Goal: Information Seeking & Learning: Learn about a topic

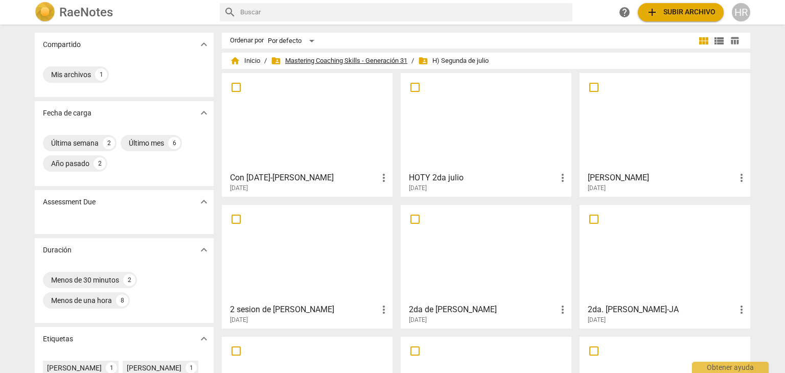
click at [331, 58] on span "folder_shared Mastering Coaching Skills - Generación 31" at bounding box center [339, 61] width 136 height 10
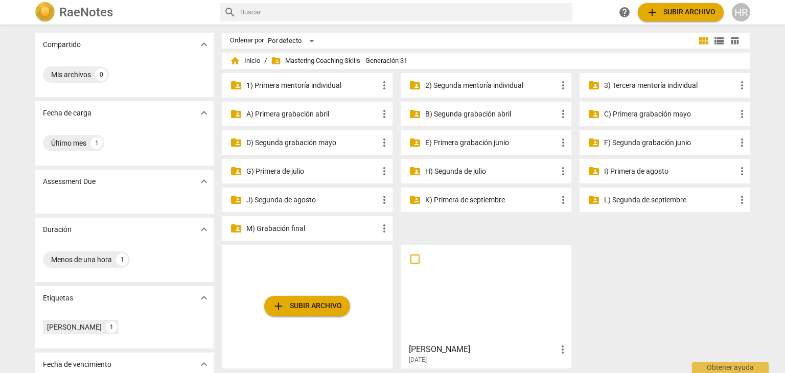
click at [289, 115] on p "A) Primera grabación abril" at bounding box center [312, 114] width 132 height 11
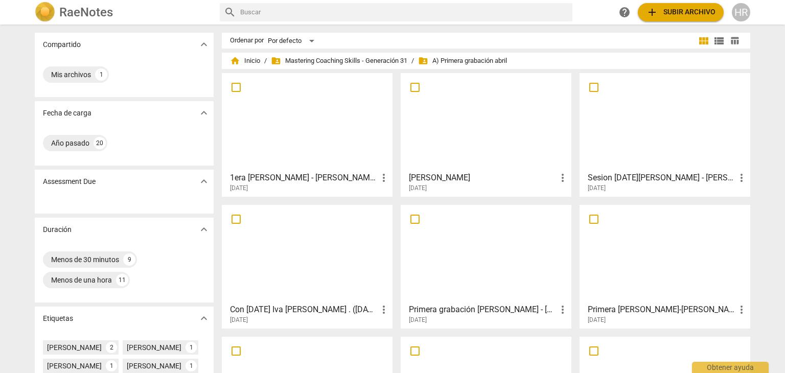
click at [321, 168] on div "1era [PERSON_NAME] - [PERSON_NAME] - more_vert [DATE]" at bounding box center [307, 180] width 164 height 26
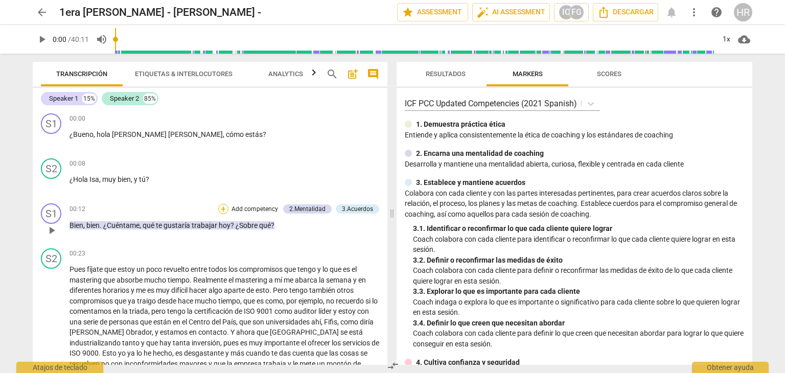
click at [223, 206] on div "+" at bounding box center [223, 209] width 10 height 10
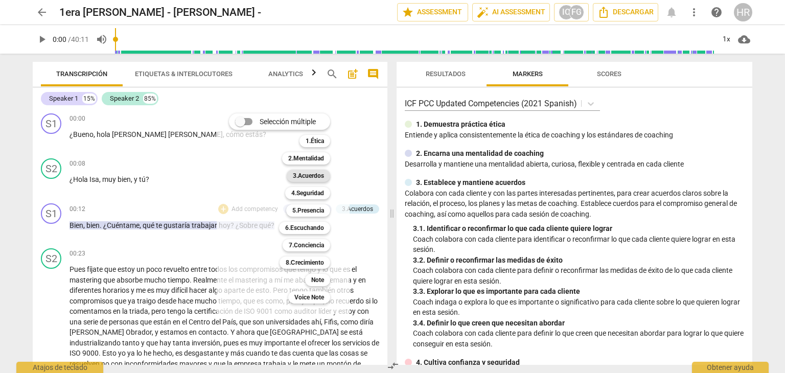
click at [311, 174] on b "3.Acuerdos" at bounding box center [308, 176] width 31 height 12
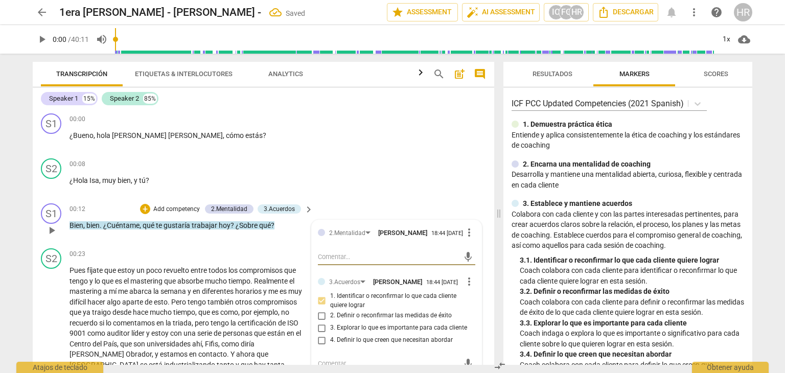
click at [472, 316] on div "2.Mentalidad [PERSON_NAME] 18:44 [DATE] more_vert mic 3.Acuerdos [PERSON_NAME] …" at bounding box center [397, 353] width 170 height 267
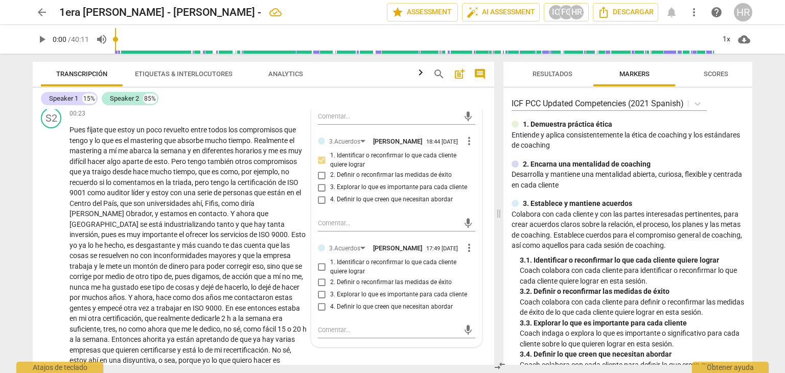
scroll to position [163, 0]
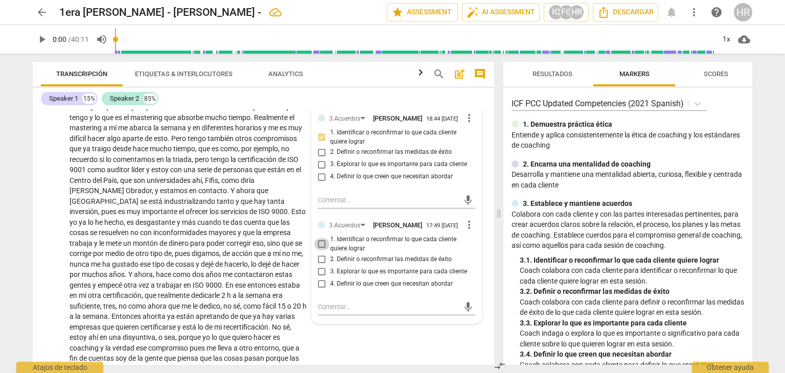
click at [319, 246] on input "1. Identificar o reconfirmar lo que cada cliente quiere lograr" at bounding box center [322, 244] width 16 height 12
checkbox input "true"
click at [225, 98] on div "Speaker 1 15% Speaker 2 85%" at bounding box center [263, 98] width 445 height 17
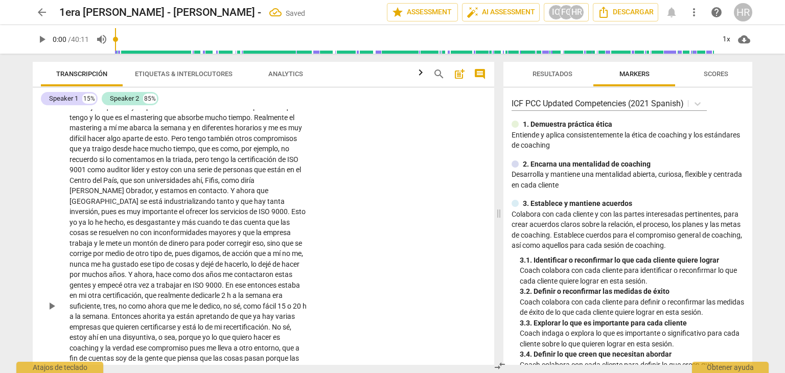
click at [336, 249] on div "S2 play_arrow pause 00:23 + Add competency keyboard_arrow_right Pues fíjate que…" at bounding box center [263, 298] width 461 height 434
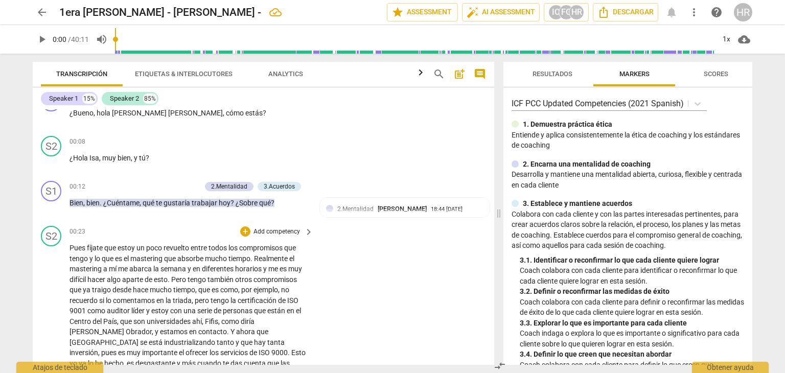
scroll to position [20, 0]
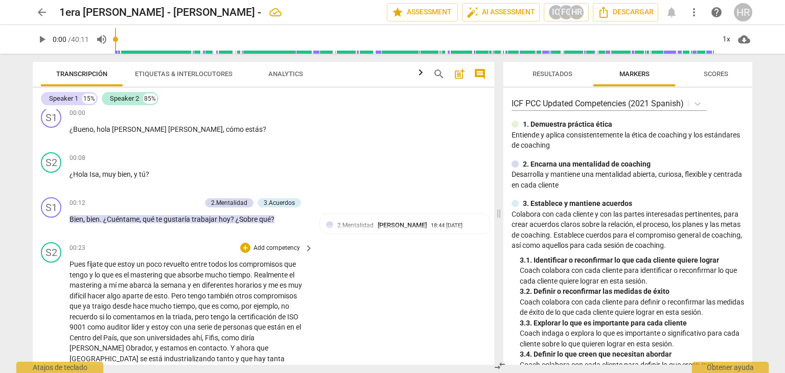
scroll to position [0, 0]
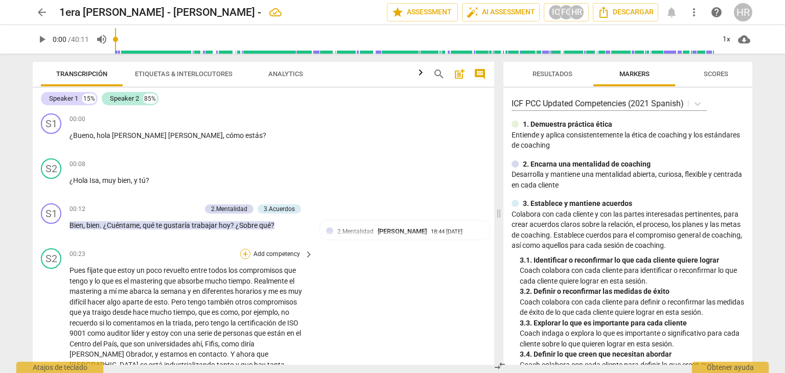
click at [244, 253] on div "+" at bounding box center [245, 254] width 10 height 10
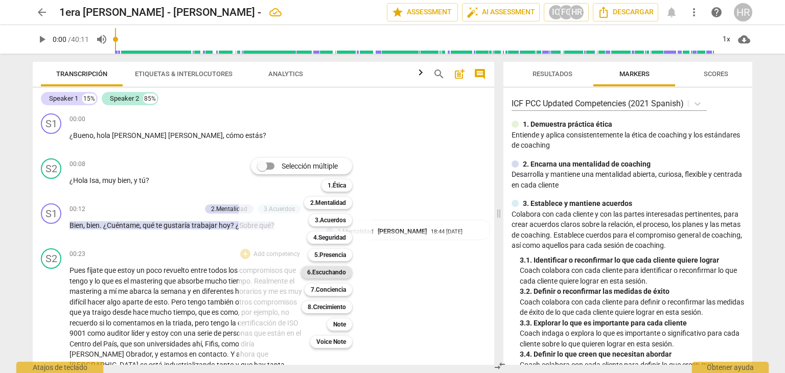
click at [338, 272] on b "6.Escuchando" at bounding box center [326, 272] width 39 height 12
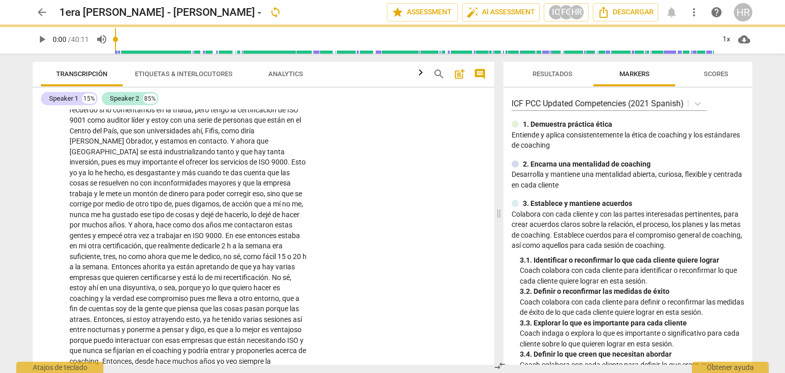
scroll to position [223, 0]
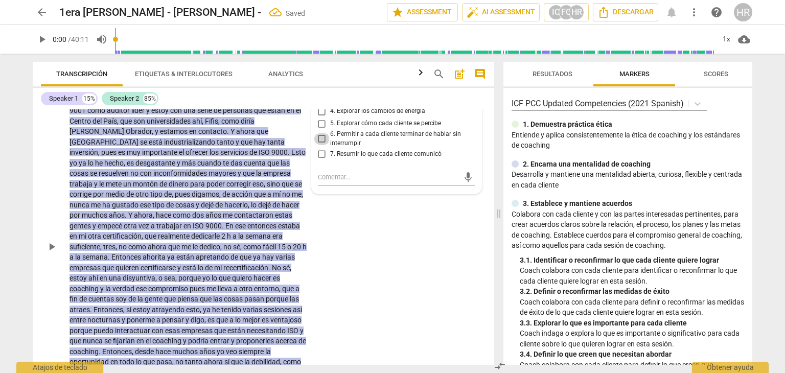
click at [320, 139] on input "6. Permitir a cada cliente terminar de hablar sin interrumpir" at bounding box center [322, 139] width 16 height 12
checkbox input "true"
click at [304, 230] on p "Pues fíjate que estoy un poco revuelto entre todos los compromisos que tengo y …" at bounding box center [188, 246] width 239 height 409
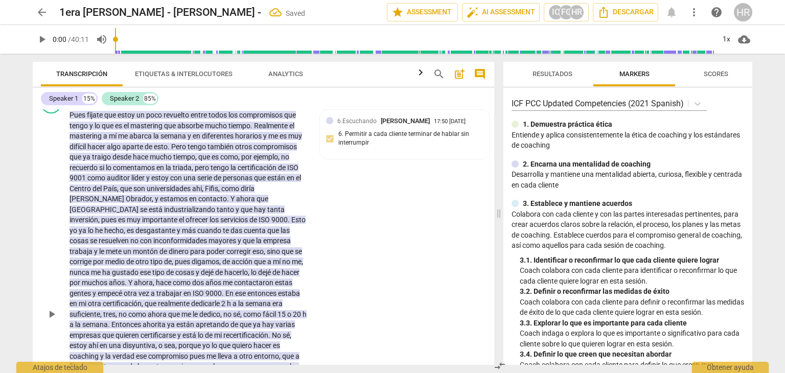
scroll to position [0, 0]
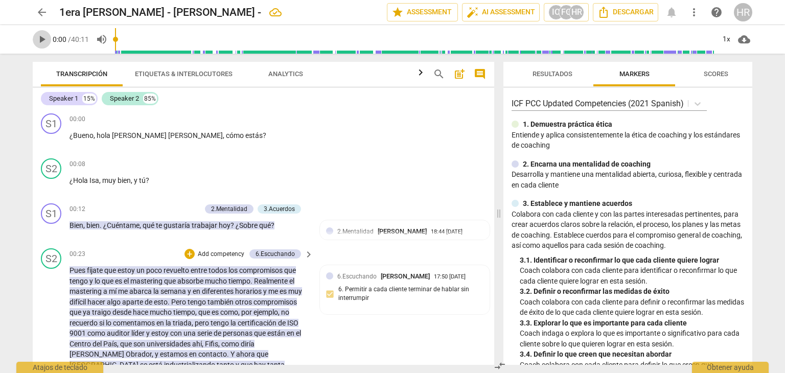
click at [43, 42] on span "play_arrow" at bounding box center [42, 39] width 12 height 12
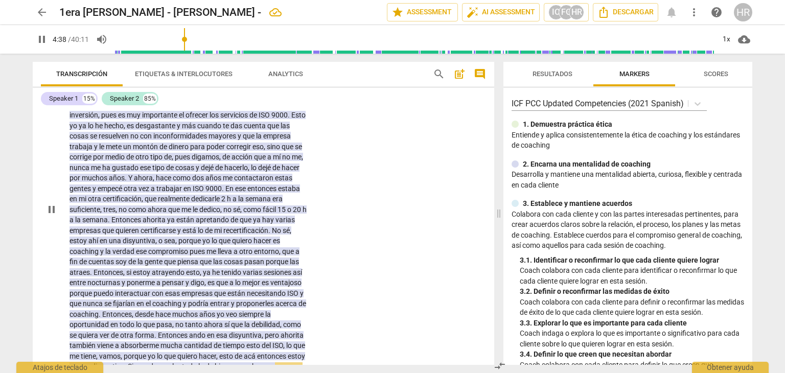
scroll to position [522, 0]
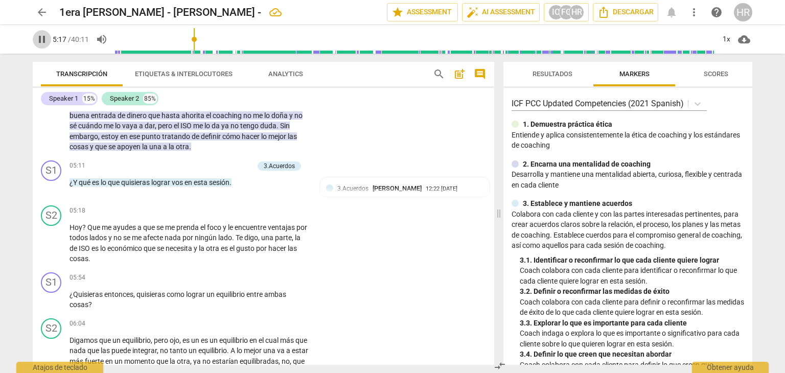
click at [42, 39] on span "pause" at bounding box center [42, 39] width 12 height 12
type input "317"
click at [195, 164] on div "+" at bounding box center [198, 166] width 10 height 10
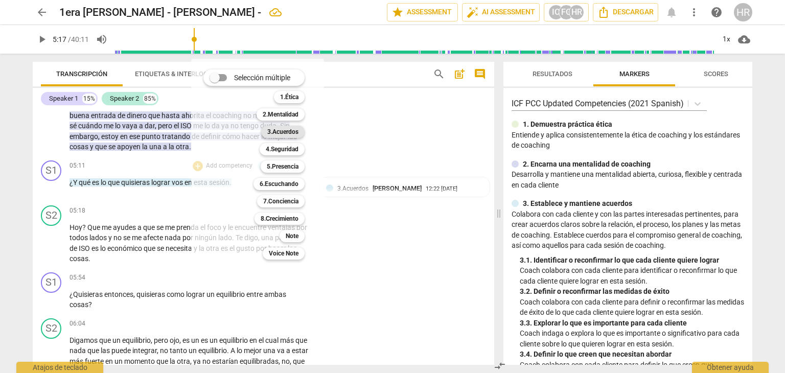
click at [292, 131] on b "3.Acuerdos" at bounding box center [282, 132] width 31 height 12
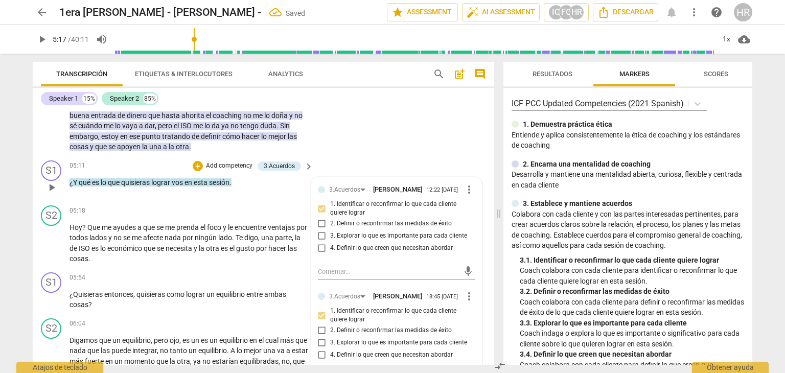
click at [477, 319] on div "3.Acuerdos [PERSON_NAME] 12:22 [DATE] more_vert 1. Identificar o reconfirmar lo…" at bounding box center [397, 339] width 170 height 324
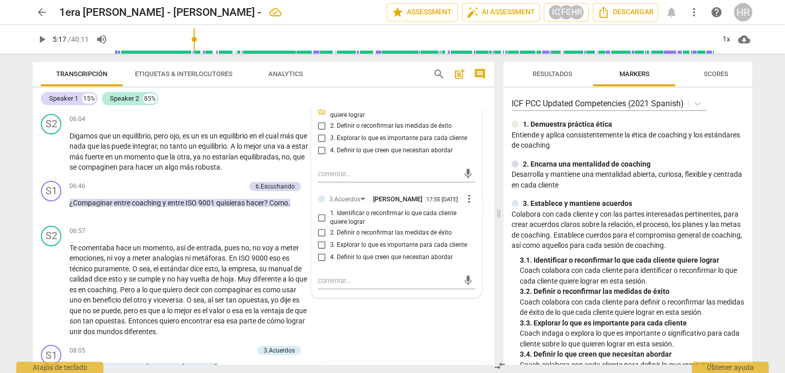
scroll to position [746, 0]
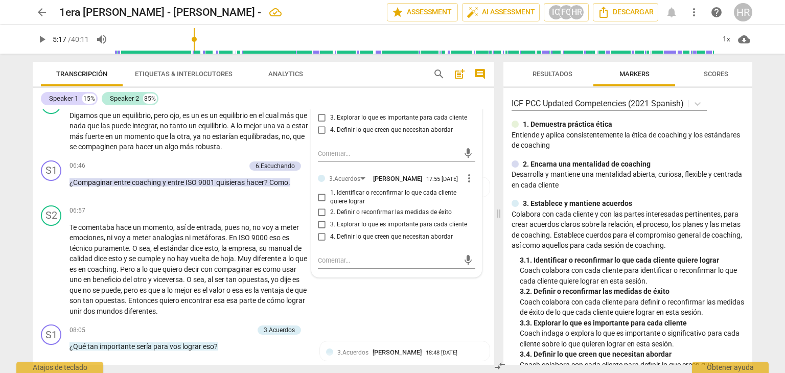
click at [320, 202] on input "1. Identificar o reconfirmar lo que cada cliente quiere lograr" at bounding box center [322, 197] width 16 height 12
checkbox input "true"
click at [42, 37] on span "play_arrow" at bounding box center [42, 39] width 12 height 12
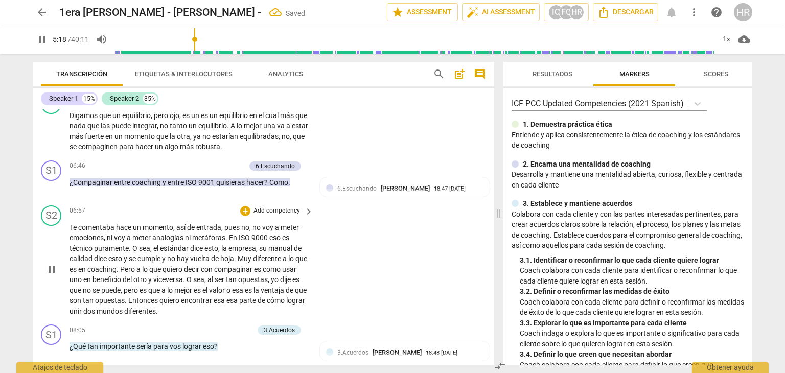
scroll to position [633, 0]
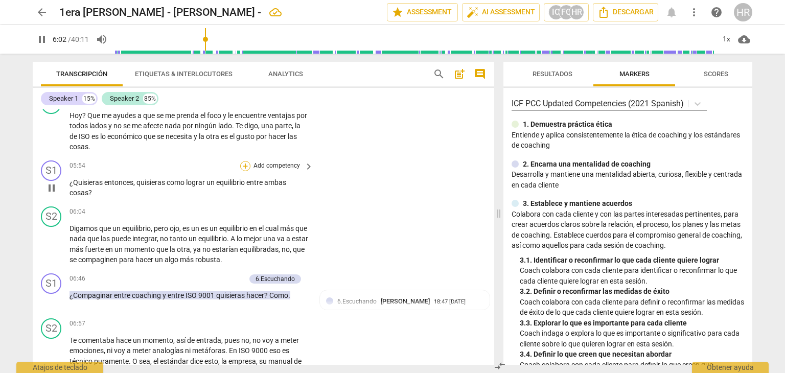
click at [245, 165] on div "+" at bounding box center [245, 166] width 10 height 10
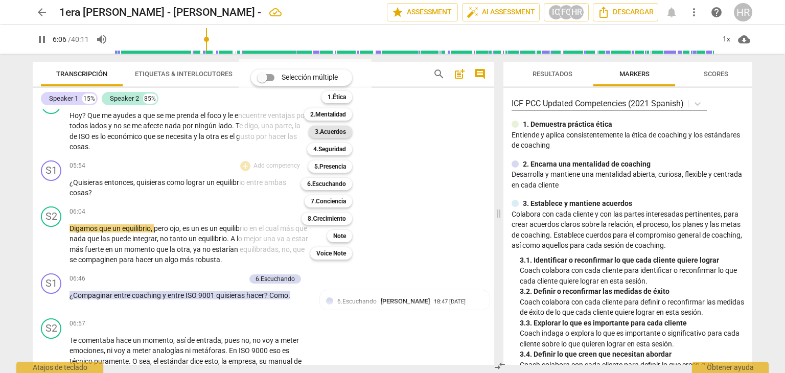
click at [340, 129] on b "3.Acuerdos" at bounding box center [330, 132] width 31 height 12
type input "366"
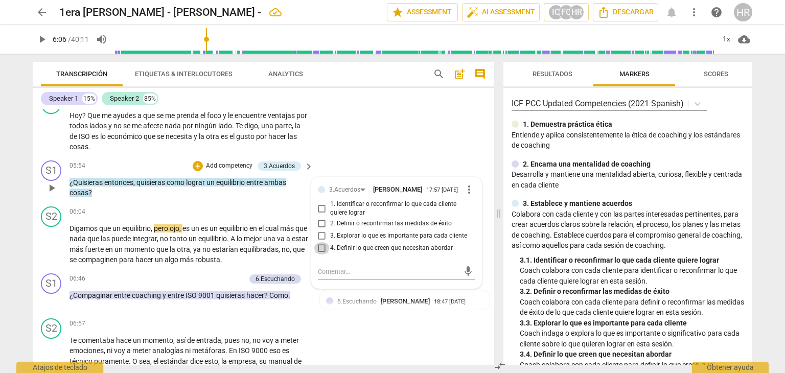
click at [319, 252] on input "4. Definir lo que creen que necesitan abordar" at bounding box center [322, 248] width 16 height 12
checkbox input "true"
click at [150, 160] on div "05:54 + Add competency 3.Acuerdos keyboard_arrow_right" at bounding box center [191, 165] width 245 height 11
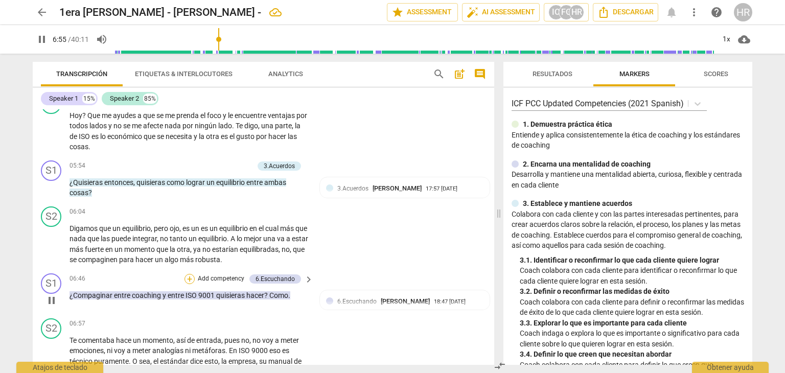
click at [190, 278] on div "+" at bounding box center [189, 279] width 10 height 10
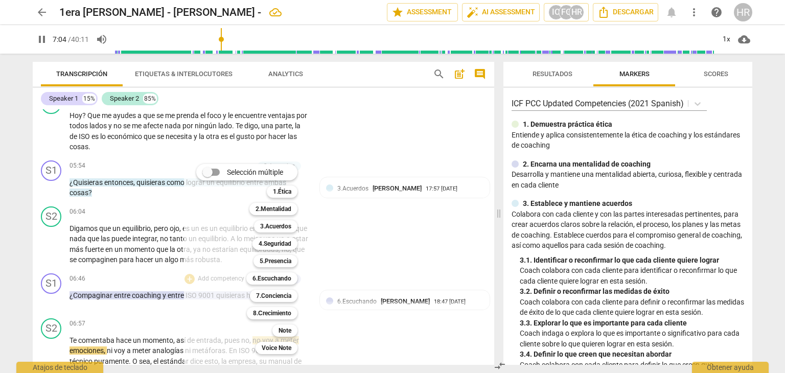
click at [42, 37] on div at bounding box center [392, 186] width 785 height 373
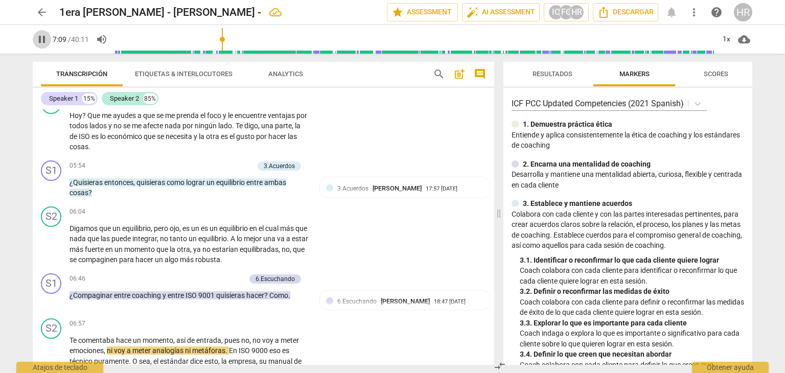
click at [41, 42] on span "pause" at bounding box center [42, 39] width 12 height 12
type input "429"
click at [190, 277] on div "+" at bounding box center [189, 279] width 10 height 10
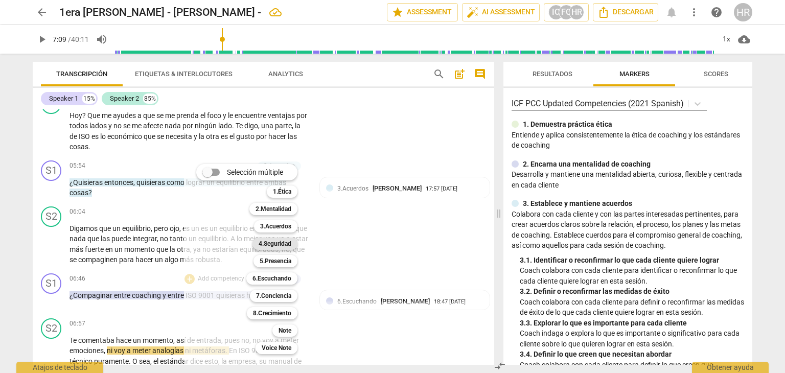
click at [286, 242] on b "4.Seguridad" at bounding box center [274, 244] width 33 height 12
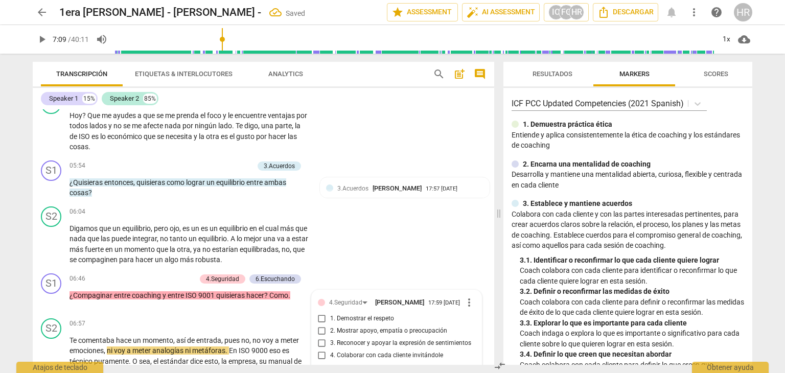
scroll to position [777, 0]
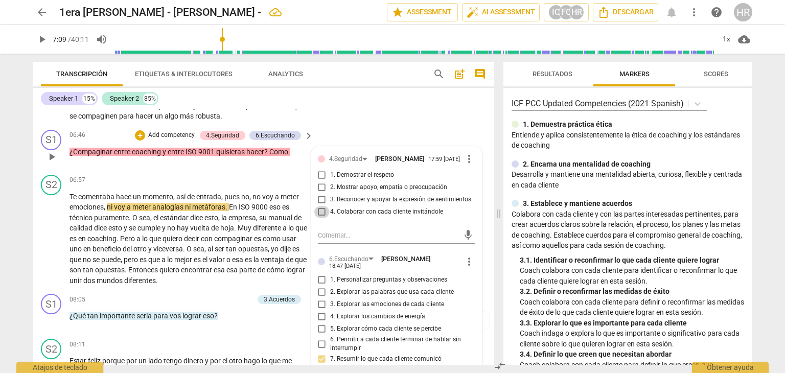
click at [319, 214] on input "4. Colaborar con cada cliente invitándole" at bounding box center [322, 212] width 16 height 12
checkbox input "true"
click at [123, 171] on div "S2 play_arrow pause 06:57 + Add competency keyboard_arrow_right Te comentaba ha…" at bounding box center [263, 231] width 461 height 120
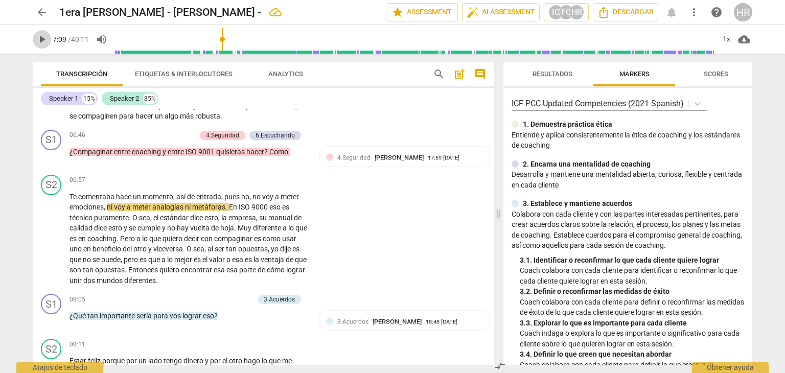
click at [43, 41] on span "play_arrow" at bounding box center [42, 39] width 12 height 12
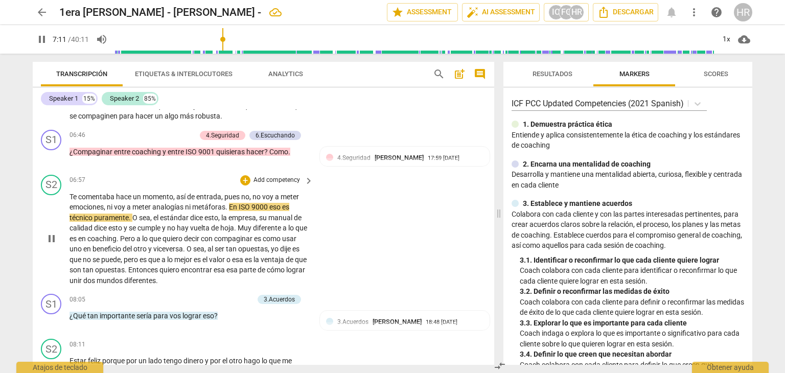
click at [310, 270] on div "Te comentaba hace un momento , así de entrada , pues no , no voy a meter emocio…" at bounding box center [191, 239] width 245 height 95
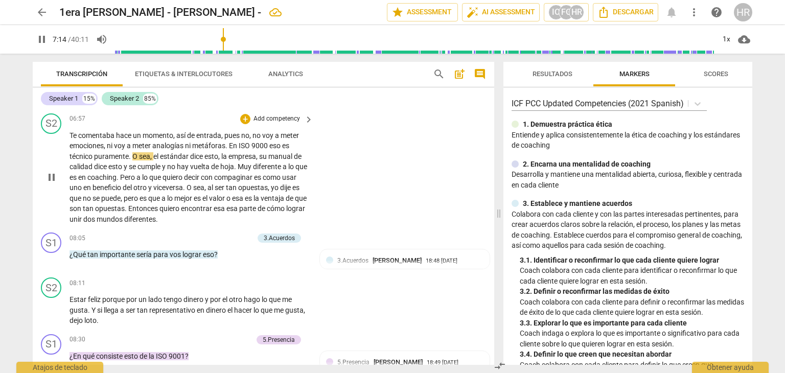
scroll to position [859, 0]
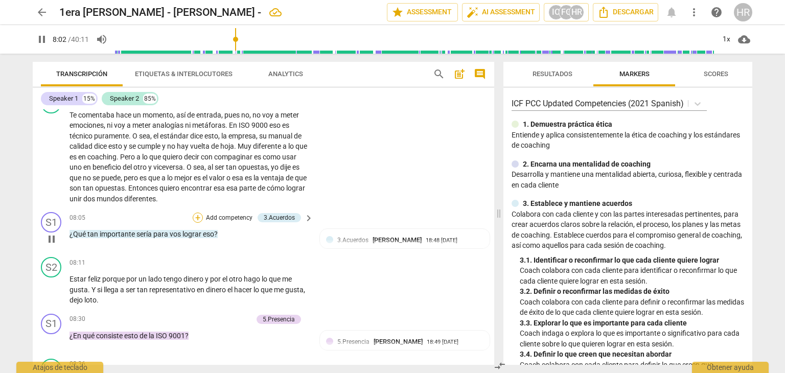
click at [198, 214] on div "+" at bounding box center [198, 218] width 10 height 10
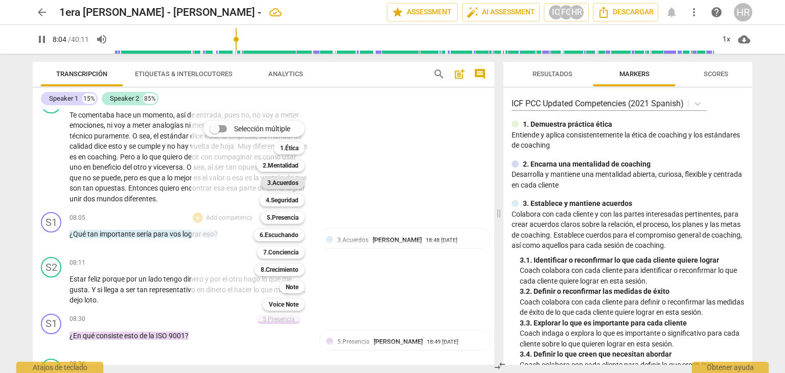
click at [296, 182] on b "3.Acuerdos" at bounding box center [282, 183] width 31 height 12
type input "485"
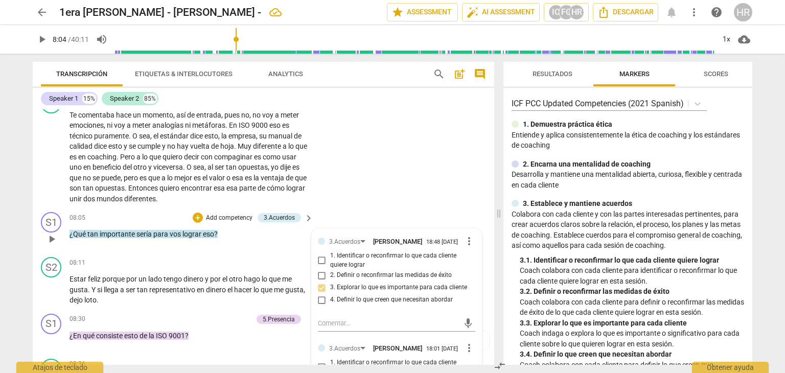
click at [472, 360] on div "3.Acuerdos [PERSON_NAME] 18:48 [DATE] more_vert 1. Identificar o reconfirmar lo…" at bounding box center [397, 338] width 170 height 218
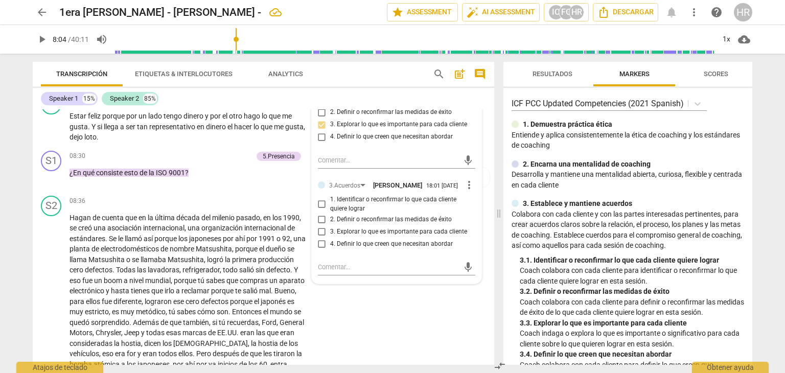
scroll to position [1022, 0]
click at [319, 231] on input "3. Explorar lo que es importante para cada cliente" at bounding box center [322, 231] width 16 height 12
checkbox input "true"
click at [40, 42] on span "play_arrow" at bounding box center [42, 39] width 12 height 12
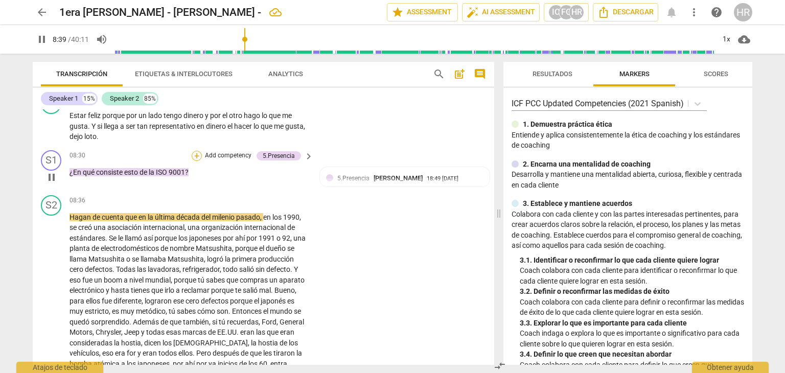
click at [194, 153] on div "+" at bounding box center [197, 156] width 10 height 10
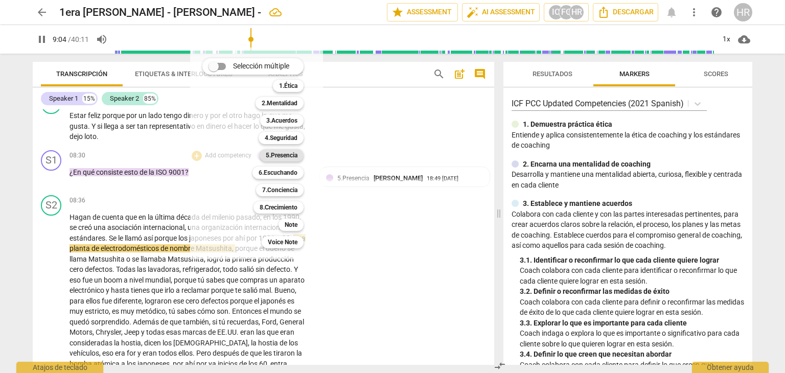
click at [288, 156] on b "5.Presencia" at bounding box center [282, 155] width 32 height 12
type input "545"
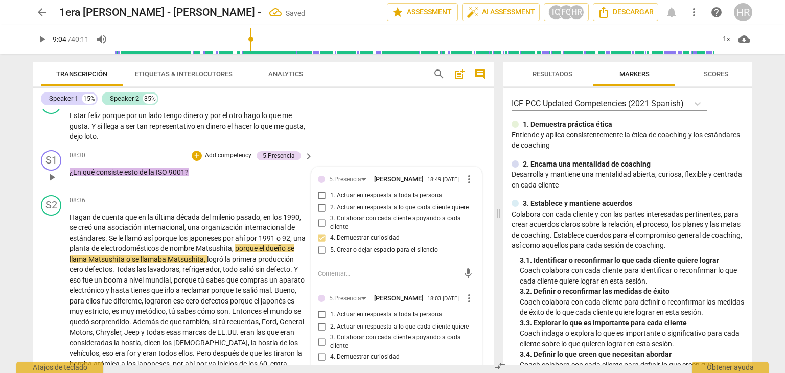
click at [469, 331] on div "2. Actuar en respuesta a lo que cada cliente quiere" at bounding box center [396, 327] width 157 height 12
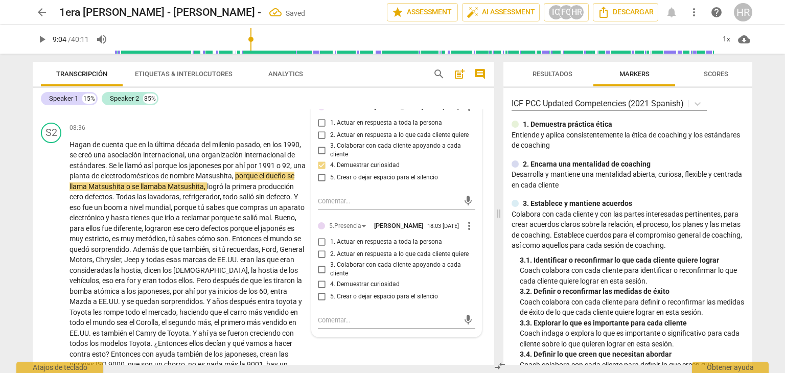
scroll to position [1104, 0]
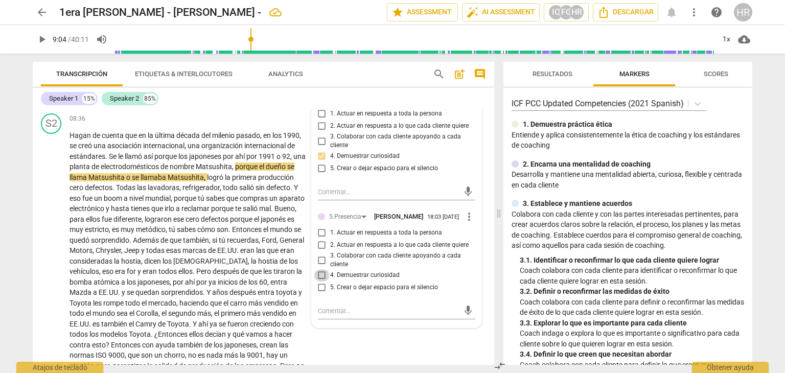
click at [321, 276] on input "4. Demuestrar curiosidad" at bounding box center [322, 275] width 16 height 12
checkbox input "true"
click at [153, 117] on div "08:36 + Add competency keyboard_arrow_right" at bounding box center [191, 118] width 245 height 11
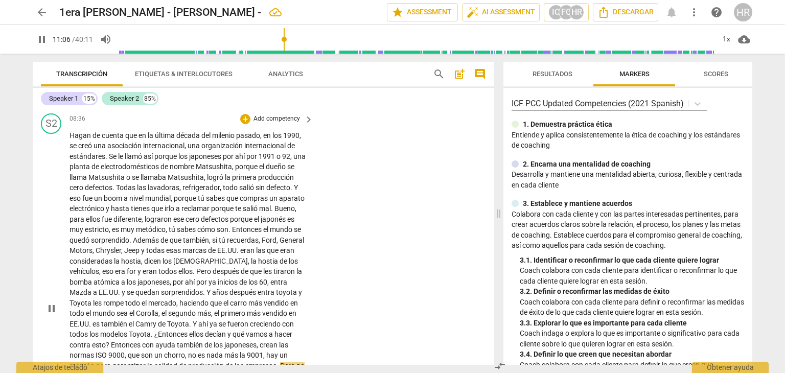
scroll to position [1363, 0]
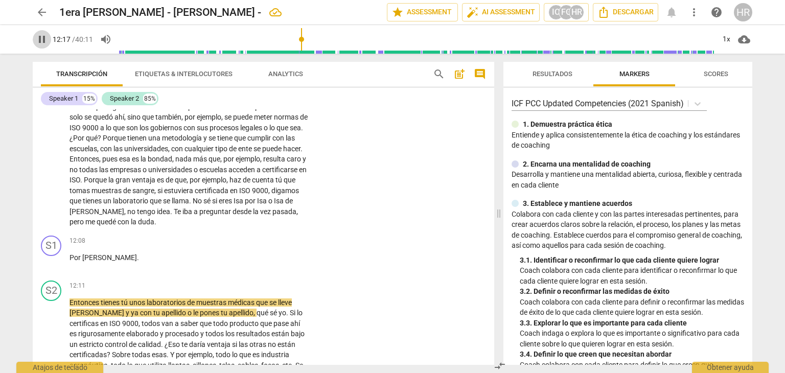
click at [42, 39] on span "pause" at bounding box center [42, 39] width 12 height 12
type input "738"
click at [243, 240] on div "+" at bounding box center [245, 241] width 10 height 10
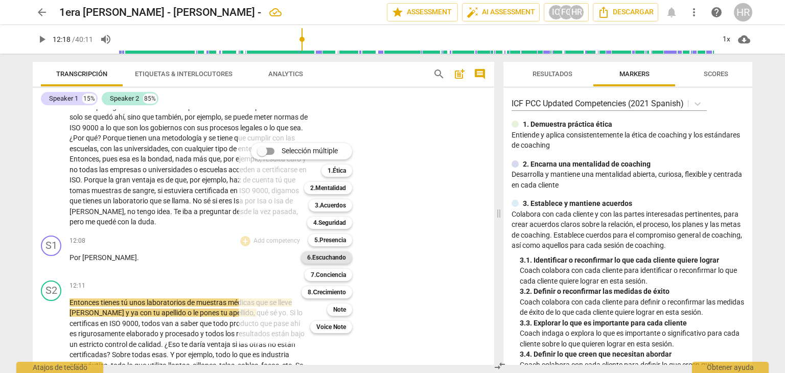
click at [325, 256] on b "6.Escuchando" at bounding box center [326, 257] width 39 height 12
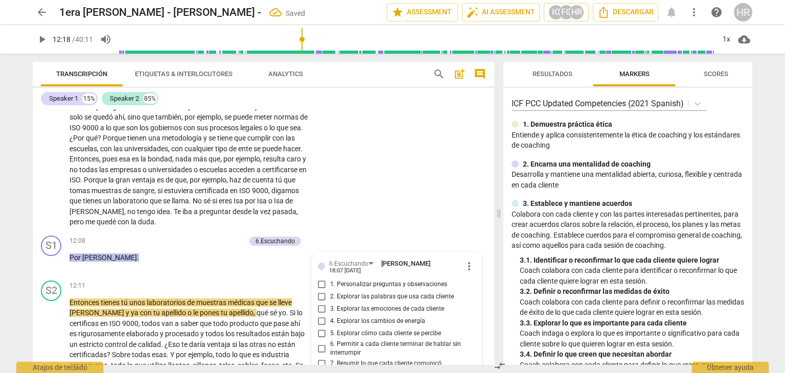
scroll to position [1510, 0]
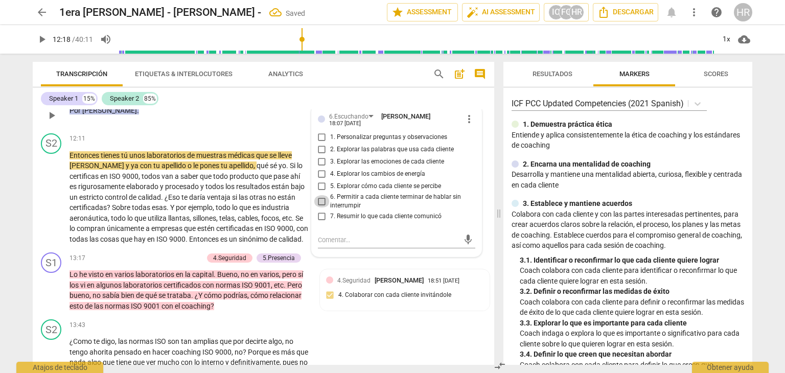
click at [319, 198] on input "6. Permitir a cada cliente terminar de hablar sin interrumpir" at bounding box center [322, 201] width 16 height 12
checkbox input "true"
click at [207, 129] on div "S2 play_arrow pause 12:11 + Add competency keyboard_arrow_right Entonces tienes…" at bounding box center [263, 189] width 461 height 120
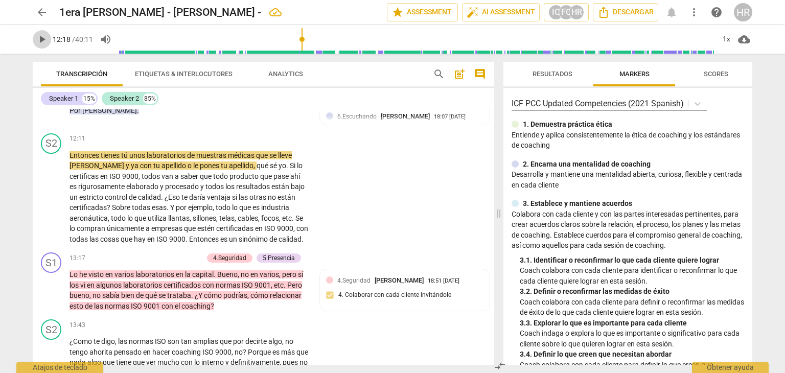
click at [42, 41] on span "play_arrow" at bounding box center [42, 39] width 12 height 12
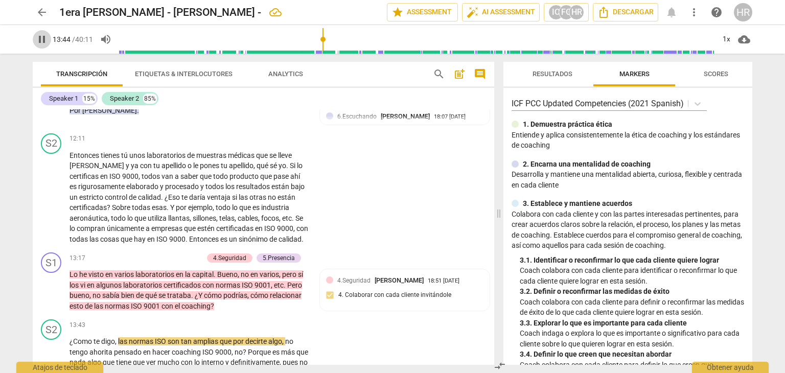
click at [43, 39] on span "pause" at bounding box center [42, 39] width 12 height 12
type input "825"
click at [148, 263] on div "+" at bounding box center [147, 258] width 10 height 10
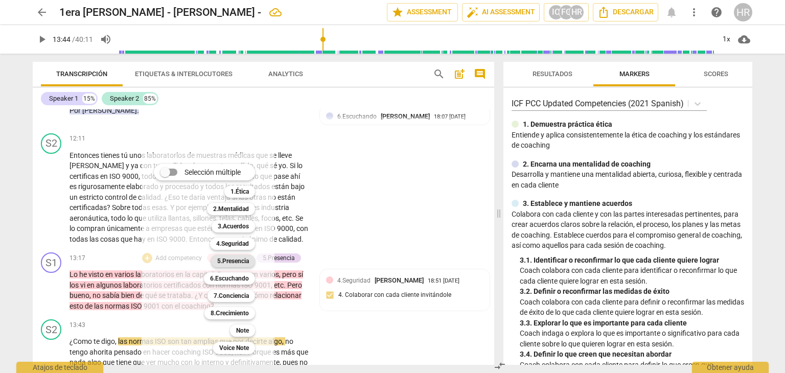
click at [248, 260] on b "5.Presencia" at bounding box center [233, 261] width 32 height 12
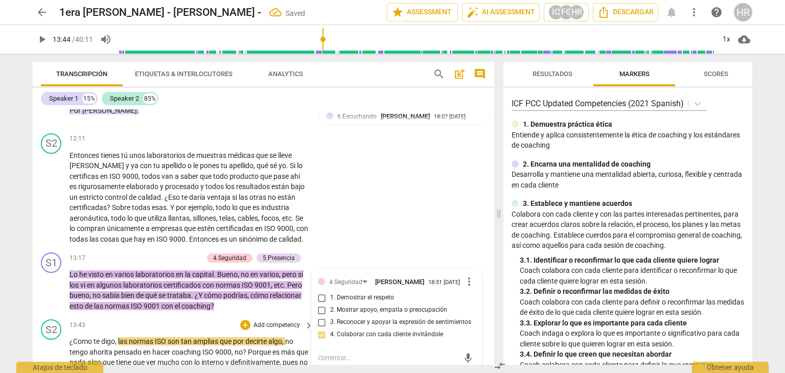
scroll to position [1514, 0]
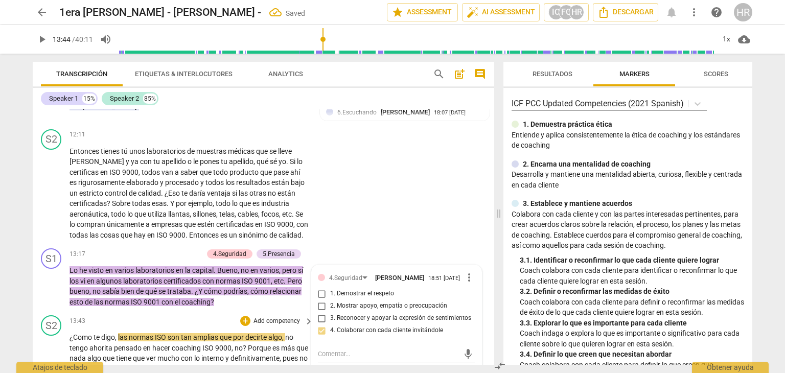
click at [478, 328] on div "S2 play_arrow pause 13:43 + Add competency keyboard_arrow_right ¿Como te digo ,…" at bounding box center [263, 365] width 461 height 109
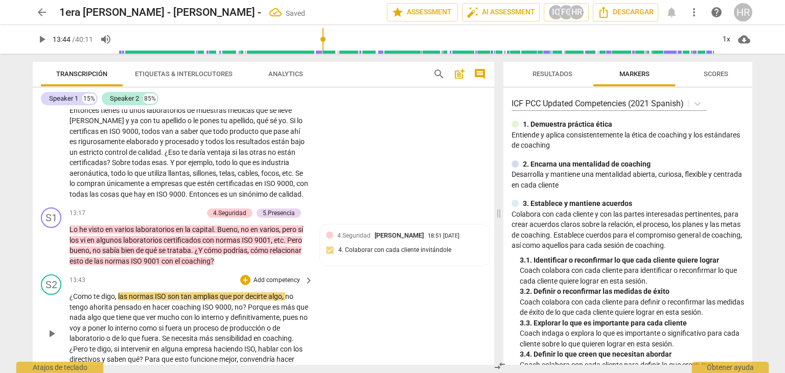
scroll to position [1575, 0]
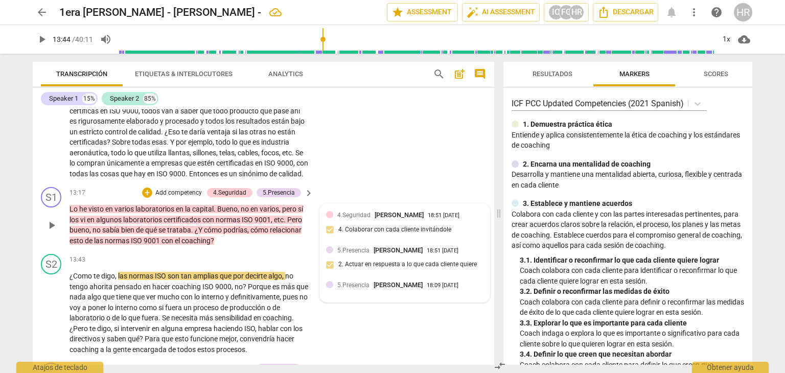
click at [473, 240] on div "4.Seguridad [PERSON_NAME] 18:51 [DATE] 4. Colaborar con cada cliente invitándole" at bounding box center [404, 225] width 157 height 31
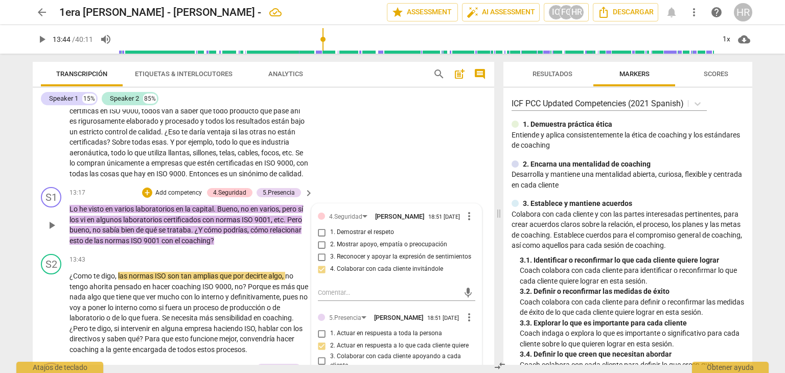
click at [474, 341] on div "4.Seguridad [PERSON_NAME] 18:51 [DATE] more_vert 1. Demostrar el respeto 2. Mos…" at bounding box center [397, 375] width 170 height 343
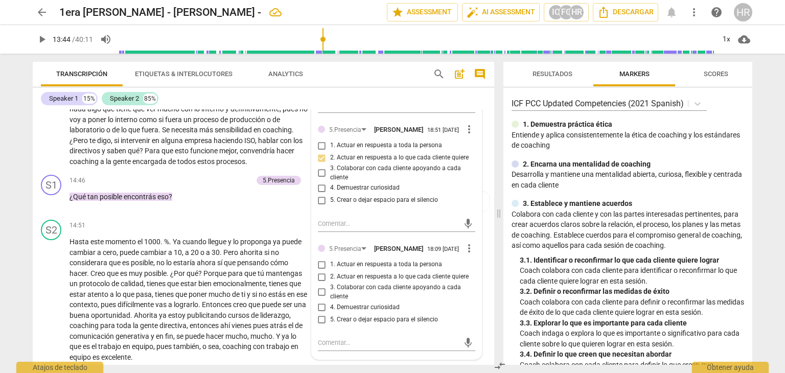
scroll to position [1780, 0]
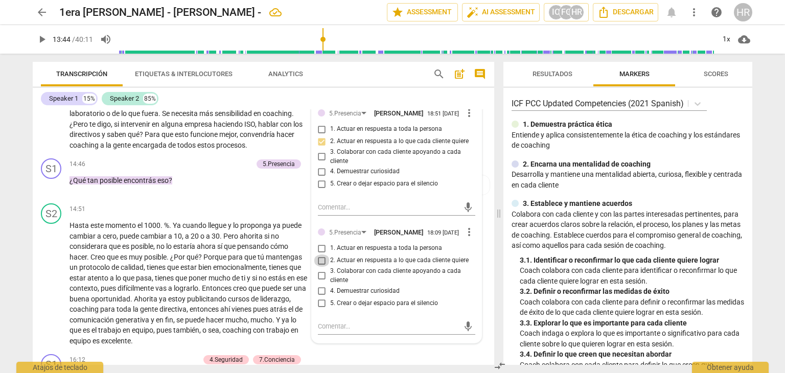
click at [322, 267] on input "2. Actuar en respuesta a lo que cada cliente quiere" at bounding box center [322, 260] width 16 height 12
checkbox input "true"
click at [321, 297] on input "4. Demuestrar curiosidad" at bounding box center [322, 291] width 16 height 12
checkbox input "true"
click at [81, 213] on span "14:51" at bounding box center [77, 209] width 16 height 9
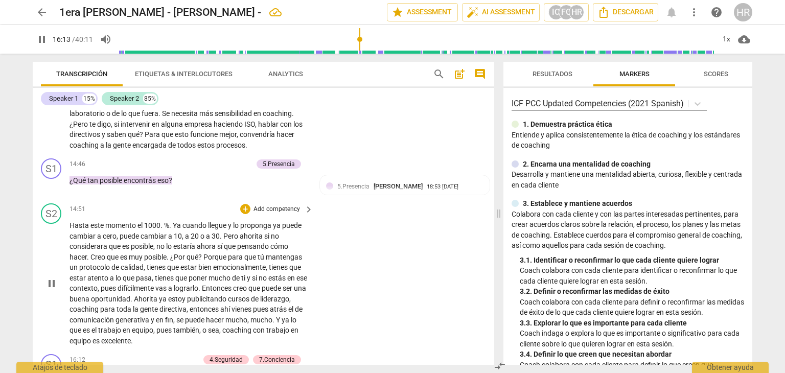
click at [319, 344] on div "S2 play_arrow pause 14:51 + Add competency keyboard_arrow_right Hasta este mome…" at bounding box center [263, 274] width 461 height 151
click at [43, 39] on span "pause" at bounding box center [42, 39] width 12 height 12
type input "984"
click at [321, 162] on div "S1 play_arrow pause 14:46 + Add competency 5.Presencia keyboard_arrow_right ¿Qu…" at bounding box center [263, 176] width 461 height 45
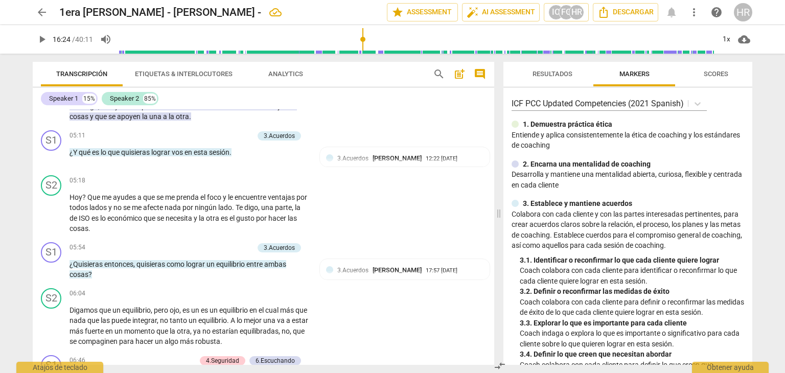
scroll to position [572, 0]
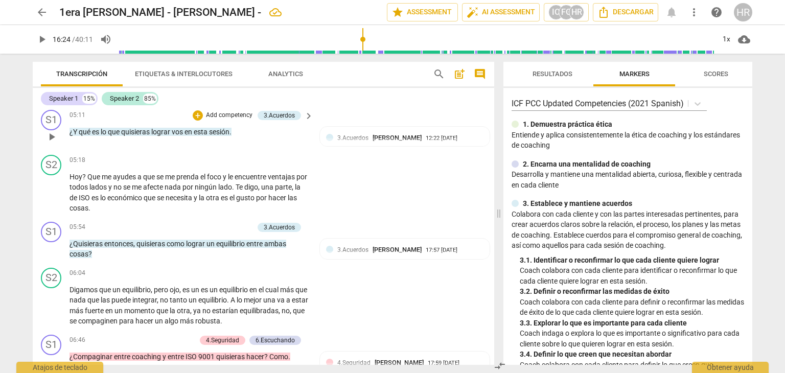
click at [229, 115] on p "Add competency" at bounding box center [229, 115] width 49 height 9
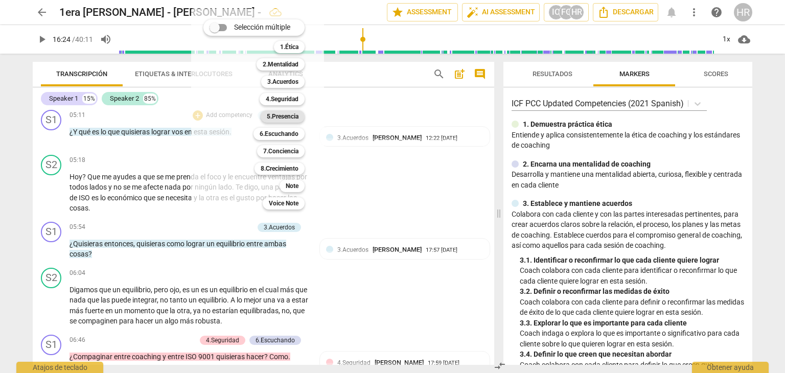
click at [292, 117] on b "5.Presencia" at bounding box center [283, 116] width 32 height 12
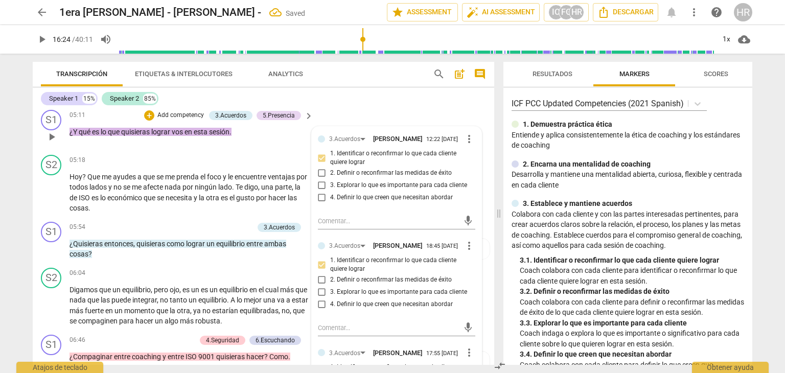
click at [470, 293] on div "3. Explorar lo que es importante para cada cliente" at bounding box center [396, 292] width 157 height 12
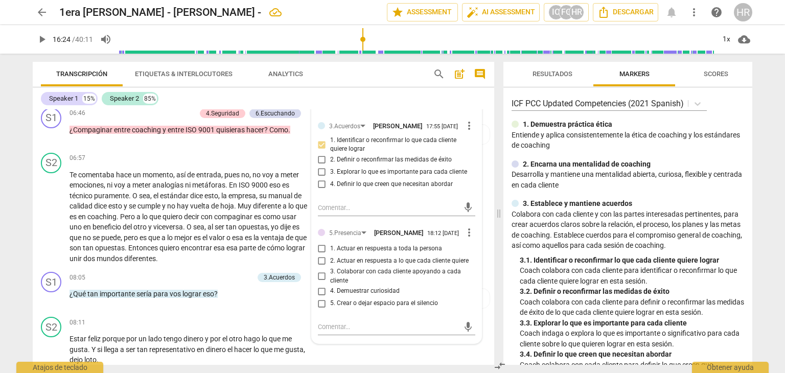
scroll to position [817, 0]
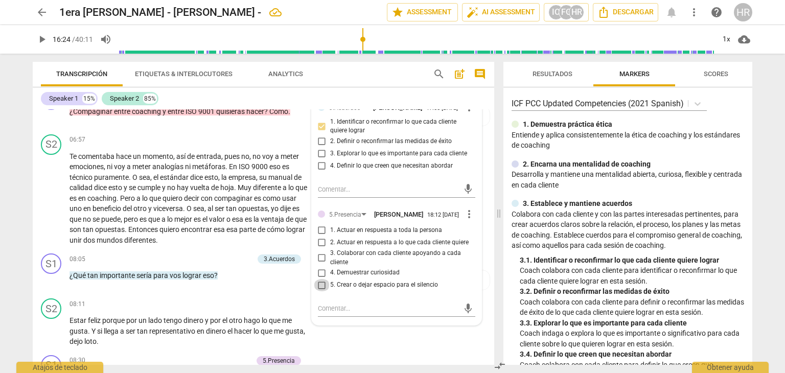
click at [321, 291] on input "5. Crear o dejar espacio para el silencio" at bounding box center [322, 285] width 16 height 12
checkbox input "true"
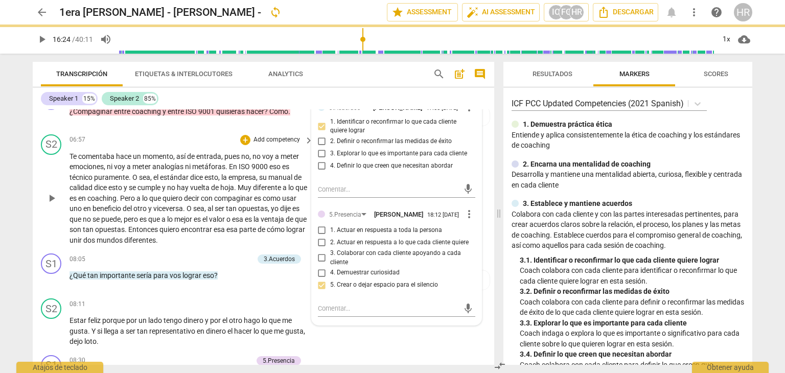
click at [134, 130] on div "S2 play_arrow pause 06:57 + Add competency keyboard_arrow_right Te comentaba ha…" at bounding box center [263, 190] width 461 height 120
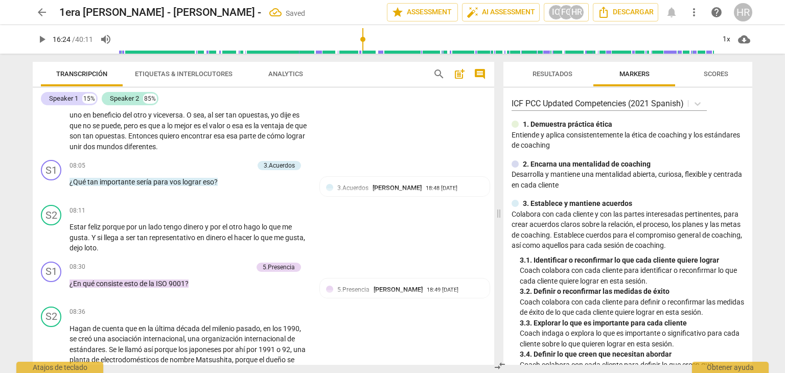
scroll to position [919, 0]
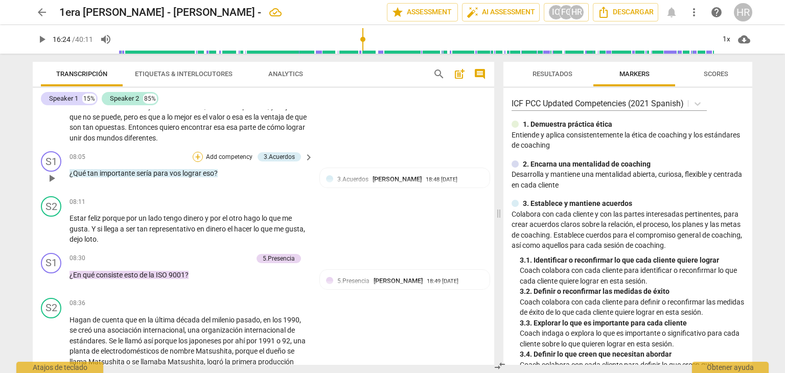
click at [197, 154] on div "+" at bounding box center [198, 157] width 10 height 10
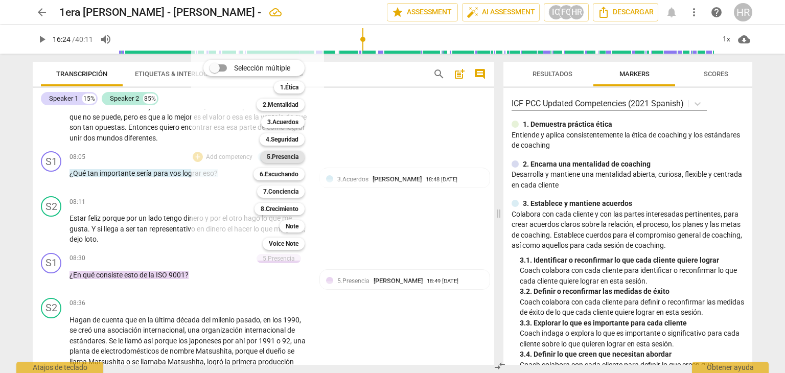
click at [295, 157] on b "5.Presencia" at bounding box center [283, 157] width 32 height 12
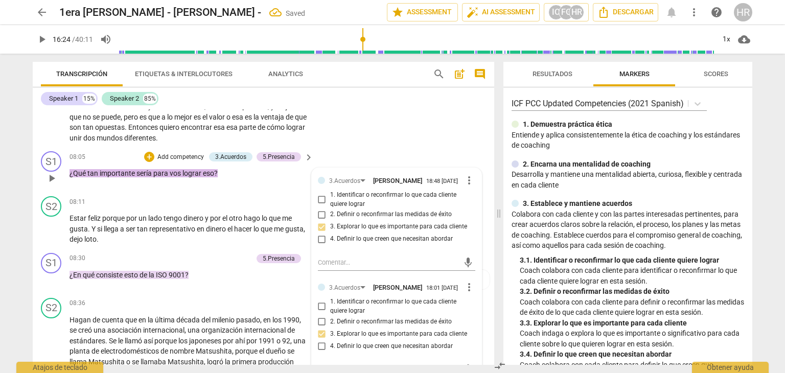
click at [474, 317] on div "3.Acuerdos [PERSON_NAME] 18:48 [DATE] more_vert 1. Identificar o reconfirmar lo…" at bounding box center [397, 336] width 170 height 337
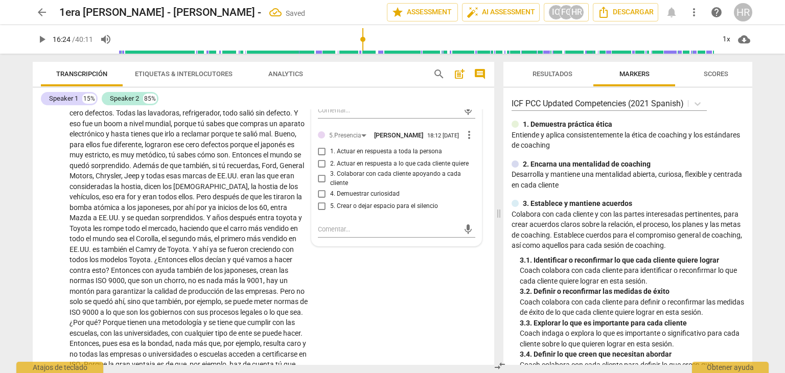
scroll to position [1185, 0]
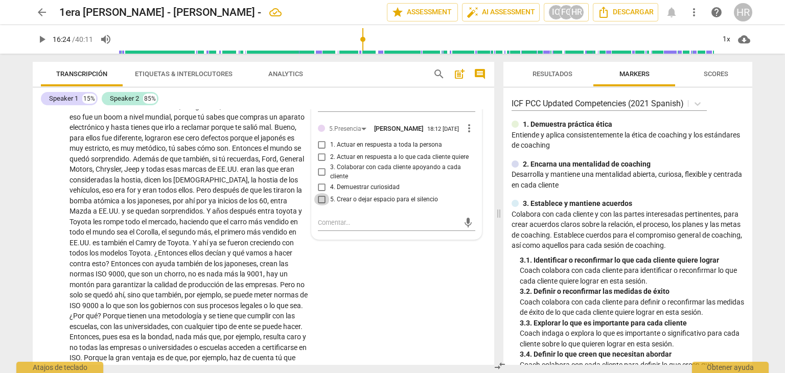
click at [321, 204] on input "5. Crear o dejar espacio para el silencio" at bounding box center [322, 199] width 16 height 12
checkbox input "true"
click at [327, 280] on div "S2 play_arrow pause 08:36 + Add competency keyboard_arrow_right Hagan de cuenta…" at bounding box center [263, 218] width 461 height 381
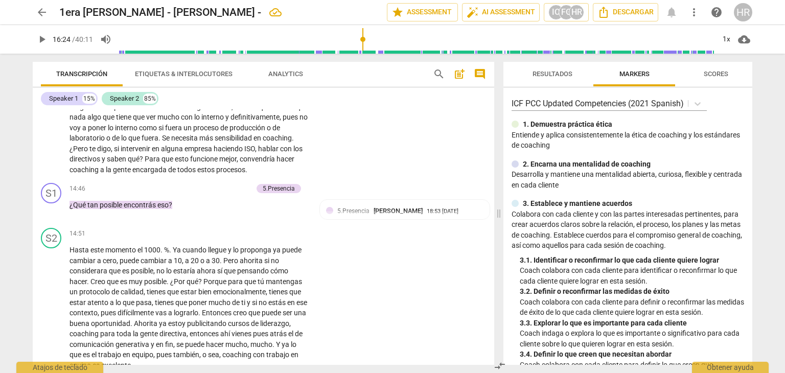
scroll to position [1757, 0]
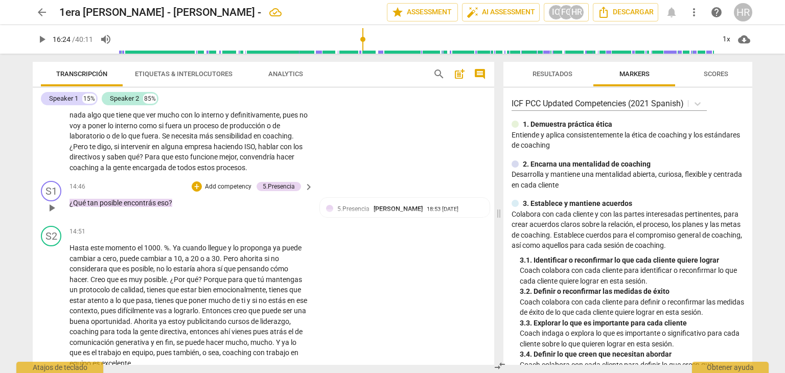
click at [309, 218] on div "14:46 + Add competency 5.Presencia keyboard_arrow_right ¿Qué tan posible encont…" at bounding box center [191, 199] width 245 height 37
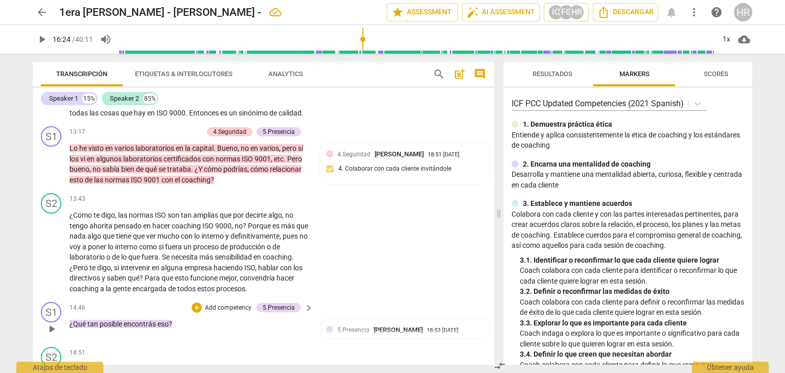
scroll to position [1635, 0]
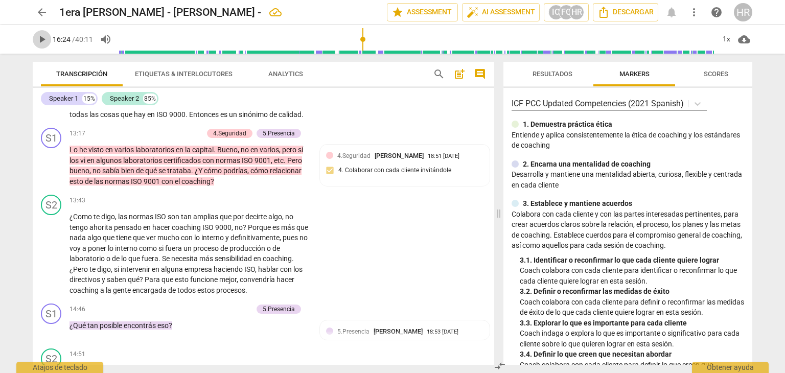
click at [41, 45] on button "play_arrow" at bounding box center [42, 39] width 18 height 18
click at [312, 338] on div "S1 play_arrow pause 14:46 + Add competency 5.Presencia keyboard_arrow_right ¿Qu…" at bounding box center [263, 321] width 461 height 45
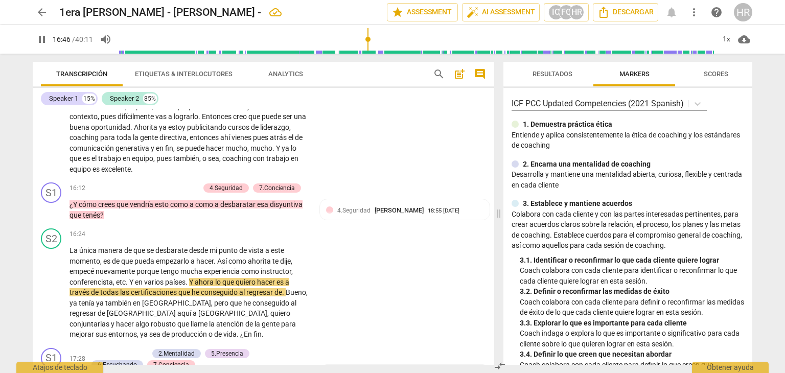
scroll to position [1942, 0]
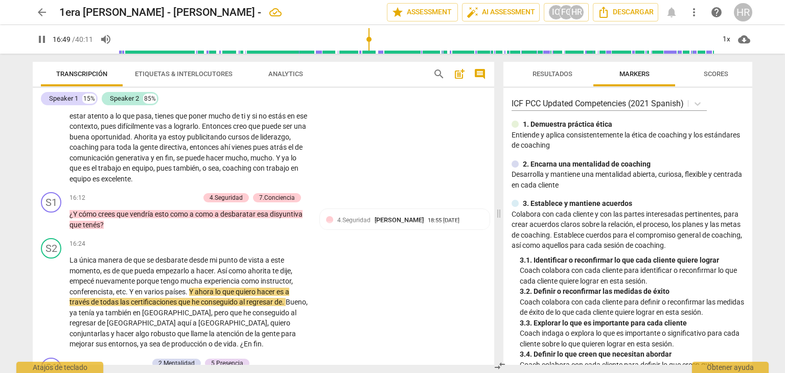
click at [41, 41] on span "pause" at bounding box center [42, 39] width 12 height 12
type input "1010"
click at [144, 203] on div "+" at bounding box center [143, 198] width 10 height 10
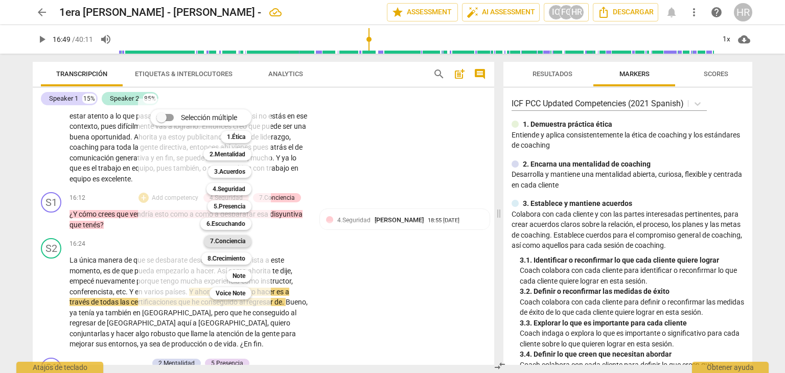
click at [245, 243] on b "7.Conciencia" at bounding box center [227, 241] width 35 height 12
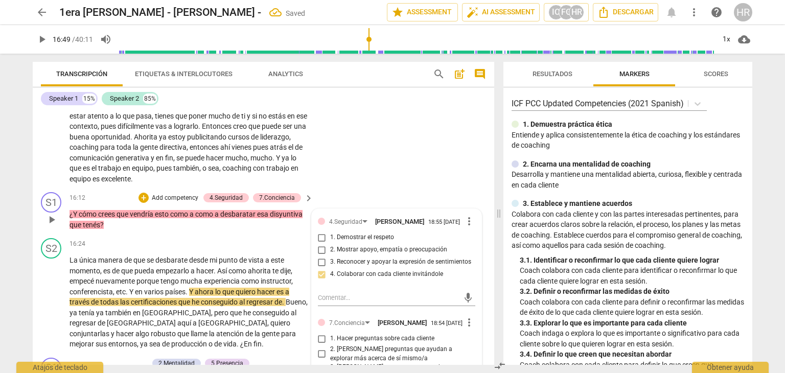
click at [468, 345] on div "1. Hacer preguntas sobre cada cliente" at bounding box center [396, 339] width 157 height 12
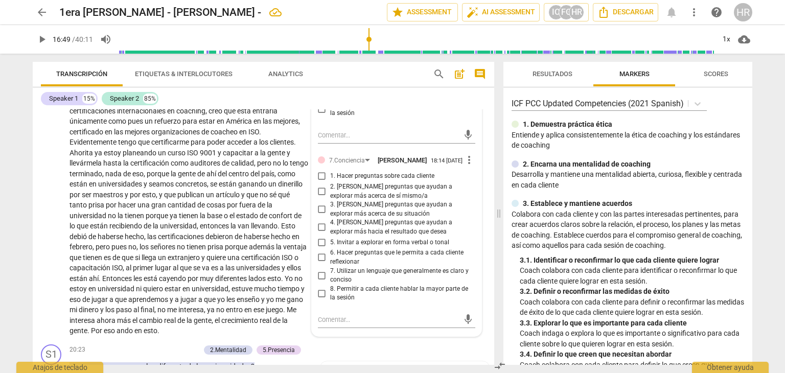
scroll to position [2289, 0]
click at [321, 215] on input "3. [PERSON_NAME] preguntas que ayudan a explorar más acerca de su situación" at bounding box center [322, 209] width 16 height 12
checkbox input "true"
click at [41, 44] on span "play_arrow" at bounding box center [42, 39] width 12 height 12
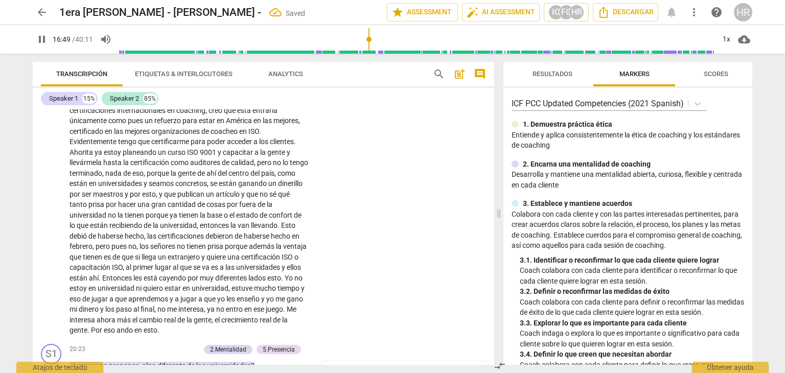
scroll to position [2126, 0]
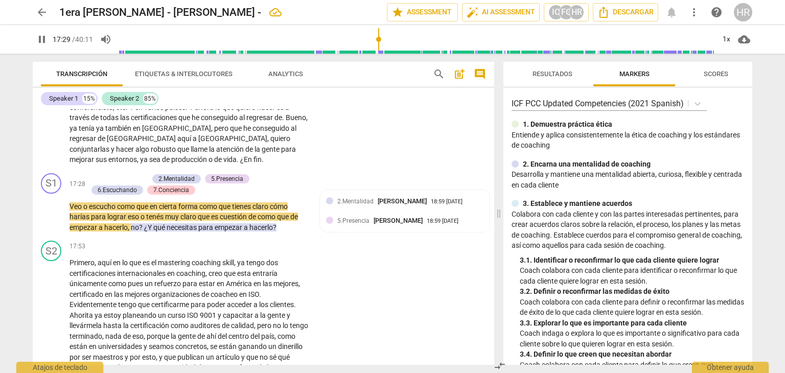
click at [43, 40] on span "pause" at bounding box center [42, 39] width 12 height 12
type input "1050"
click at [93, 184] on div "+" at bounding box center [92, 179] width 10 height 10
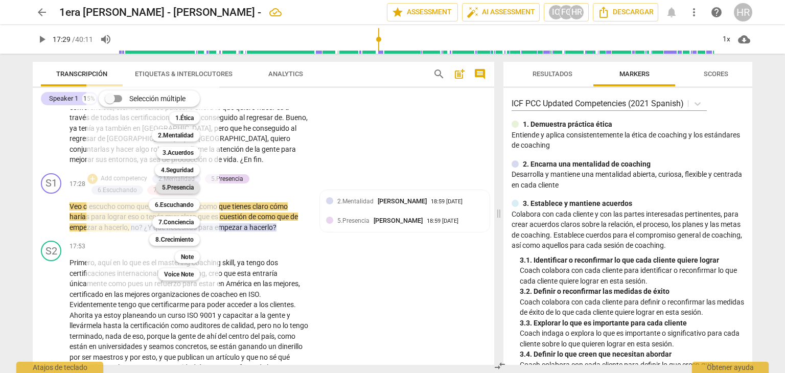
click at [194, 190] on b "5.Presencia" at bounding box center [178, 187] width 32 height 12
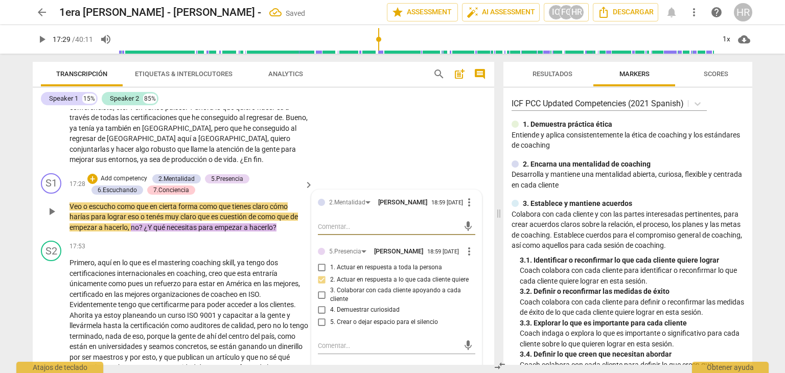
click at [471, 314] on div "4. Demuestrar curiosidad" at bounding box center [396, 310] width 157 height 12
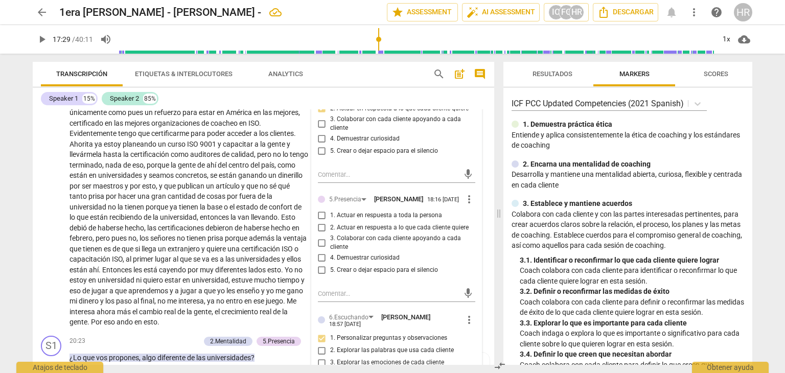
scroll to position [2208, 0]
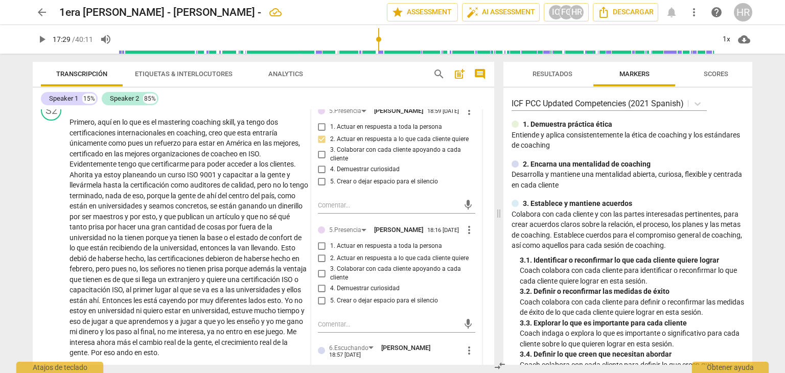
scroll to position [2290, 0]
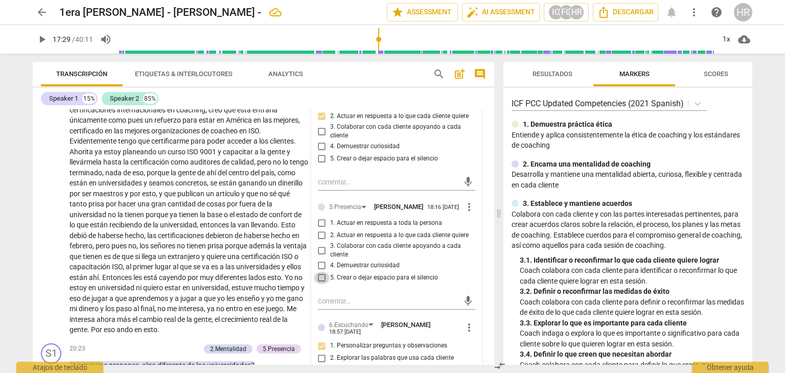
click at [322, 284] on input "5. Crear o dejar espacio para el silencio" at bounding box center [322, 278] width 16 height 12
checkbox input "true"
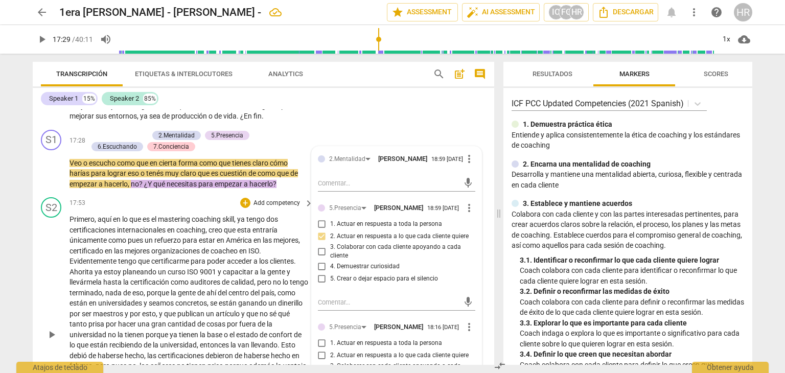
scroll to position [2085, 0]
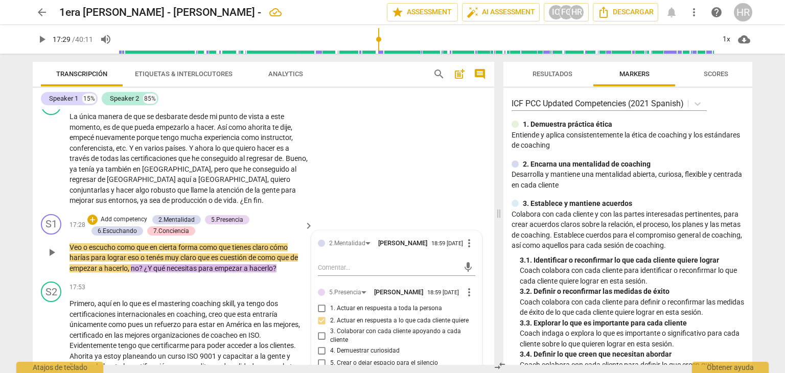
click at [470, 338] on div "3. Colaborar con cada cliente apoyando a cada cliente" at bounding box center [396, 336] width 157 height 18
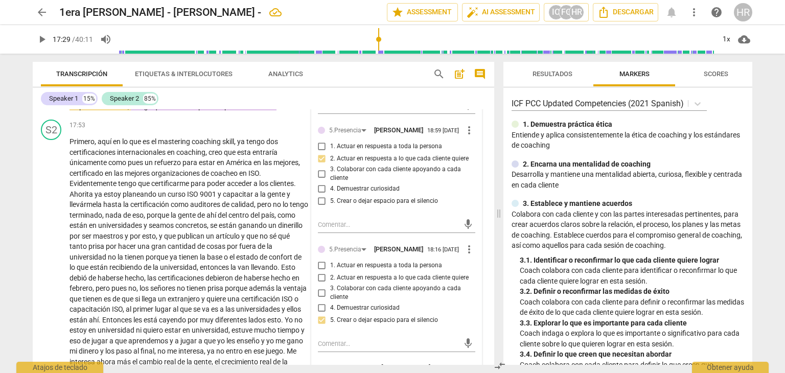
scroll to position [2249, 0]
click at [318, 313] on input "4. Demuestrar curiosidad" at bounding box center [322, 306] width 16 height 12
checkbox input "true"
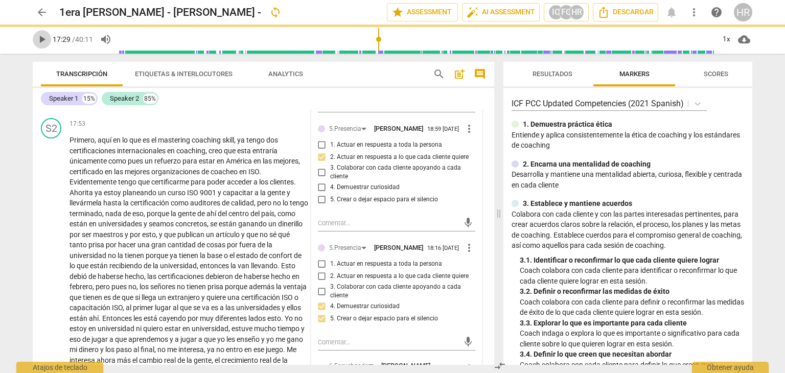
click at [43, 42] on span "play_arrow" at bounding box center [42, 39] width 12 height 12
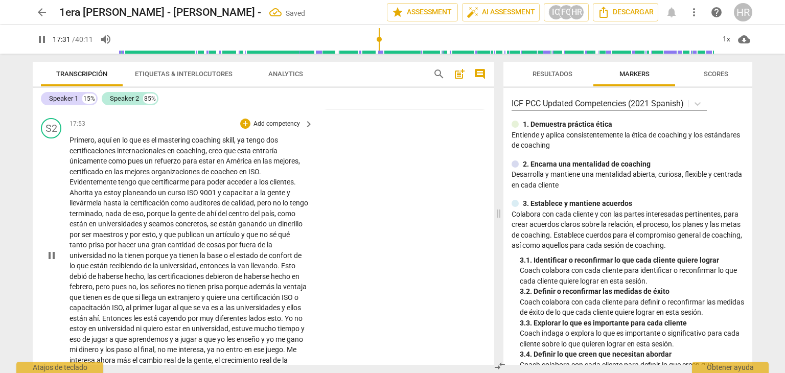
click at [323, 177] on div "S2 play_arrow pause 17:53 + Add competency keyboard_arrow_right Primero , aquí …" at bounding box center [263, 247] width 461 height 266
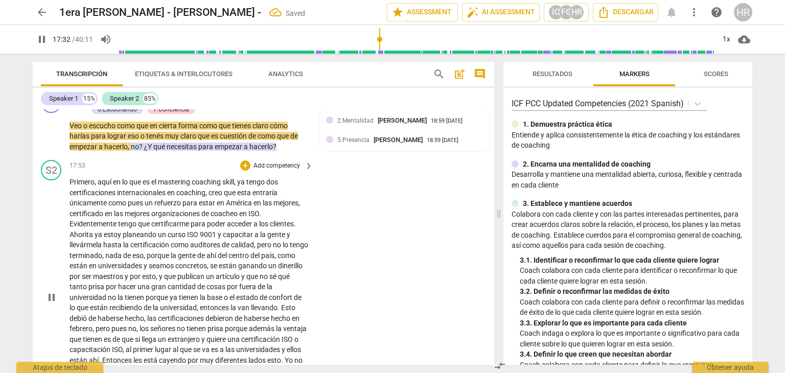
scroll to position [2187, 0]
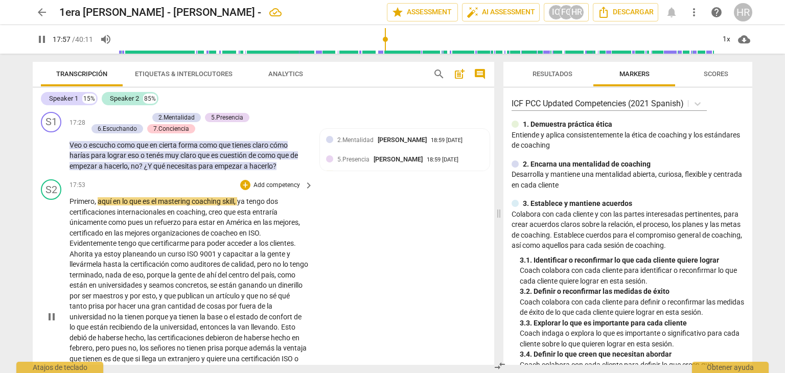
click at [319, 248] on div "S2 play_arrow pause 17:53 + Add competency keyboard_arrow_right Primero , aquí …" at bounding box center [263, 308] width 461 height 266
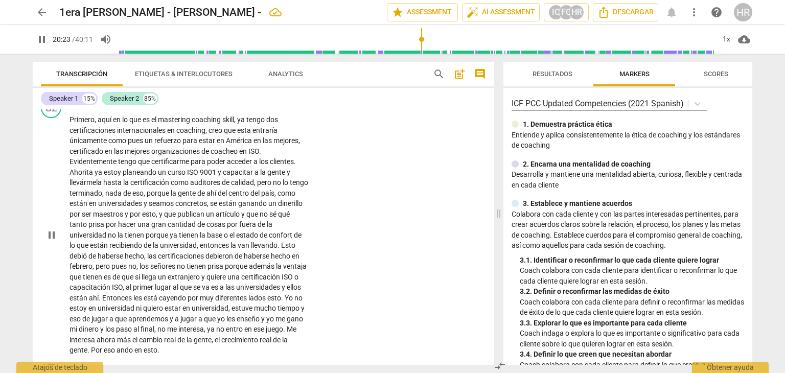
scroll to position [2547, 0]
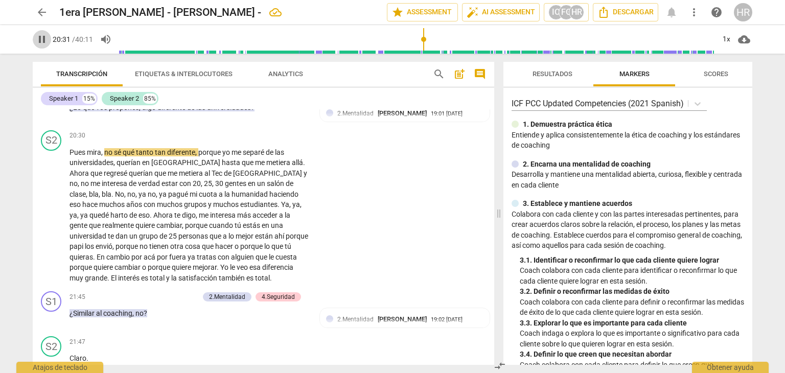
click at [38, 38] on span "pause" at bounding box center [42, 39] width 12 height 12
type input "1231"
click at [313, 179] on div "S2 play_arrow pause 20:30 + Add competency keyboard_arrow_right Pues mira , no …" at bounding box center [263, 206] width 461 height 161
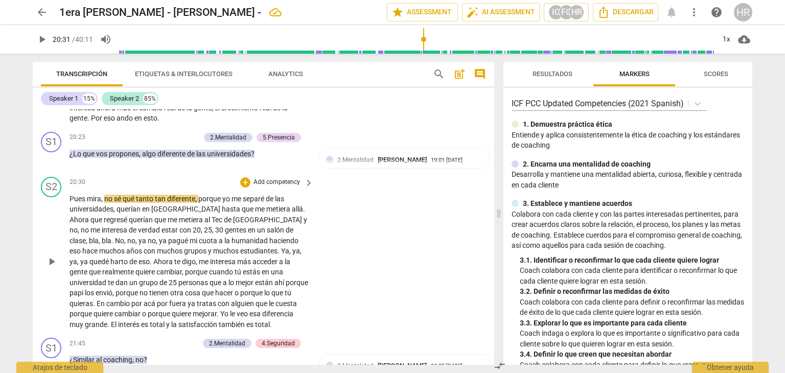
scroll to position [2486, 0]
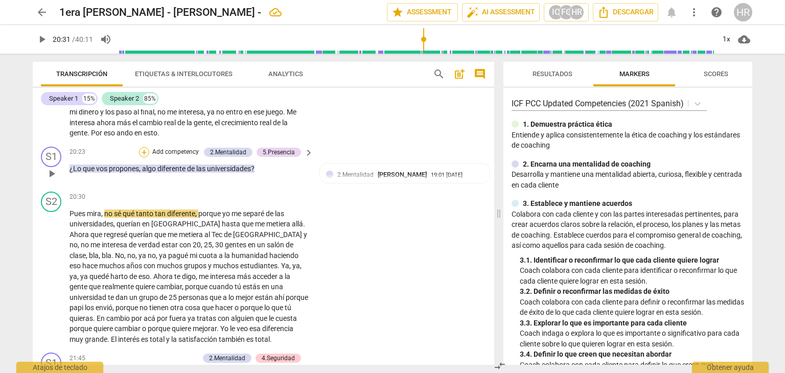
click at [140, 157] on div "+" at bounding box center [144, 152] width 10 height 10
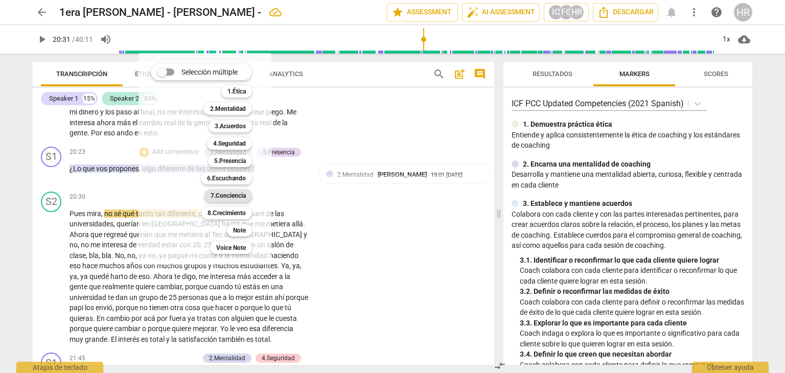
click at [235, 197] on b "7.Conciencia" at bounding box center [227, 196] width 35 height 12
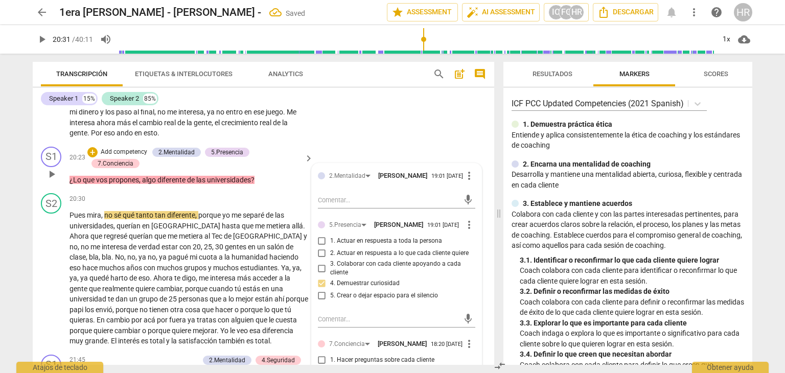
click at [468, 285] on div "4. Demuestrar curiosidad" at bounding box center [396, 283] width 157 height 12
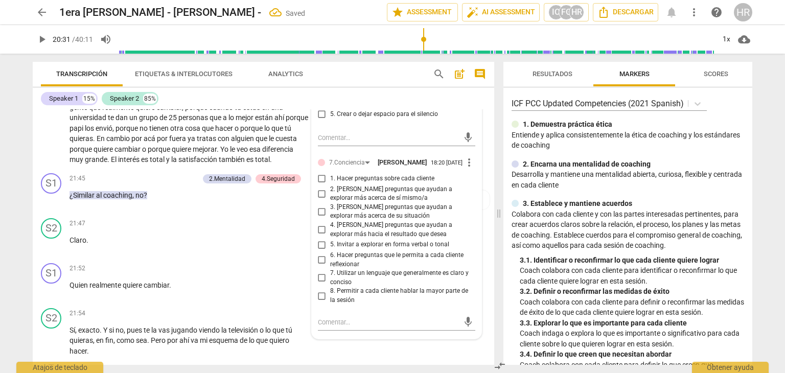
scroll to position [2670, 0]
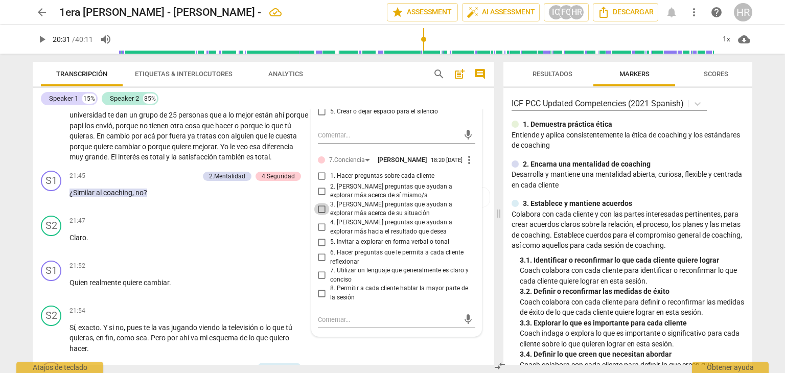
click at [322, 215] on input "3. [PERSON_NAME] preguntas que ayudan a explorar más acerca de su situación" at bounding box center [322, 209] width 16 height 12
checkbox input "true"
click at [41, 37] on span "play_arrow" at bounding box center [42, 39] width 12 height 12
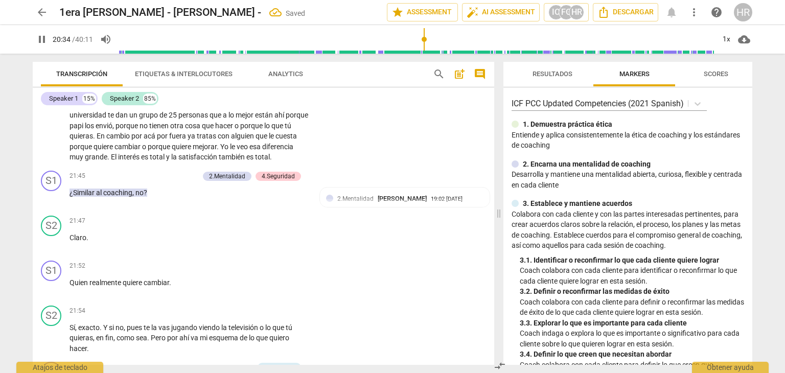
click at [313, 164] on div "S2 play_arrow pause 20:30 + Add competency keyboard_arrow_right Pues mira , no …" at bounding box center [263, 85] width 461 height 161
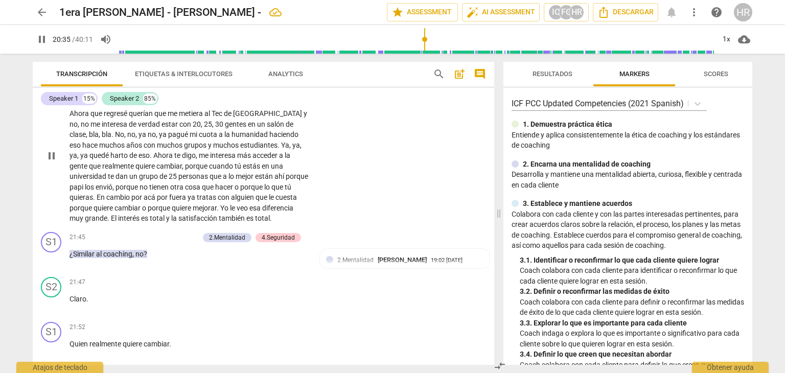
scroll to position [2588, 0]
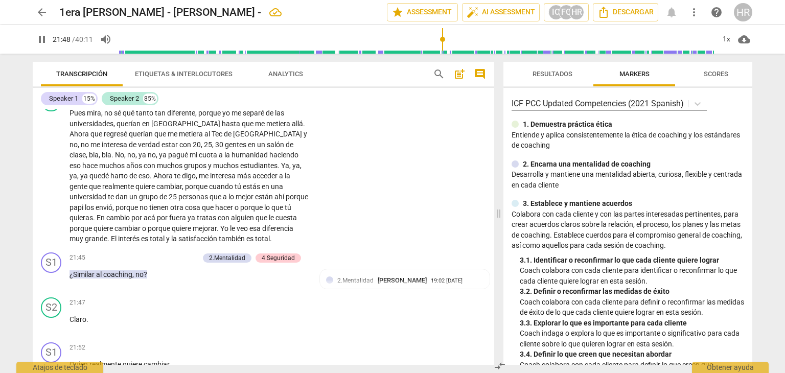
click at [42, 37] on span "pause" at bounding box center [42, 39] width 12 height 12
type input "1309"
click at [141, 263] on div "+" at bounding box center [143, 258] width 10 height 10
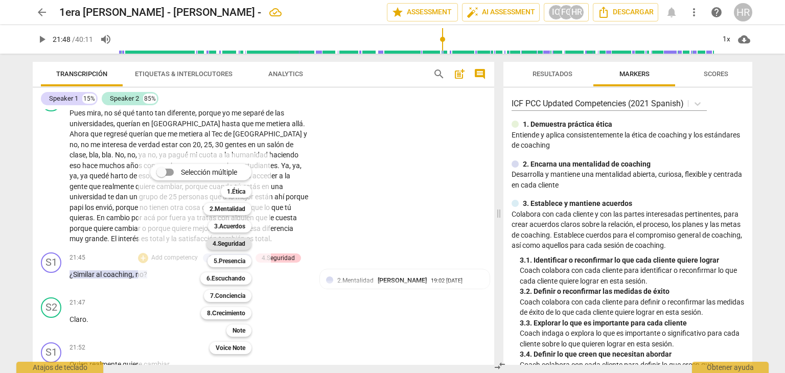
click at [227, 244] on b "4.Seguridad" at bounding box center [229, 244] width 33 height 12
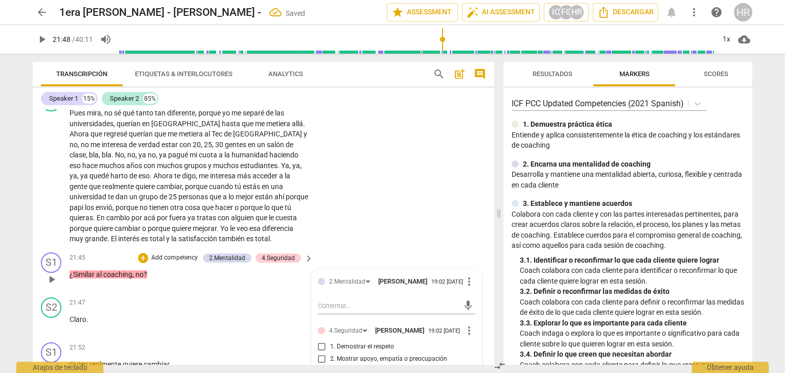
click at [470, 346] on div "1. Demostrar el respeto" at bounding box center [396, 347] width 157 height 12
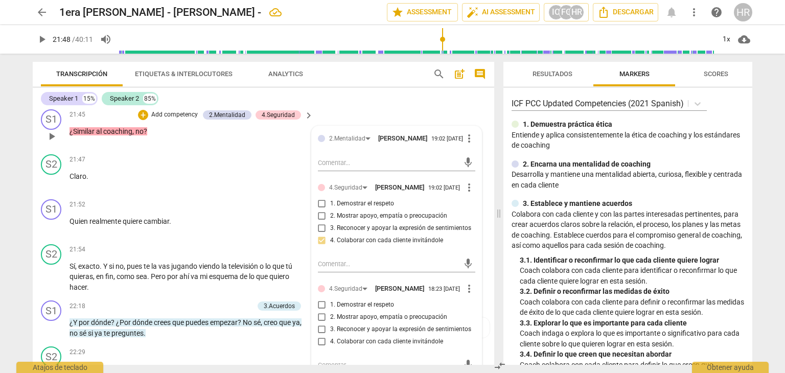
scroll to position [2772, 0]
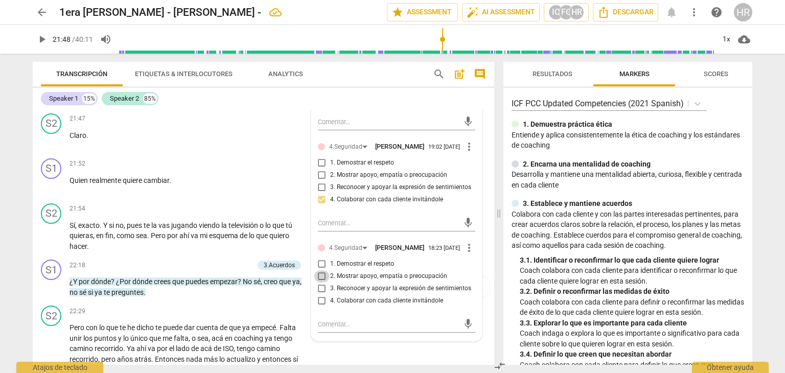
click at [320, 282] on input "2. Mostrar apoyo, empatía o preocupación" at bounding box center [322, 276] width 16 height 12
checkbox input "true"
click at [306, 186] on div "Quien realmente quiere cambiar ." at bounding box center [191, 180] width 245 height 11
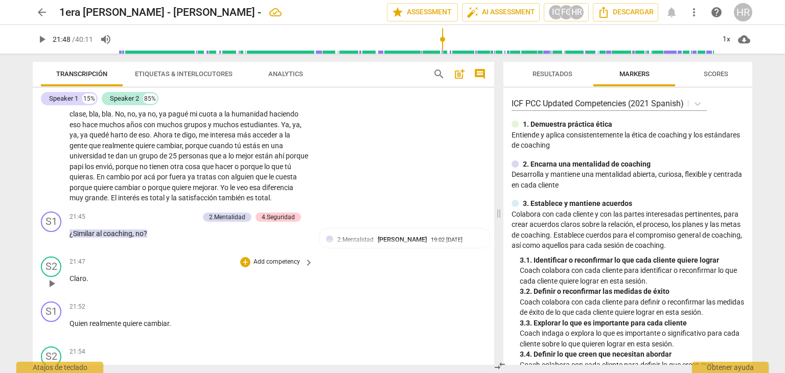
scroll to position [2650, 0]
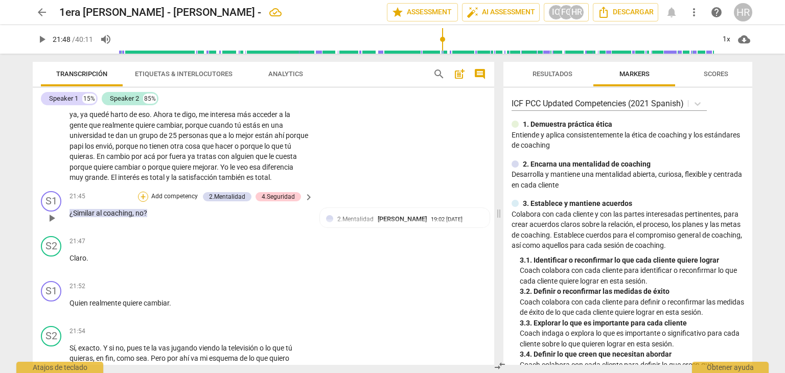
click at [141, 198] on div "+" at bounding box center [143, 197] width 10 height 10
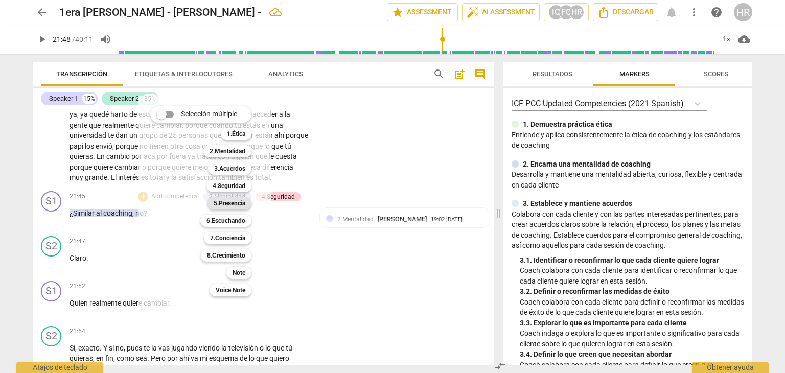
click at [235, 203] on b "5.Presencia" at bounding box center [230, 203] width 32 height 12
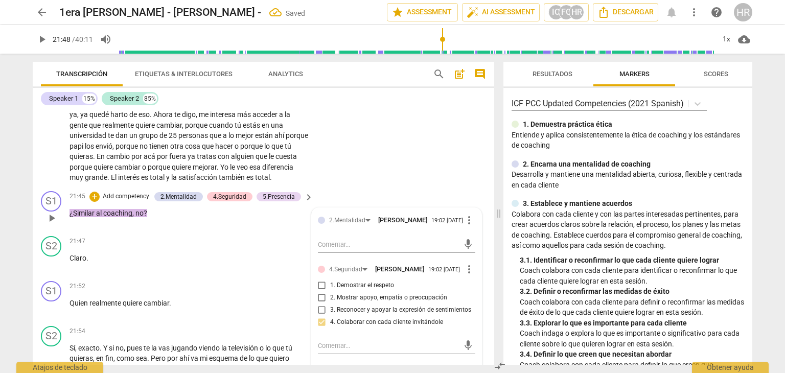
click at [471, 316] on div "3. Reconocer y apoyar la expresión de sentimientos" at bounding box center [396, 310] width 157 height 12
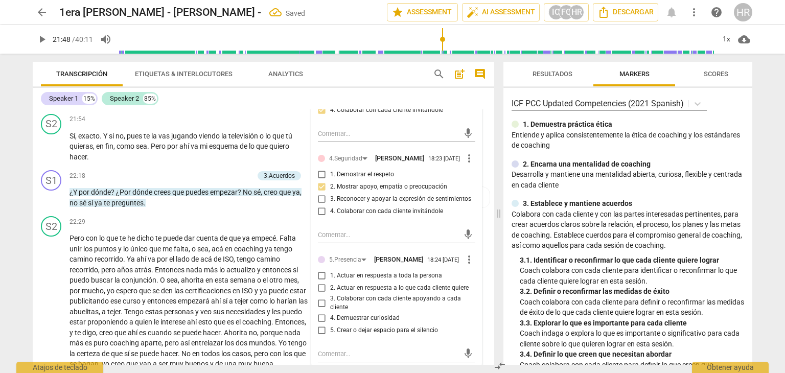
scroll to position [2874, 0]
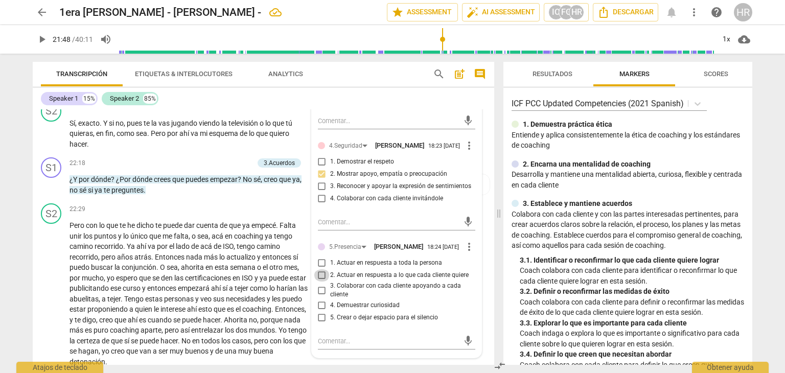
click at [323, 281] on input "2. Actuar en respuesta a lo que cada cliente quiere" at bounding box center [322, 275] width 16 height 12
checkbox input "true"
click at [41, 41] on span "play_arrow" at bounding box center [42, 39] width 12 height 12
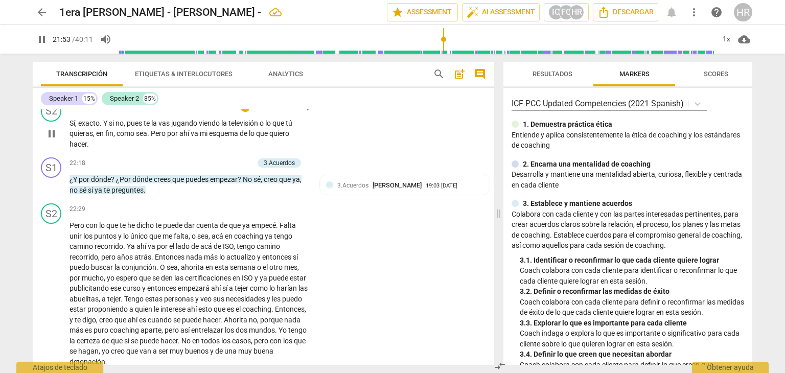
click at [306, 149] on div "Sí , exacto . Y si no , pues te la vas jugando viendo la televisión o lo que tú…" at bounding box center [191, 134] width 245 height 32
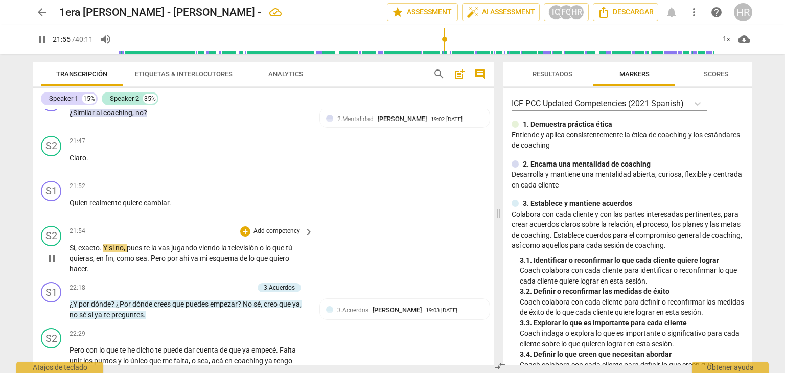
scroll to position [2731, 0]
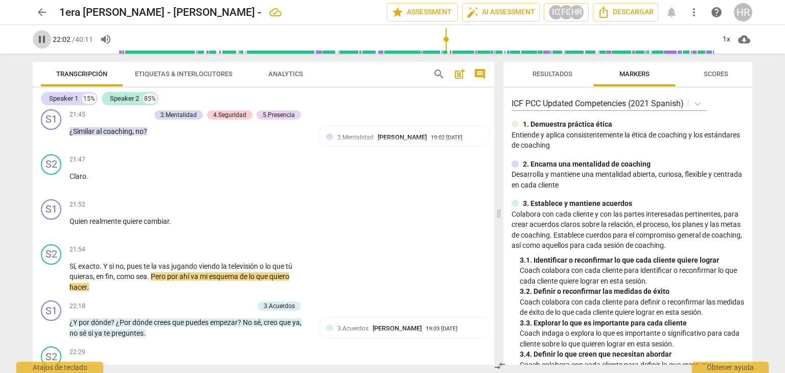
click at [44, 37] on span "pause" at bounding box center [42, 39] width 12 height 12
type input "1323"
click at [245, 209] on div "+" at bounding box center [245, 205] width 10 height 10
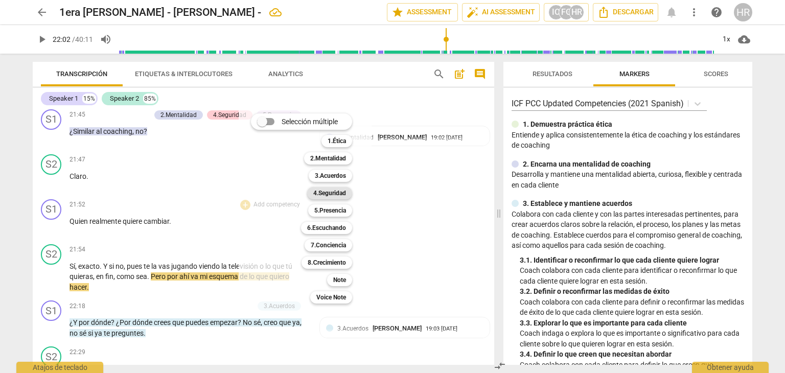
click at [335, 194] on b "4.Seguridad" at bounding box center [329, 193] width 33 height 12
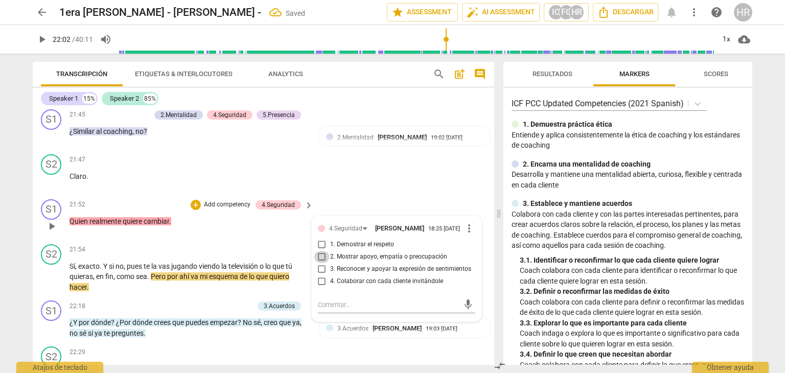
click at [317, 263] on input "2. Mostrar apoyo, empatía o preocupación" at bounding box center [322, 257] width 16 height 12
checkbox input "true"
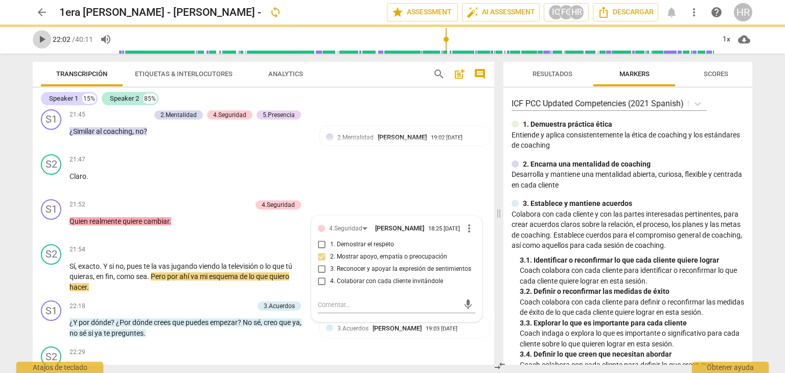
click at [41, 39] on span "play_arrow" at bounding box center [42, 39] width 12 height 12
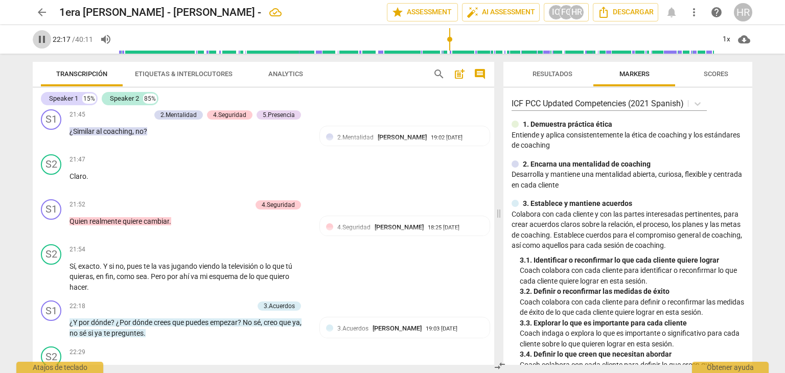
click at [41, 43] on span "pause" at bounding box center [42, 39] width 12 height 12
type input "1338"
click at [195, 306] on div "+" at bounding box center [198, 306] width 10 height 10
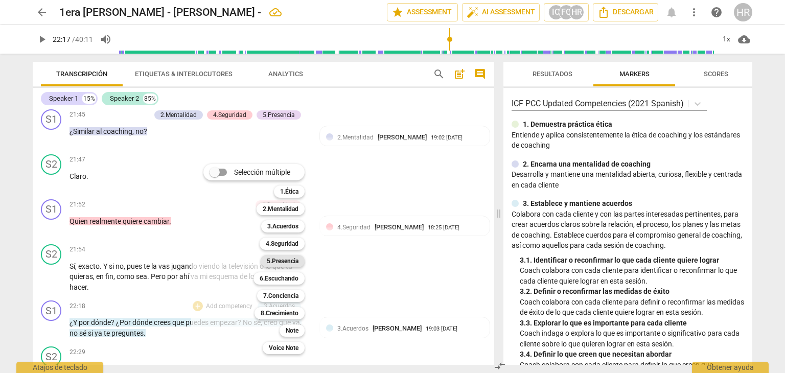
click at [288, 262] on b "5.Presencia" at bounding box center [283, 261] width 32 height 12
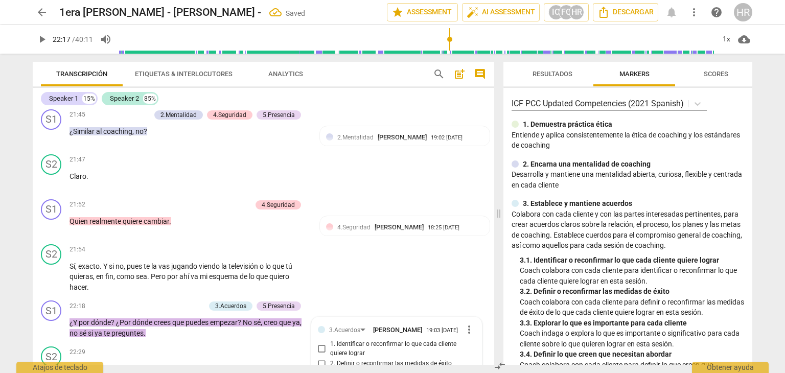
scroll to position [2909, 0]
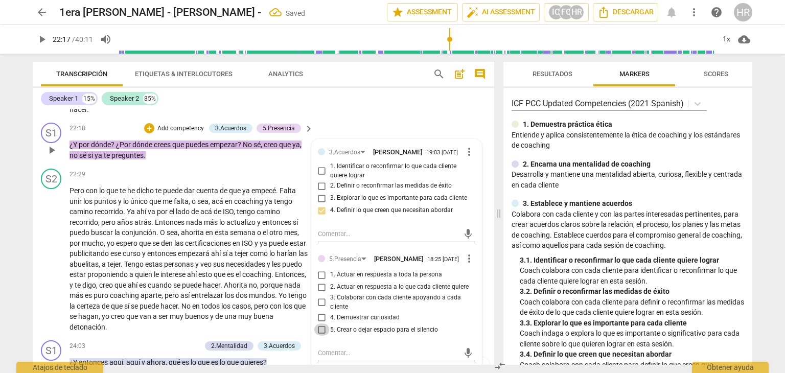
click at [321, 336] on input "5. Crear o dejar espacio para el silencio" at bounding box center [322, 329] width 16 height 12
checkbox input "true"
click at [108, 131] on div "22:18 + Add competency 3.Acuerdos 5.Presencia keyboard_arrow_right" at bounding box center [191, 128] width 245 height 11
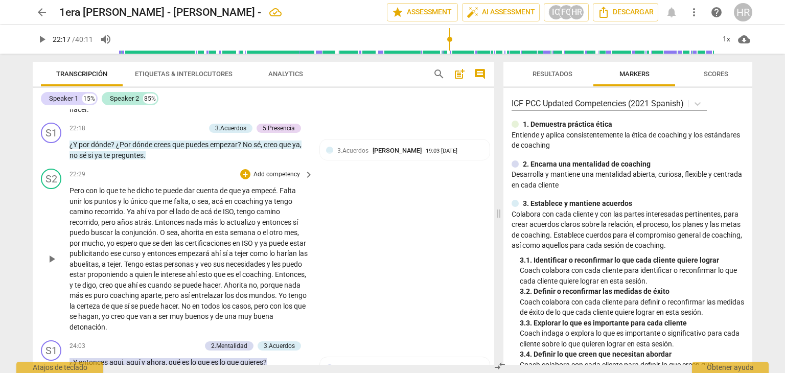
click at [199, 169] on div "S2 play_arrow pause 22:29 + Add competency keyboard_arrow_right Pero con lo que…" at bounding box center [263, 250] width 461 height 172
click at [148, 127] on div "+" at bounding box center [149, 128] width 10 height 10
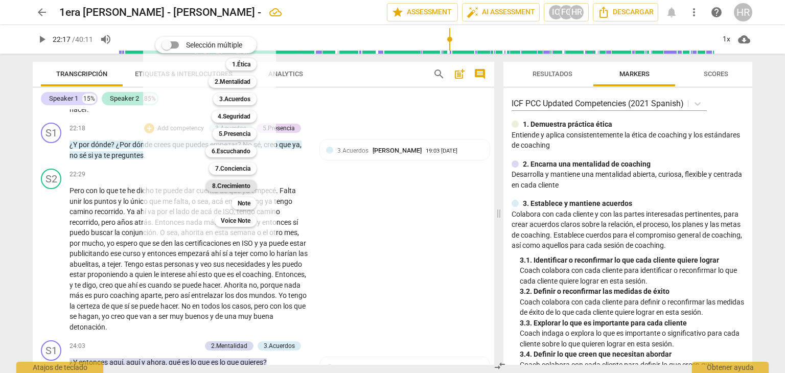
click at [247, 186] on b "8.Сrecimiento" at bounding box center [231, 186] width 38 height 12
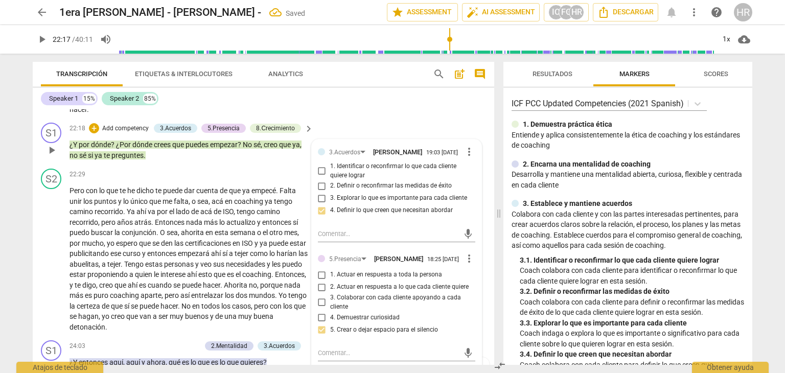
click at [474, 297] on div "3.Acuerdos [PERSON_NAME] 19:03 [DATE] more_vert 1. Identificar o reconfirmar lo…" at bounding box center [397, 351] width 170 height 424
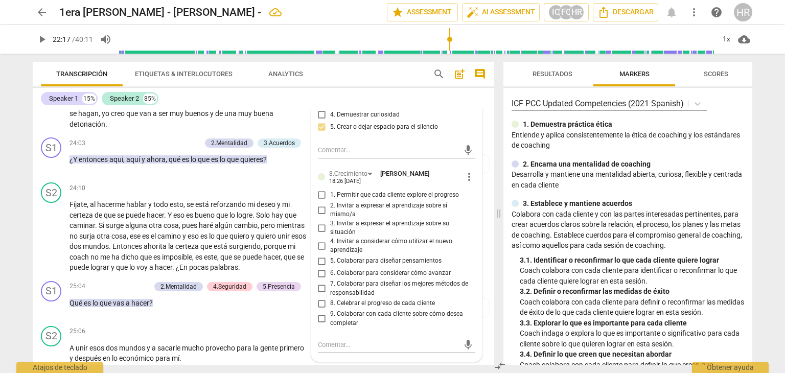
scroll to position [3113, 0]
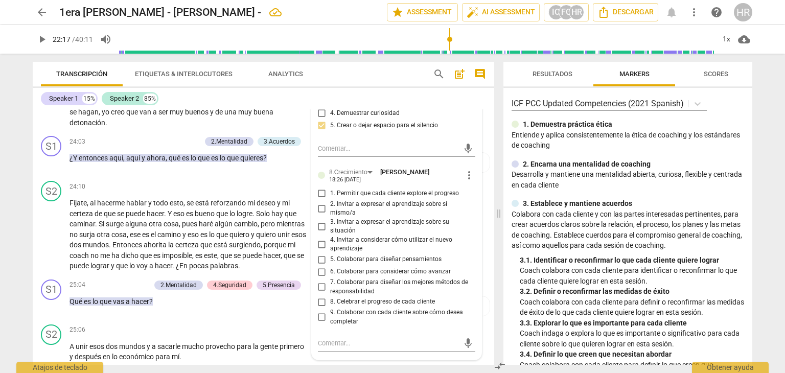
click at [320, 200] on input "1. Permitir que cada cliente explore el progreso" at bounding box center [322, 193] width 16 height 12
checkbox input "true"
click at [303, 163] on p "¿Y entonces aquí , aquí y ahora , qué es lo que es lo que quieres ?" at bounding box center [188, 158] width 239 height 11
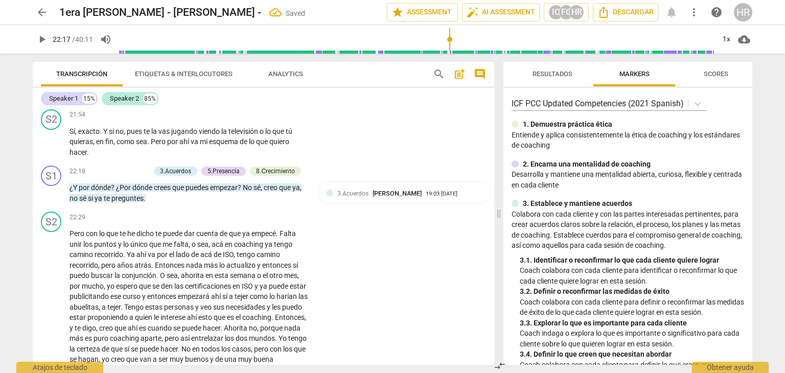
scroll to position [2869, 0]
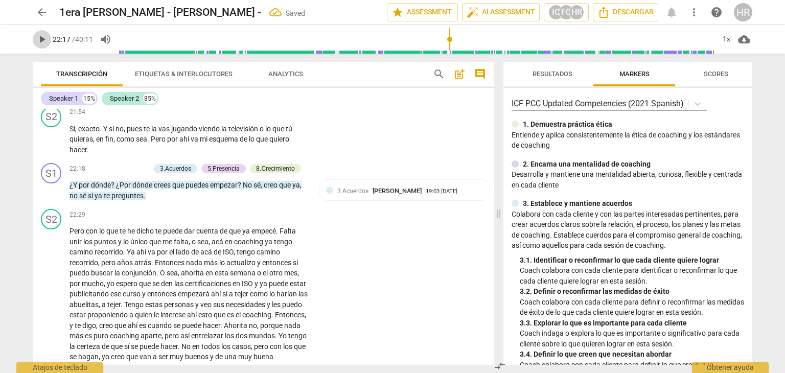
click at [44, 40] on span "play_arrow" at bounding box center [42, 39] width 12 height 12
click at [311, 283] on div "Pero con lo que te he dicho te puede dar cuenta de que ya empecé . Falta unir l…" at bounding box center [191, 299] width 245 height 147
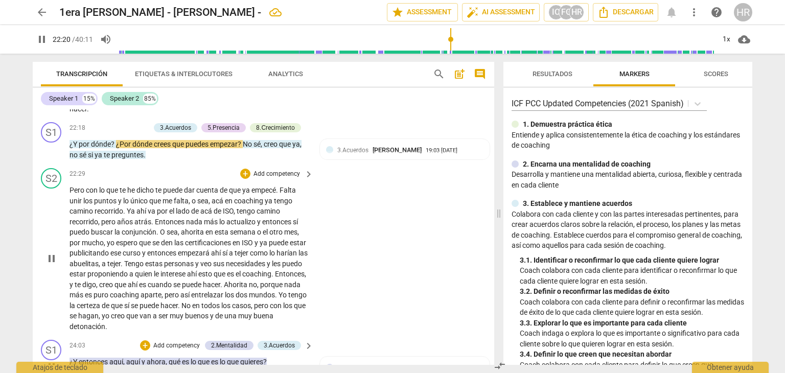
scroll to position [2930, 0]
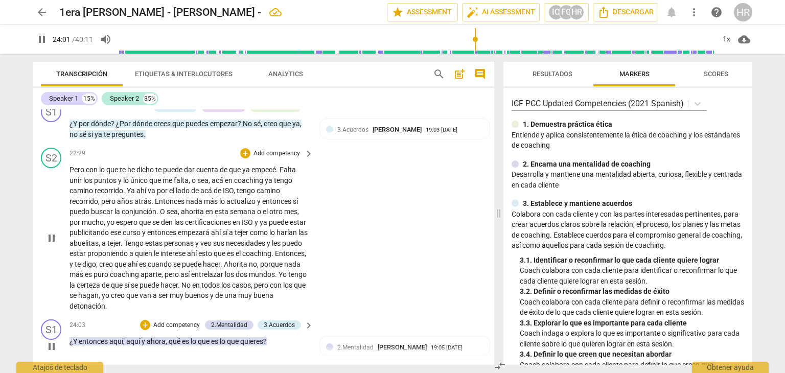
click at [316, 298] on div "S2 play_arrow pause 22:29 + Add competency keyboard_arrow_right Pero con lo que…" at bounding box center [263, 230] width 461 height 172
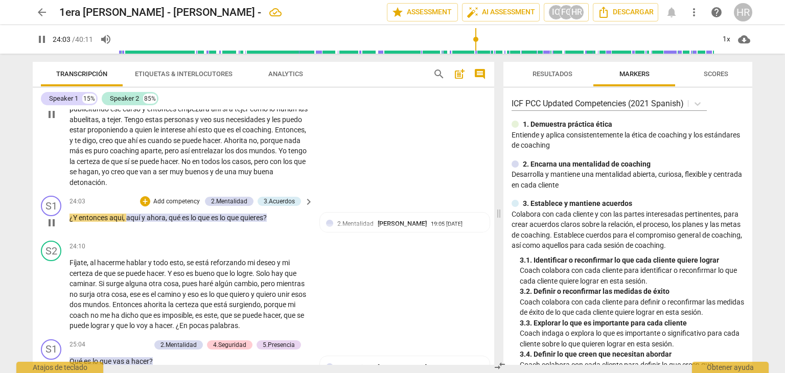
scroll to position [3073, 0]
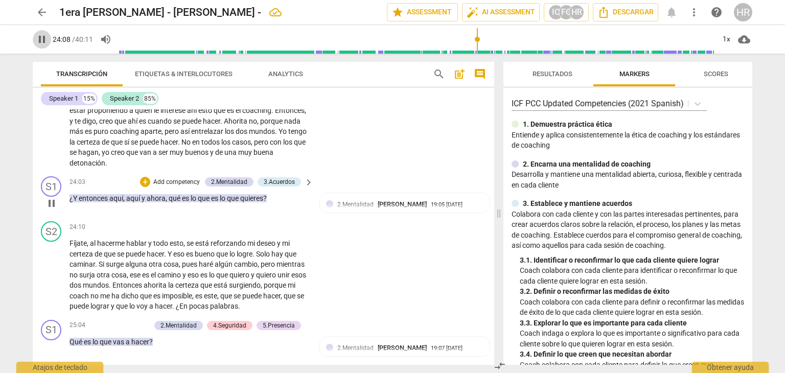
click at [41, 37] on span "pause" at bounding box center [42, 39] width 12 height 12
type input "1449"
click at [144, 185] on div "+" at bounding box center [145, 182] width 10 height 10
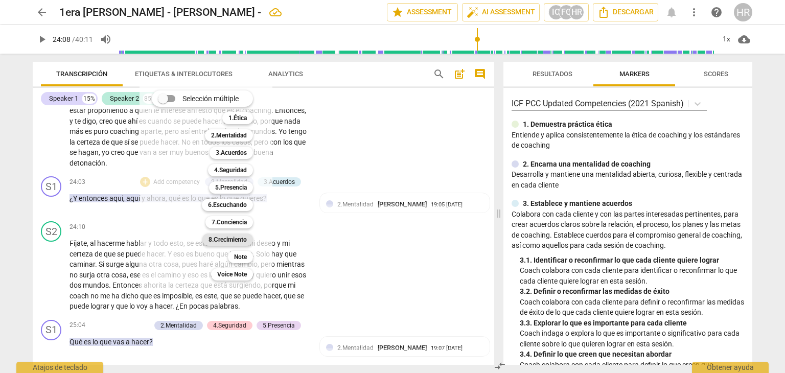
click at [240, 243] on b "8.Сrecimiento" at bounding box center [227, 239] width 38 height 12
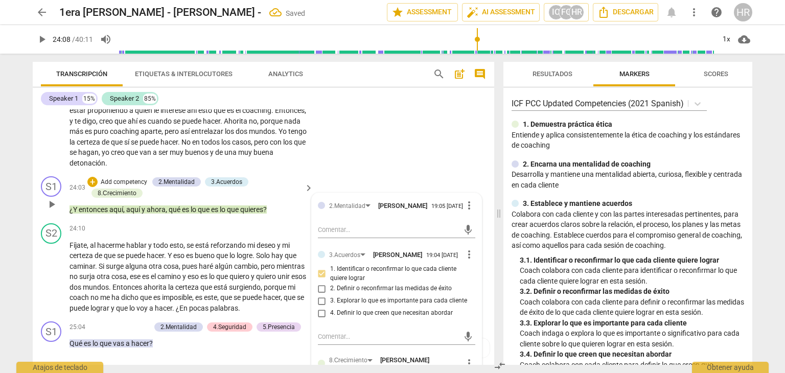
click at [468, 303] on div "3. Explorar lo que es importante para cada cliente" at bounding box center [396, 301] width 157 height 12
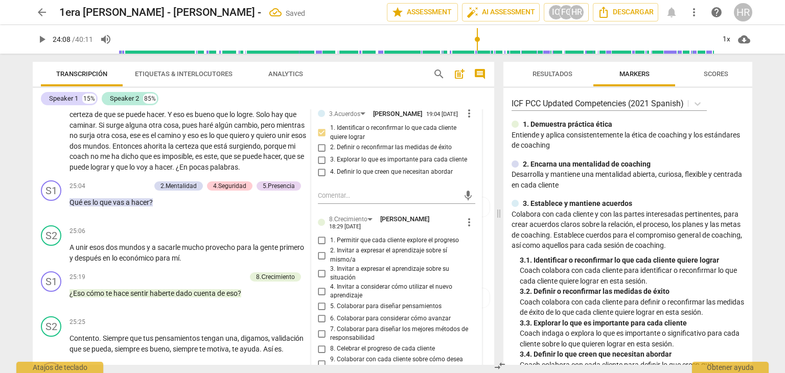
scroll to position [3237, 0]
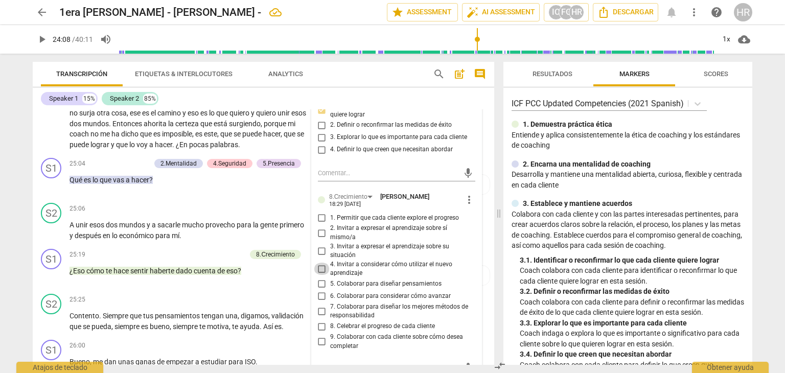
click at [320, 269] on input "4. Invitar a considerar cómo utilizar el nuevo aprendizaje" at bounding box center [322, 269] width 16 height 12
checkbox input "true"
click at [41, 38] on span "play_arrow" at bounding box center [42, 39] width 12 height 12
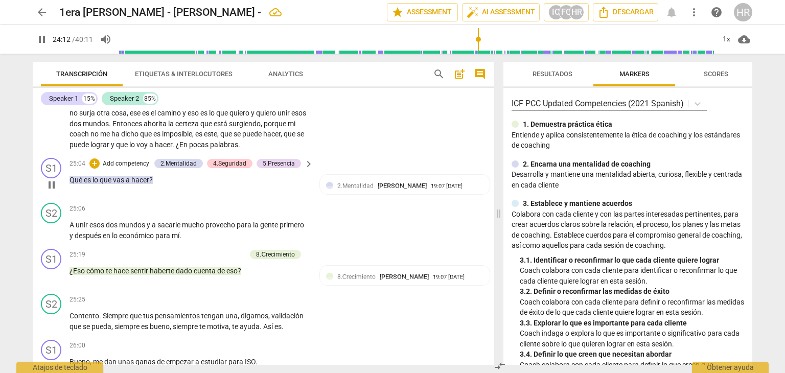
click at [314, 158] on div "S1 play_arrow pause 25:04 + Add competency 2.Mentalidad 4.Seguridad 5.Presencia…" at bounding box center [263, 176] width 461 height 45
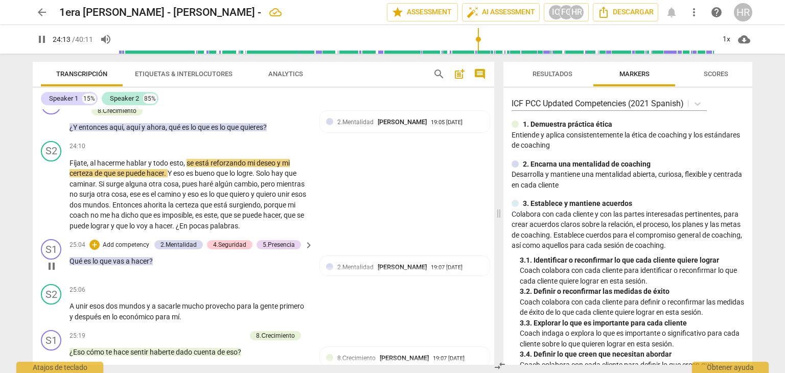
scroll to position [3155, 0]
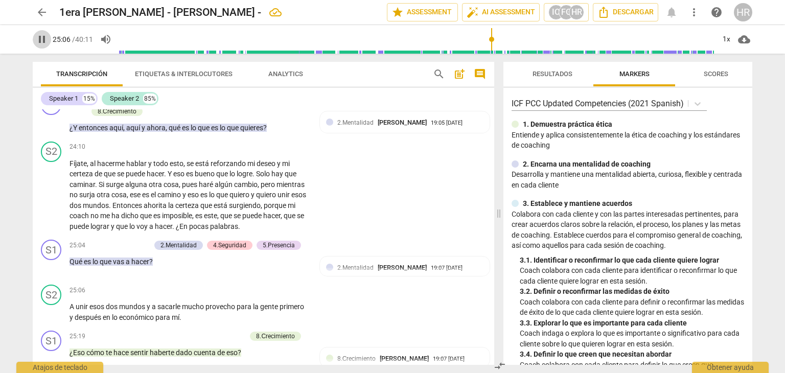
click at [41, 42] on span "pause" at bounding box center [42, 39] width 12 height 12
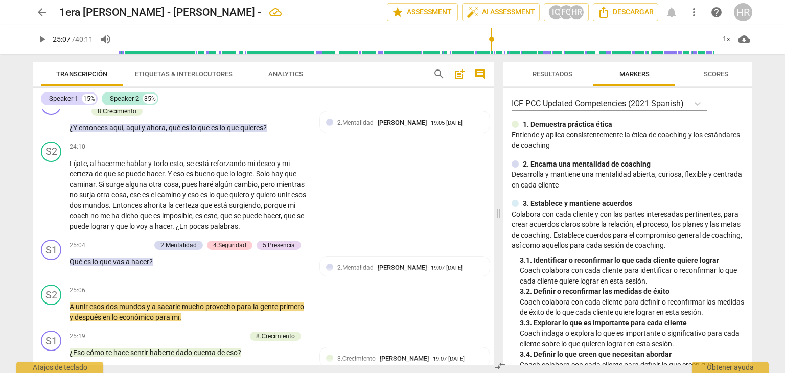
type input "1507"
click at [94, 249] on div "+" at bounding box center [94, 245] width 10 height 10
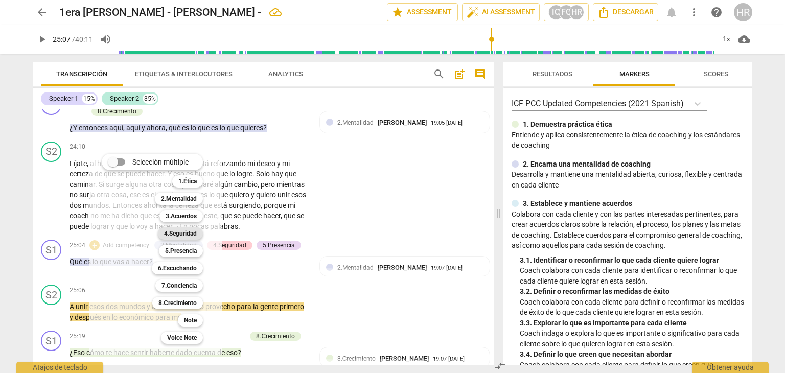
click at [180, 232] on b "4.Seguridad" at bounding box center [180, 233] width 33 height 12
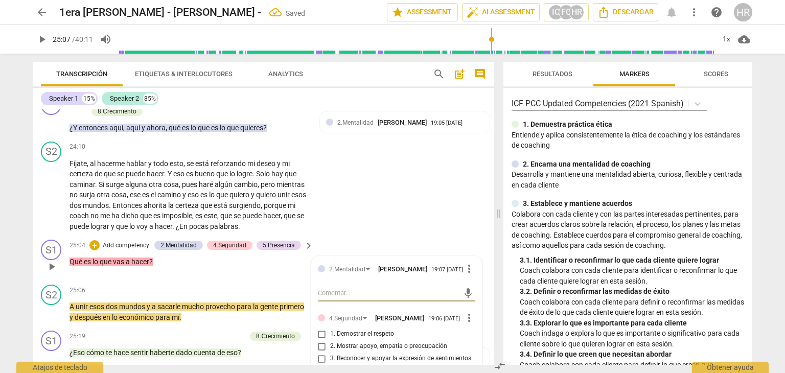
click at [466, 340] on label "1. Demostrar el respeto" at bounding box center [392, 334] width 157 height 12
click at [330, 340] on input "1. Demostrar el respeto" at bounding box center [322, 334] width 16 height 12
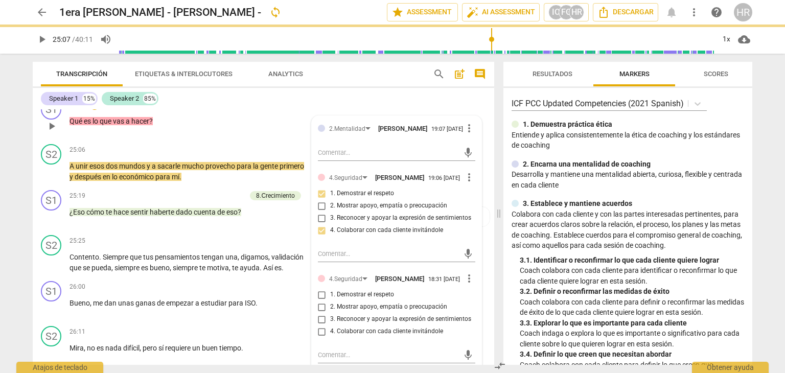
checkbox input "false"
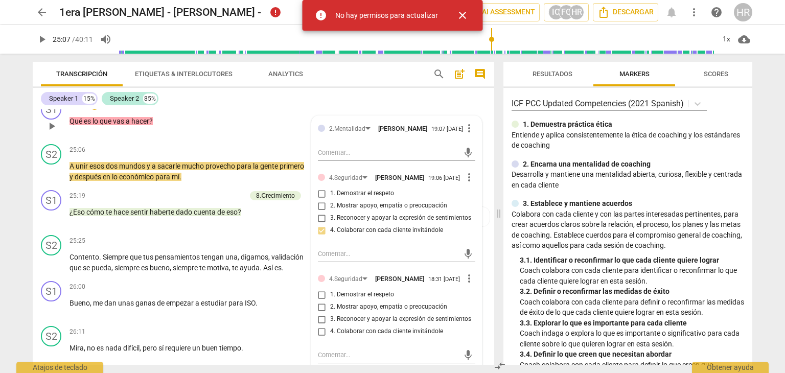
scroll to position [3318, 0]
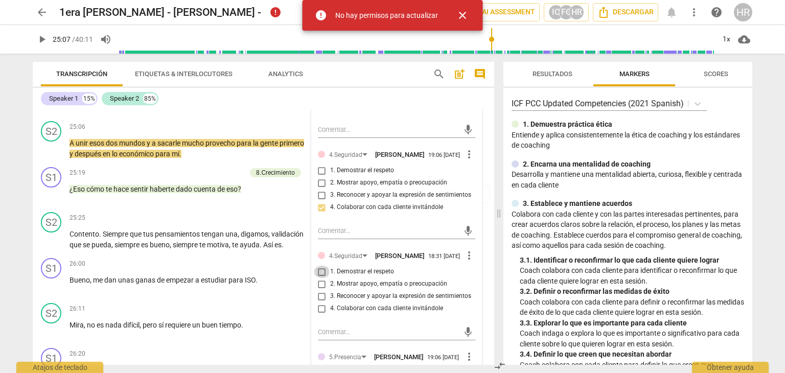
click at [321, 278] on input "1. Demostrar el respeto" at bounding box center [322, 272] width 16 height 12
checkbox input "true"
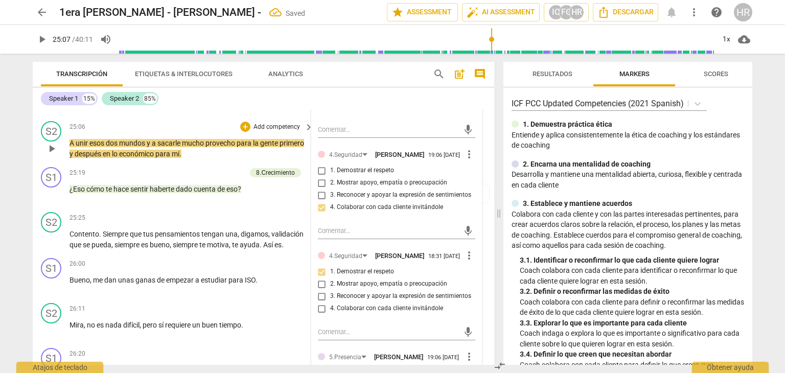
click at [308, 158] on div "A unir esos dos mundos y a sacarle mucho provecho para la gente primero y despu…" at bounding box center [191, 148] width 245 height 21
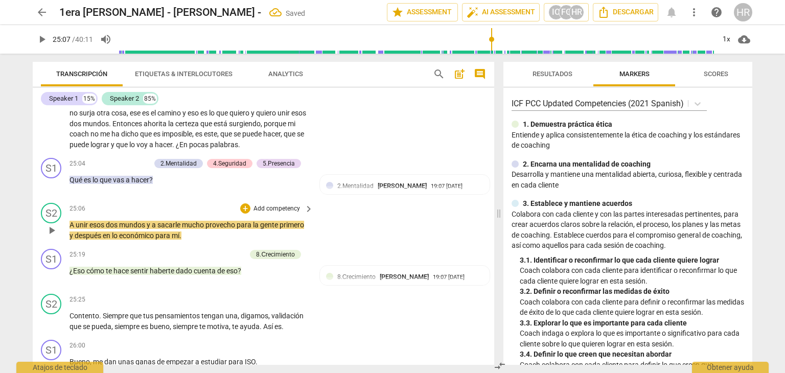
scroll to position [3216, 0]
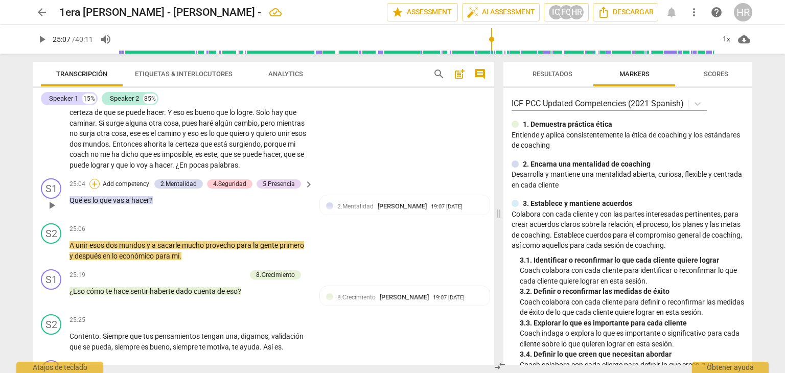
click at [95, 185] on div "+" at bounding box center [94, 184] width 10 height 10
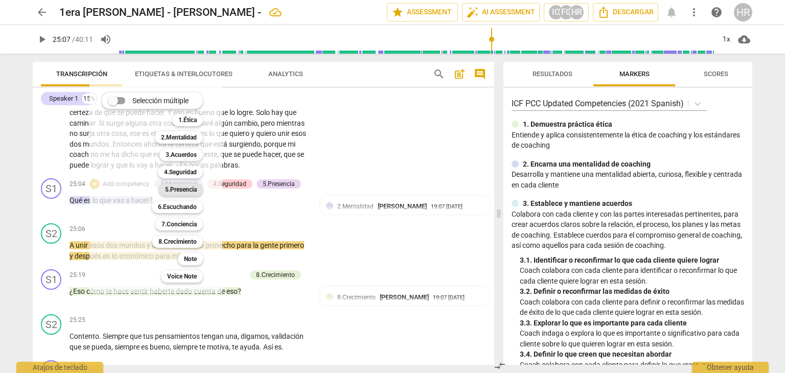
click at [181, 189] on b "5.Presencia" at bounding box center [181, 189] width 32 height 12
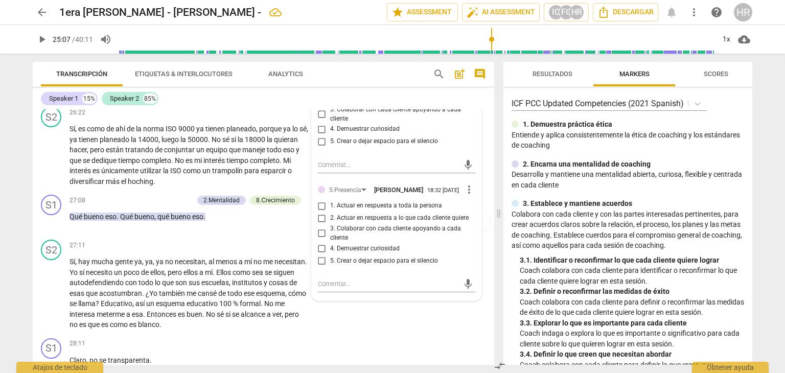
scroll to position [3625, 0]
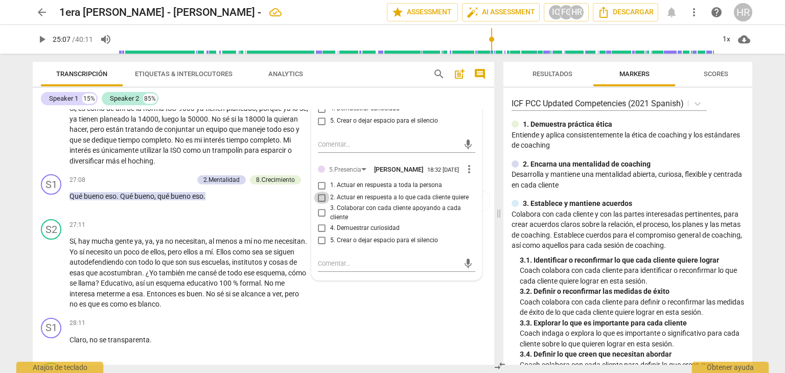
click at [319, 204] on input "2. Actuar en respuesta a lo que cada cliente quiere" at bounding box center [322, 198] width 16 height 12
checkbox input "true"
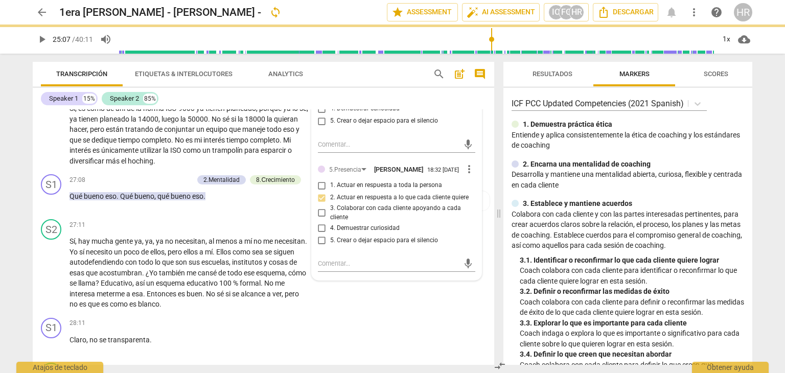
click at [41, 35] on span "play_arrow" at bounding box center [42, 39] width 12 height 12
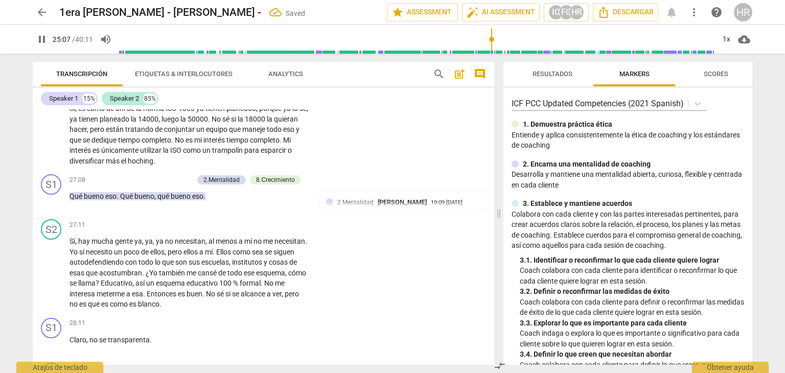
scroll to position [3350, 0]
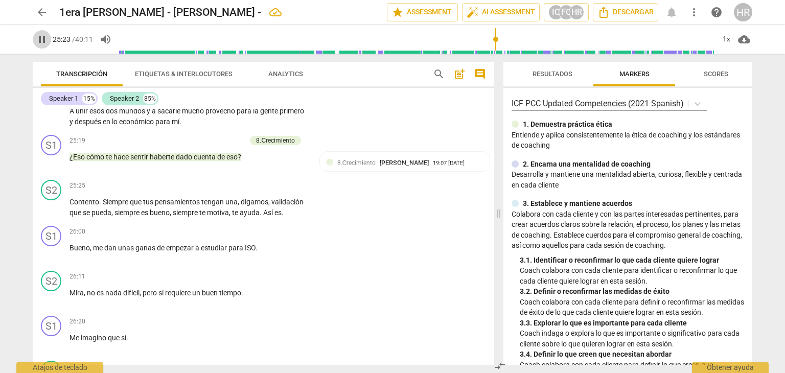
click at [42, 41] on span "pause" at bounding box center [42, 39] width 12 height 12
type input "1524"
click at [192, 144] on div "+" at bounding box center [190, 140] width 10 height 10
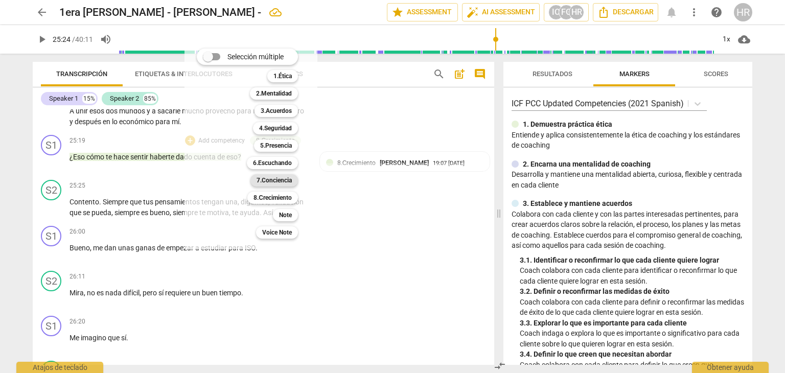
click at [288, 179] on b "7.Conciencia" at bounding box center [273, 180] width 35 height 12
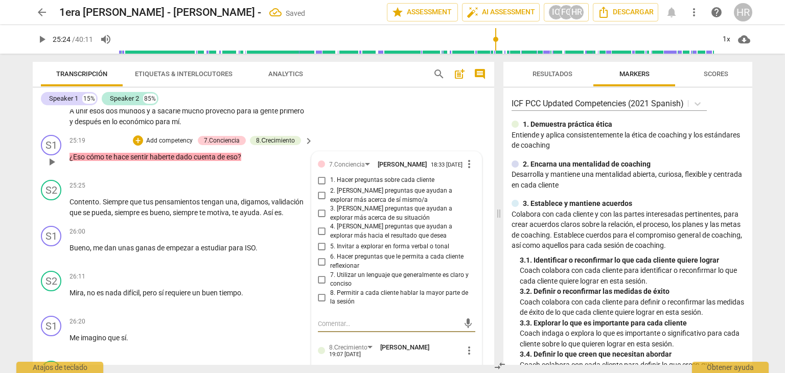
click at [319, 286] on input "7. Utilizar un lenguaje que generalmente es claro y conciso" at bounding box center [322, 279] width 16 height 12
checkbox input "true"
click at [42, 41] on span "play_arrow" at bounding box center [42, 39] width 12 height 12
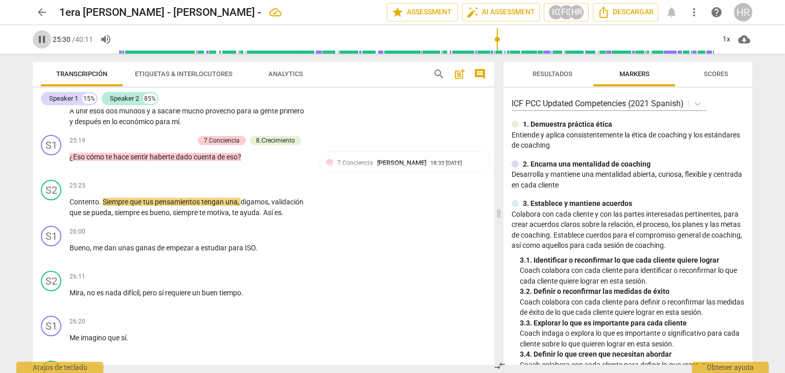
click at [41, 39] on span "pause" at bounding box center [42, 39] width 12 height 12
click at [39, 41] on span "play_arrow" at bounding box center [42, 39] width 12 height 12
click at [40, 42] on span "pause" at bounding box center [42, 39] width 12 height 12
type input "1558"
click at [245, 234] on div "+" at bounding box center [245, 231] width 10 height 10
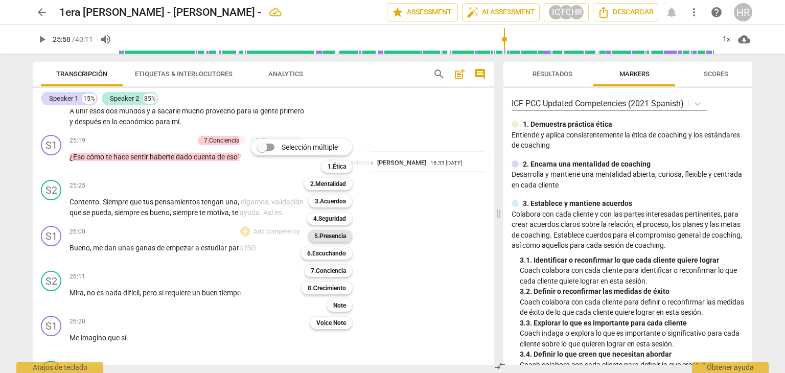
click at [328, 234] on b "5.Presencia" at bounding box center [330, 236] width 32 height 12
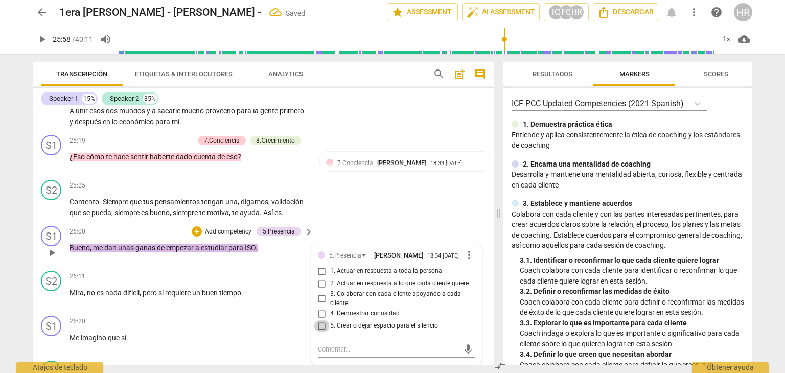
click at [321, 331] on input "5. Crear o dejar espacio para el silencio" at bounding box center [322, 326] width 16 height 12
checkbox input "true"
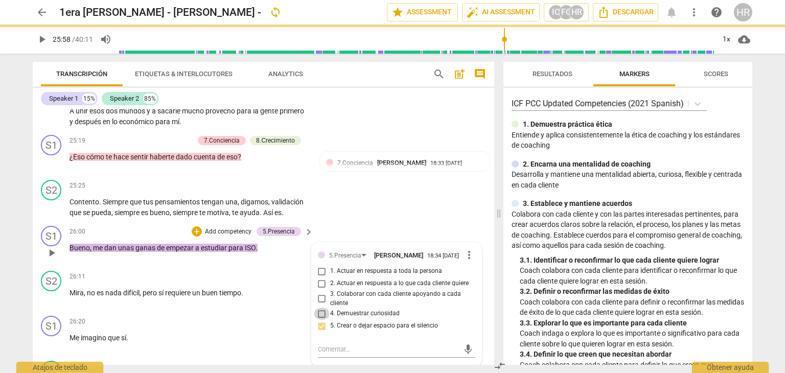
click at [321, 320] on input "4. Demuestrar curiosidad" at bounding box center [322, 314] width 16 height 12
checkbox input "true"
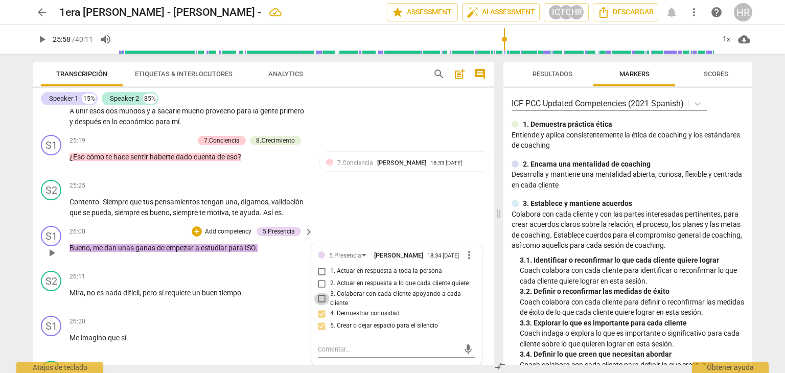
click at [319, 303] on input "3. Colaborar con cada cliente apoyando a cada cliente" at bounding box center [322, 299] width 16 height 12
checkbox input "true"
click at [43, 42] on span "play_arrow" at bounding box center [42, 39] width 12 height 12
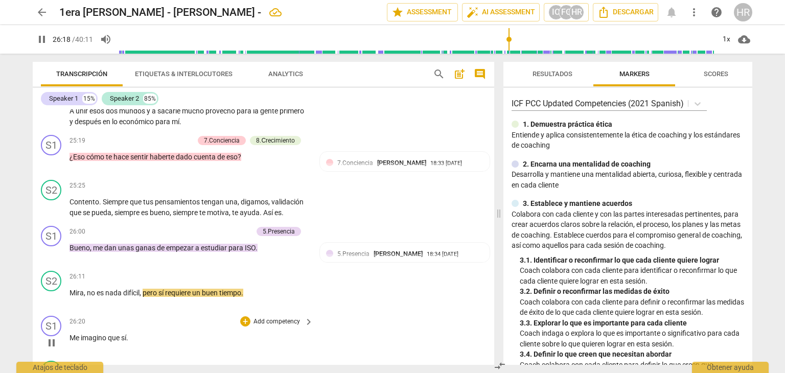
click at [311, 332] on div "26:20 + Add competency keyboard_arrow_right Me imagino que sí ." at bounding box center [191, 334] width 245 height 37
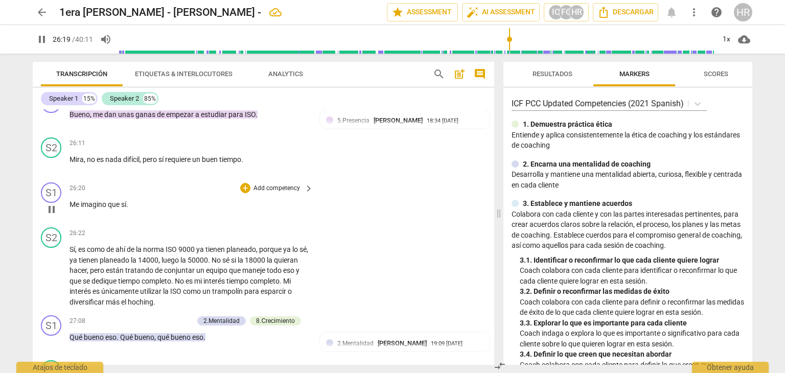
scroll to position [3514, 0]
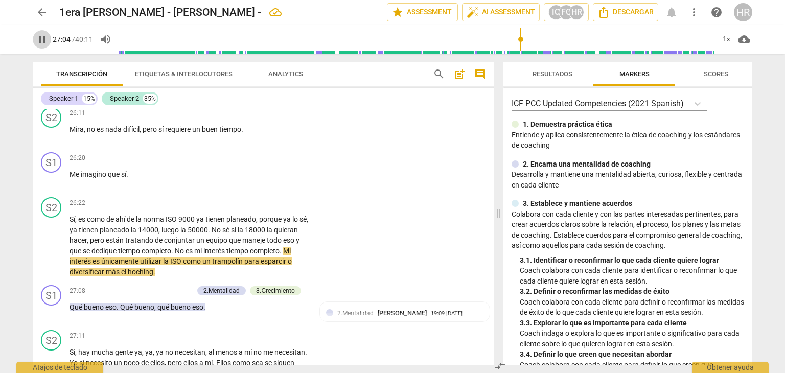
click at [39, 40] on span "pause" at bounding box center [42, 39] width 12 height 12
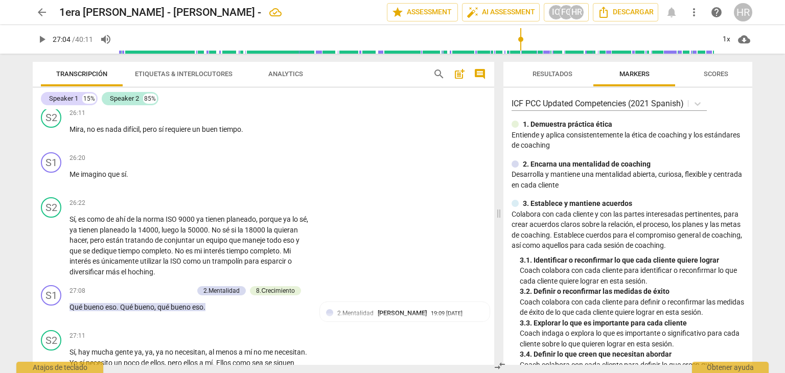
type input "1624"
click at [244, 157] on div "+" at bounding box center [245, 158] width 10 height 10
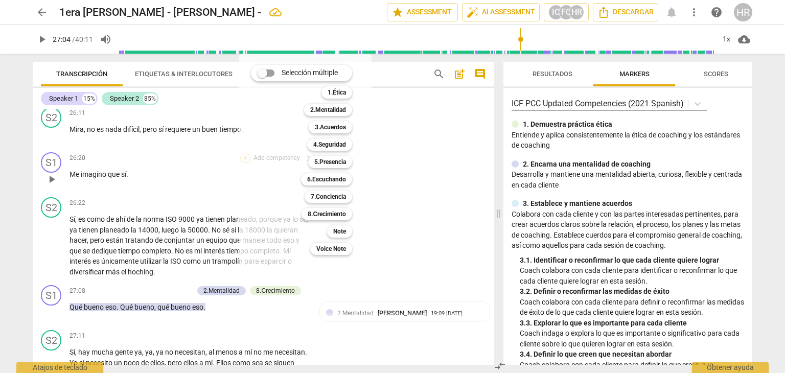
click at [244, 157] on div "Selección múltiple m 1.Ética 1 2.Mentalidad 2 3.Acuerdos 3 4.Seguridad 4 5.Pres…" at bounding box center [305, 159] width 133 height 211
click at [333, 144] on b "4.Seguridad" at bounding box center [329, 144] width 33 height 12
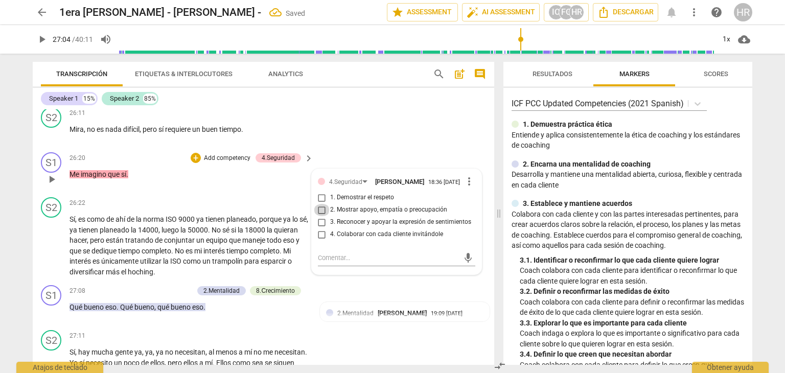
click at [319, 215] on input "2. Mostrar apoyo, empatía o preocupación" at bounding box center [322, 210] width 16 height 12
checkbox input "true"
click at [307, 312] on div "Qué bueno eso . Qué bueno , qué bueno eso ." at bounding box center [191, 307] width 245 height 11
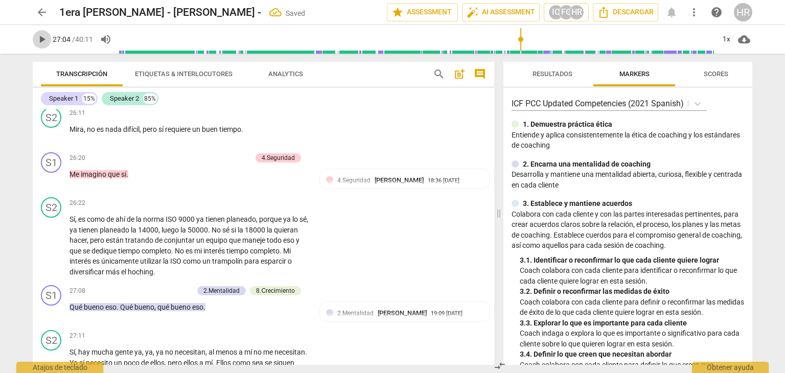
click at [40, 43] on span "play_arrow" at bounding box center [42, 39] width 12 height 12
click at [137, 292] on div "+" at bounding box center [137, 291] width 10 height 10
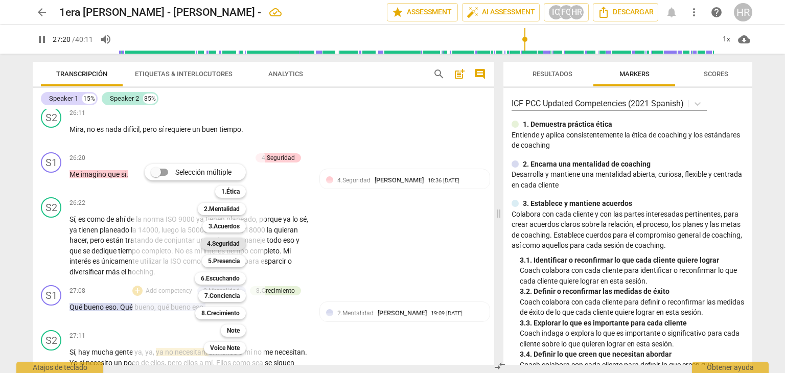
click at [222, 244] on b "4.Seguridad" at bounding box center [223, 244] width 33 height 12
type input "1641"
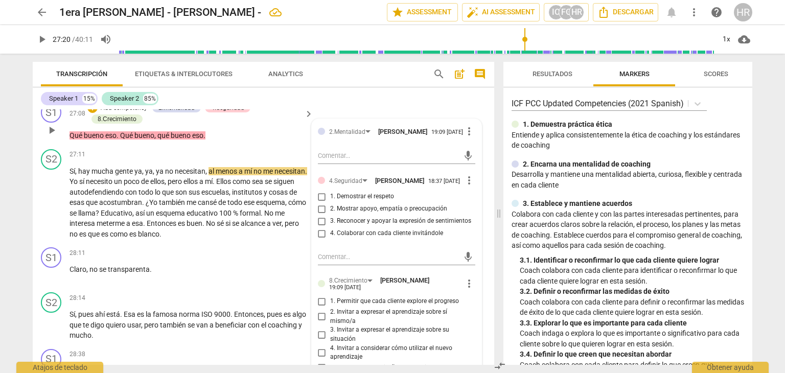
scroll to position [3698, 0]
click at [321, 223] on input "3. Reconocer y apoyar la expresión de sentimientos" at bounding box center [322, 220] width 16 height 12
checkbox input "true"
click at [45, 41] on span "play_arrow" at bounding box center [42, 39] width 12 height 12
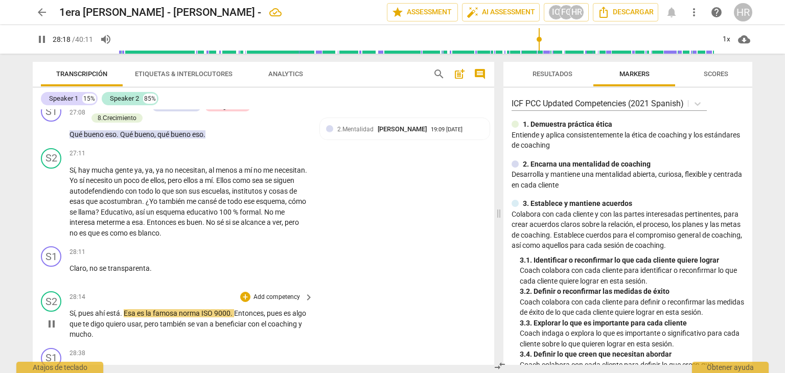
click at [307, 289] on div "S2 play_arrow pause 28:14 + Add competency keyboard_arrow_right Sí , pues ahí e…" at bounding box center [263, 315] width 461 height 57
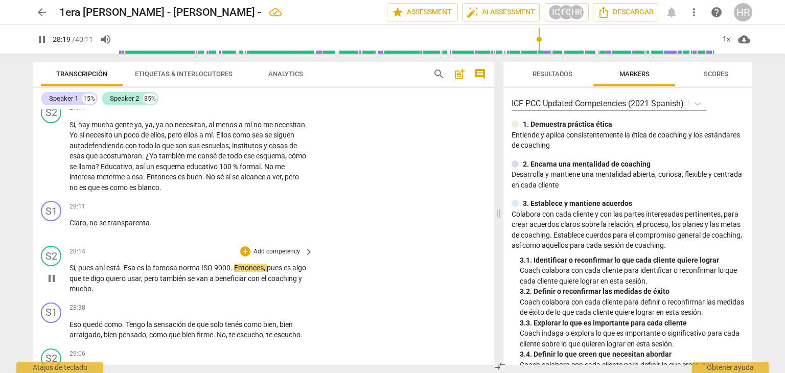
scroll to position [3759, 0]
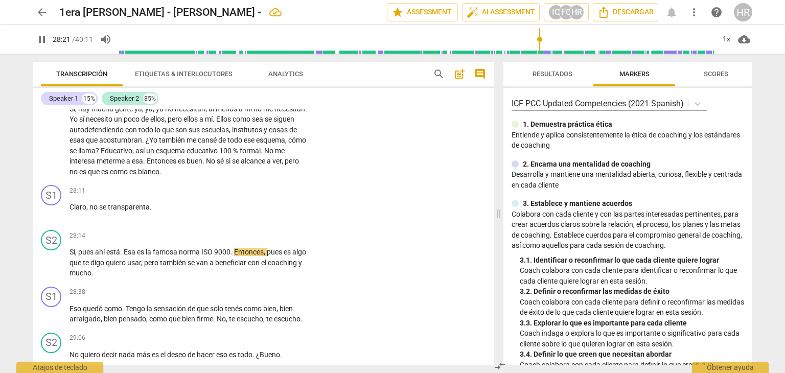
click at [45, 36] on span "pause" at bounding box center [42, 39] width 12 height 12
type input "1702"
click at [245, 191] on div "+" at bounding box center [245, 190] width 10 height 10
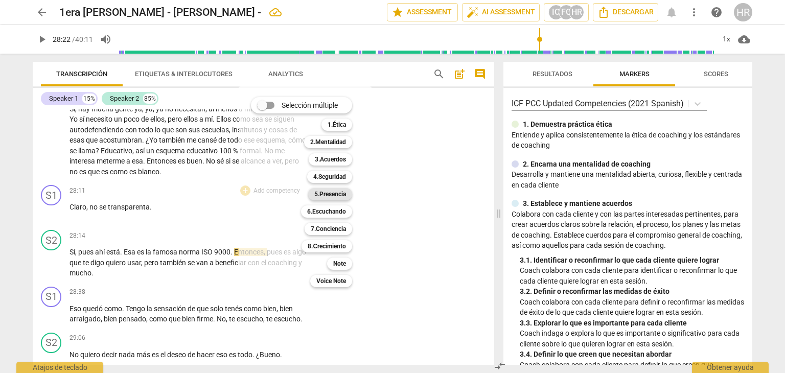
click at [329, 199] on b "5.Presencia" at bounding box center [330, 194] width 32 height 12
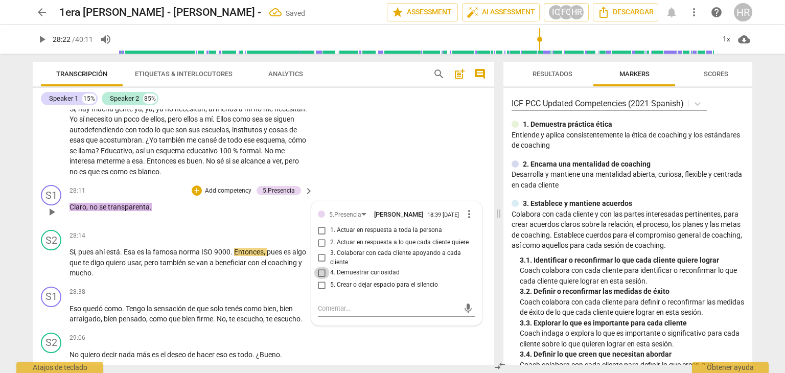
click at [322, 276] on input "4. Demuestrar curiosidad" at bounding box center [322, 273] width 16 height 12
checkbox input "true"
click at [40, 37] on span "play_arrow" at bounding box center [42, 39] width 12 height 12
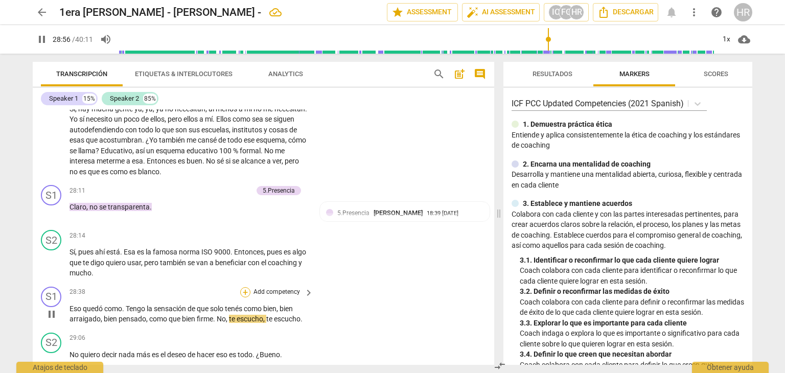
click at [244, 292] on div "+" at bounding box center [245, 292] width 10 height 10
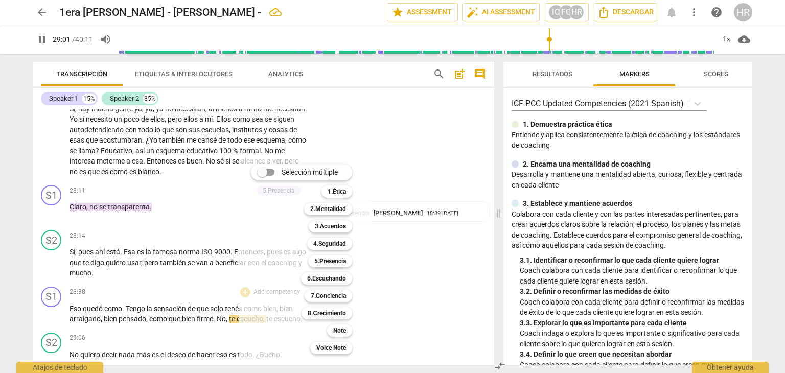
click at [41, 43] on div at bounding box center [392, 186] width 785 height 373
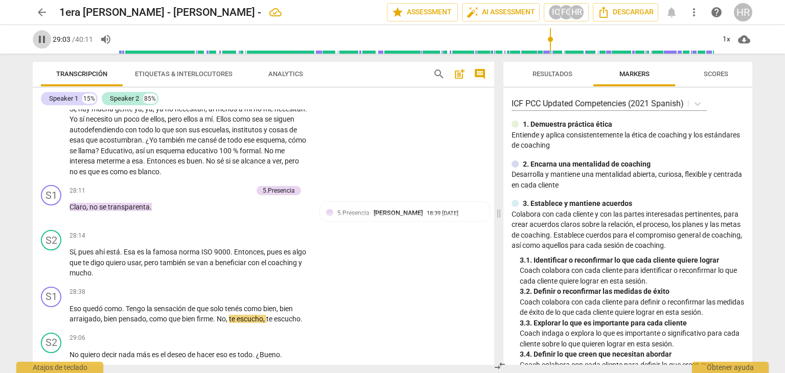
click at [41, 41] on span "pause" at bounding box center [42, 39] width 12 height 12
type input "1744"
click at [243, 293] on div "+" at bounding box center [245, 292] width 10 height 10
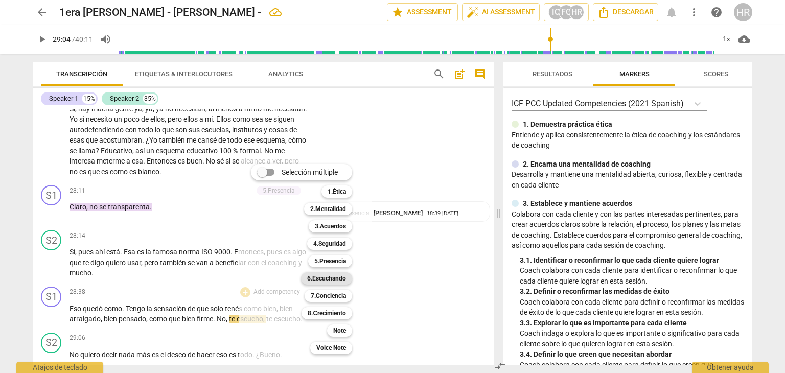
click at [333, 281] on b "6.Escuchando" at bounding box center [326, 278] width 39 height 12
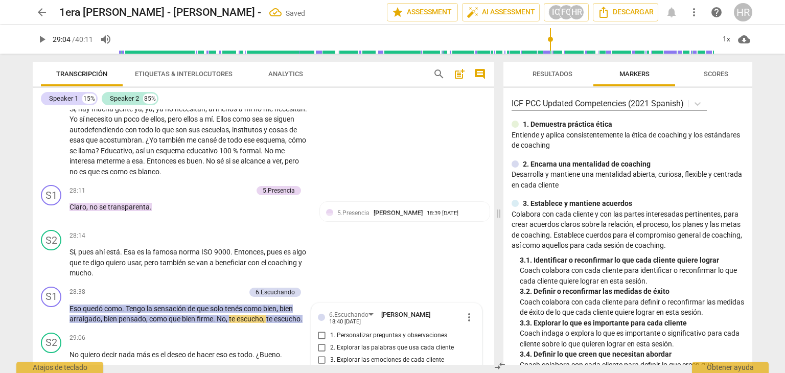
scroll to position [3961, 0]
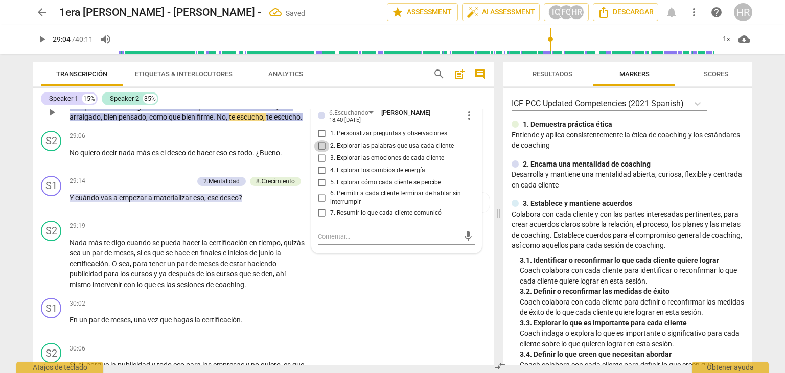
click at [319, 145] on input "2. Explorar las palabras que usa cada cliente" at bounding box center [322, 146] width 16 height 12
checkbox input "true"
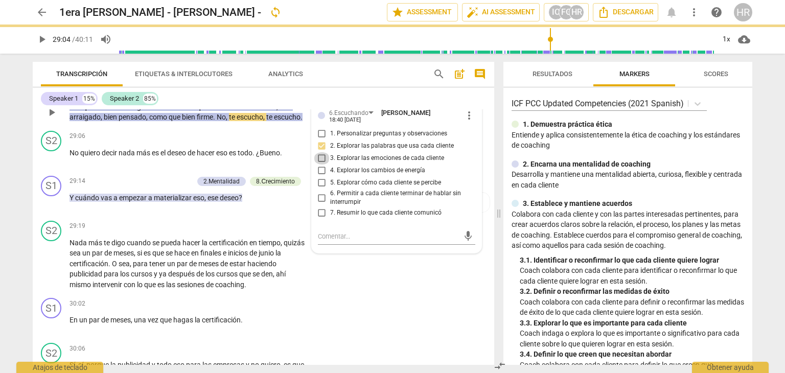
click at [319, 162] on input "3. Explorar las emociones de cada cliente" at bounding box center [322, 158] width 16 height 12
checkbox input "true"
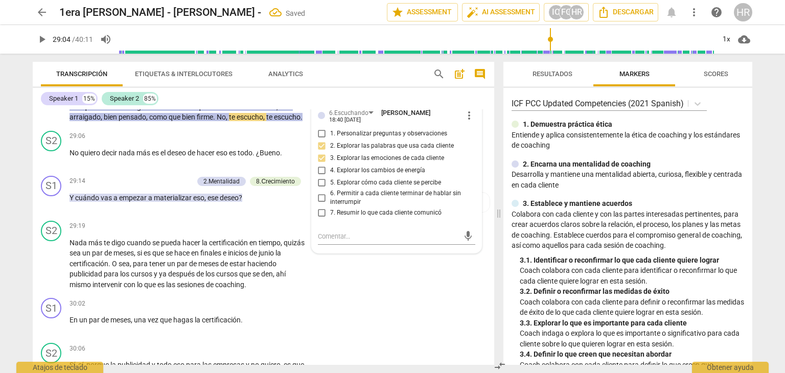
click at [41, 43] on span "play_arrow" at bounding box center [42, 39] width 12 height 12
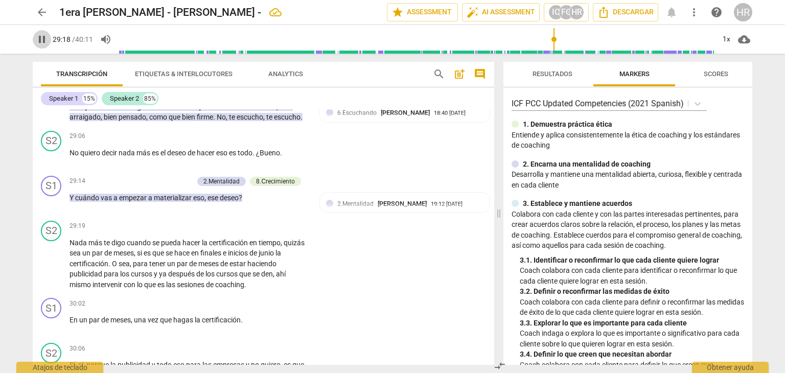
click at [41, 43] on span "pause" at bounding box center [42, 39] width 12 height 12
type input "1759"
click at [140, 181] on div "+" at bounding box center [137, 181] width 10 height 10
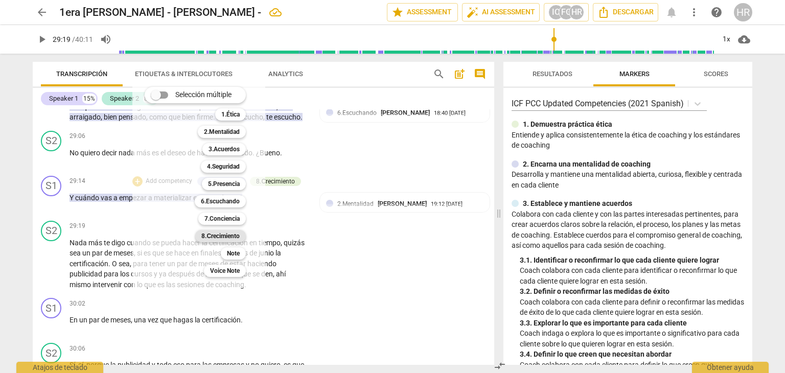
click at [227, 235] on b "8.Сrecimiento" at bounding box center [220, 236] width 38 height 12
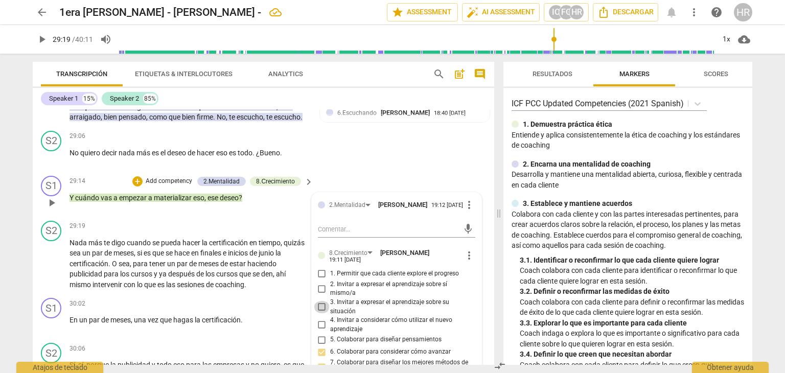
click at [319, 304] on input "3. Invitar a expresar el aprendizaje sobre su situación" at bounding box center [322, 307] width 16 height 12
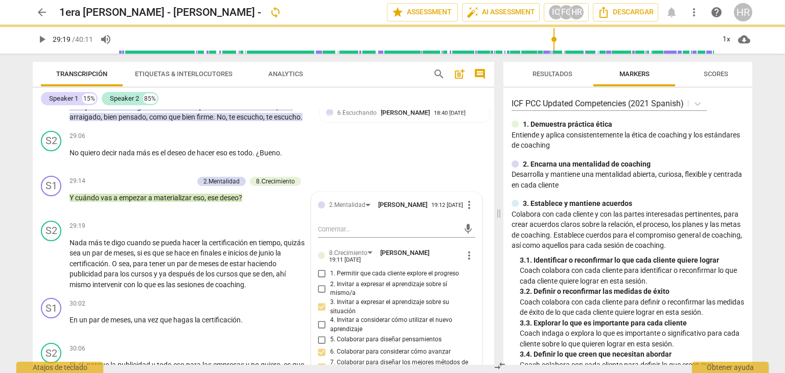
checkbox input "false"
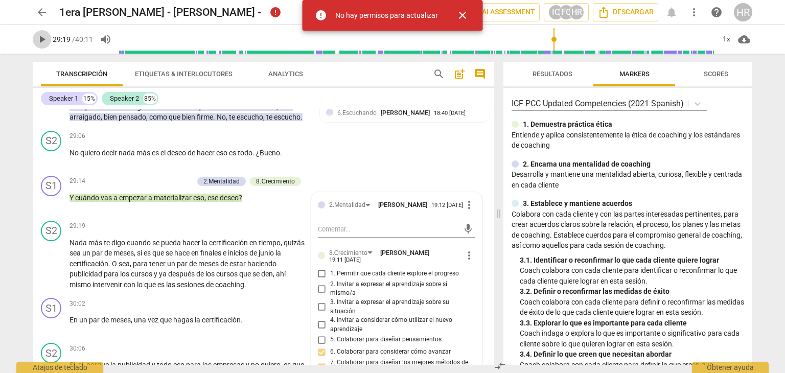
click at [40, 40] on span "play_arrow" at bounding box center [42, 39] width 12 height 12
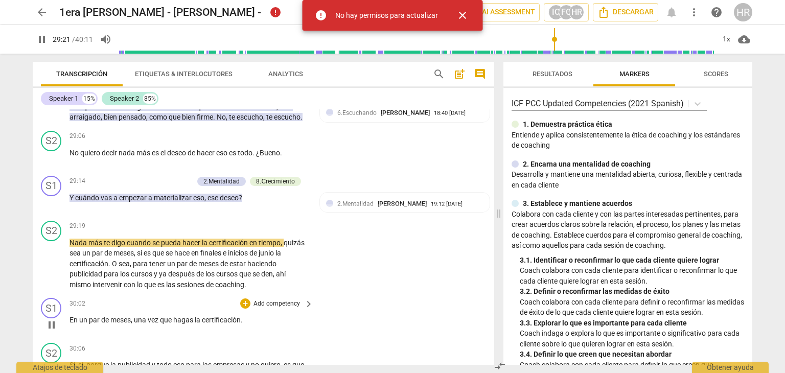
click at [317, 332] on div "S1 play_arrow pause 30:02 + Add competency keyboard_arrow_right En un par de me…" at bounding box center [263, 316] width 461 height 45
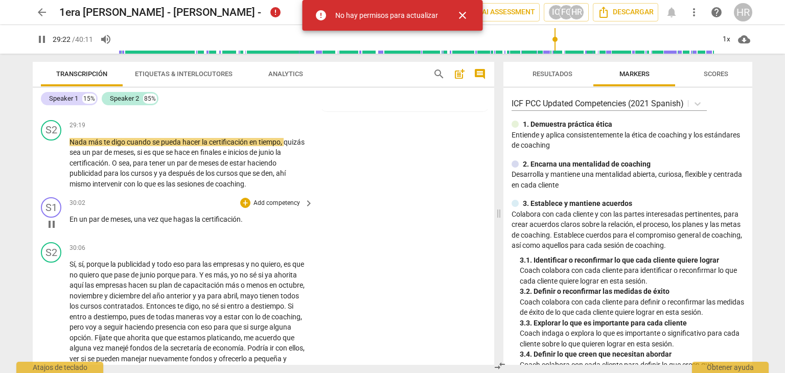
scroll to position [4084, 0]
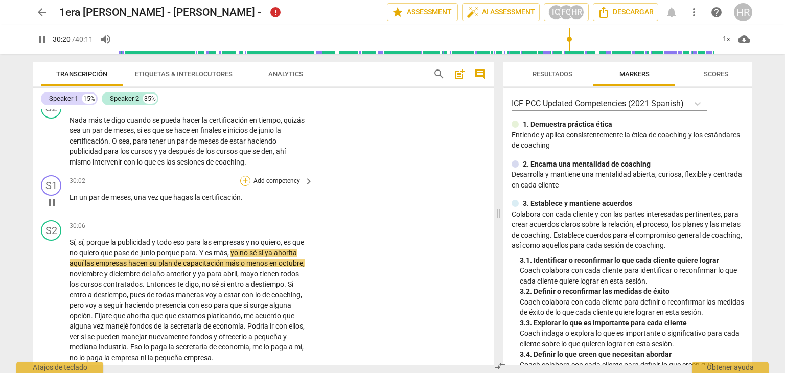
click at [242, 180] on div "+" at bounding box center [245, 181] width 10 height 10
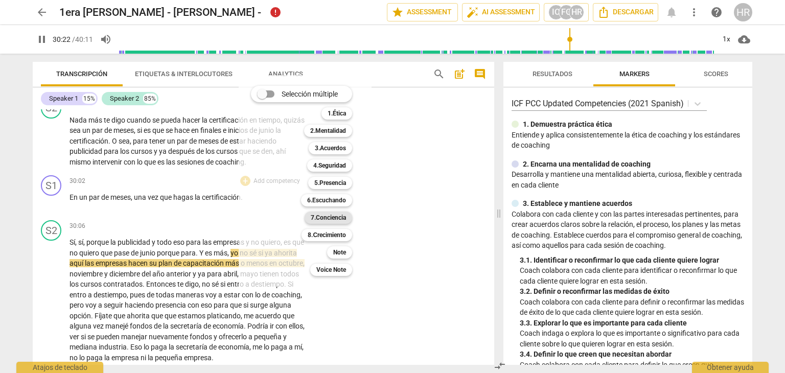
click at [323, 217] on b "7.Conciencia" at bounding box center [328, 217] width 35 height 12
type input "1823"
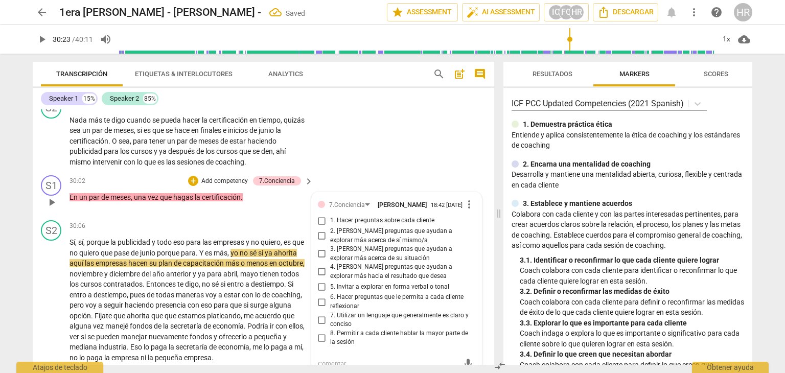
scroll to position [4091, 0]
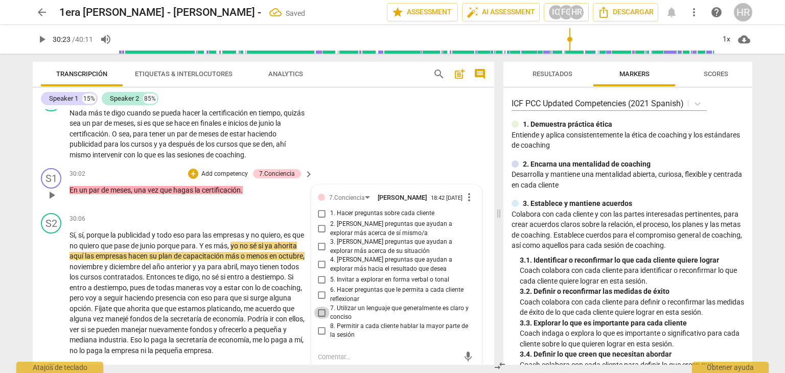
click at [320, 318] on input "7. Utilizar un lenguaje que generalmente es claro y conciso" at bounding box center [322, 312] width 16 height 12
checkbox input "true"
click at [41, 43] on span "play_arrow" at bounding box center [42, 39] width 12 height 12
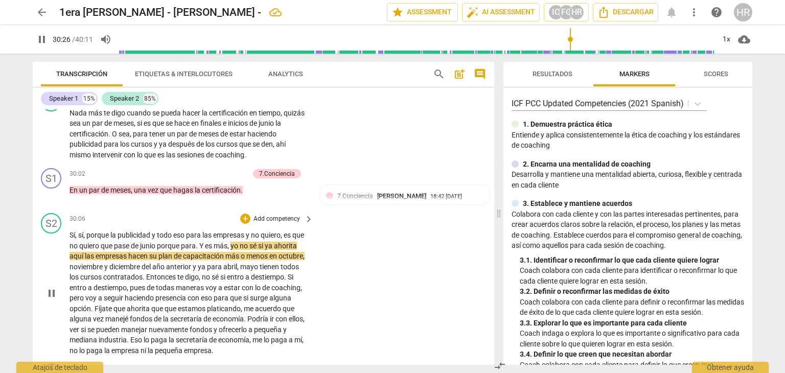
click at [314, 321] on div "S2 play_arrow pause 30:06 + Add competency keyboard_arrow_right Sí , sí , porqu…" at bounding box center [263, 284] width 461 height 151
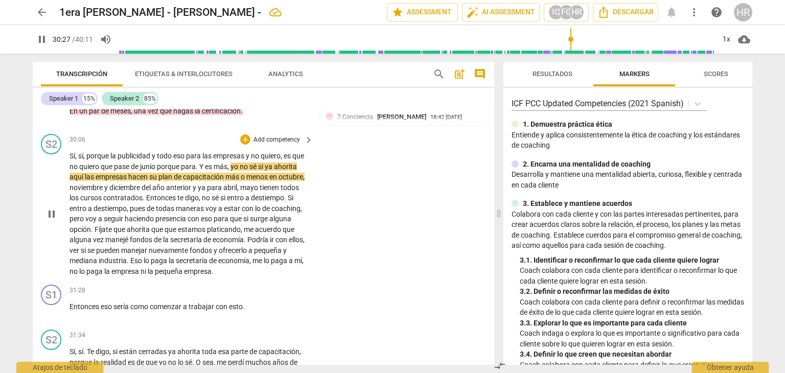
scroll to position [4172, 0]
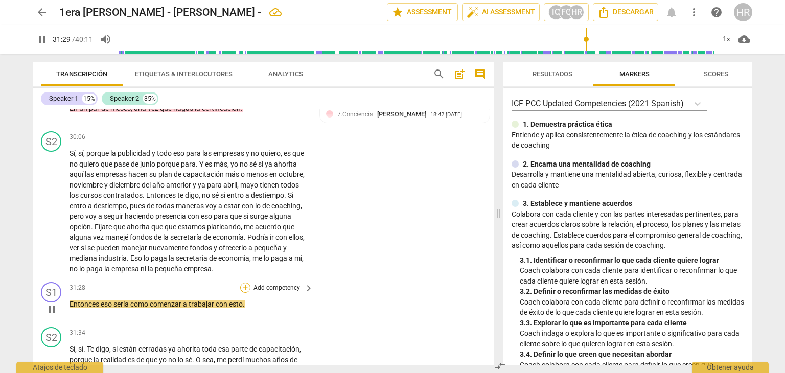
click at [241, 285] on div "+" at bounding box center [245, 287] width 10 height 10
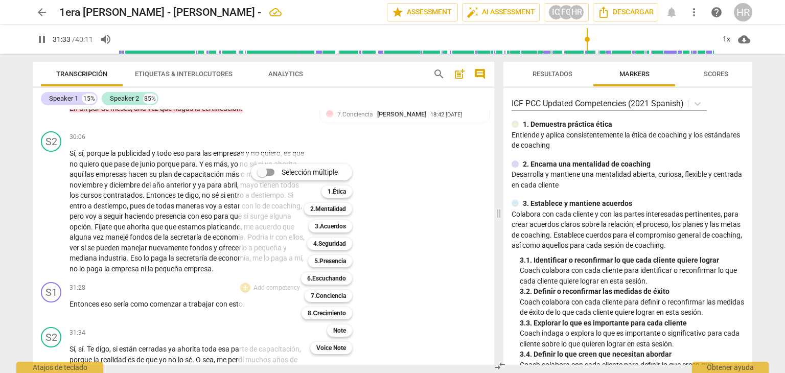
click at [43, 43] on div at bounding box center [392, 186] width 785 height 373
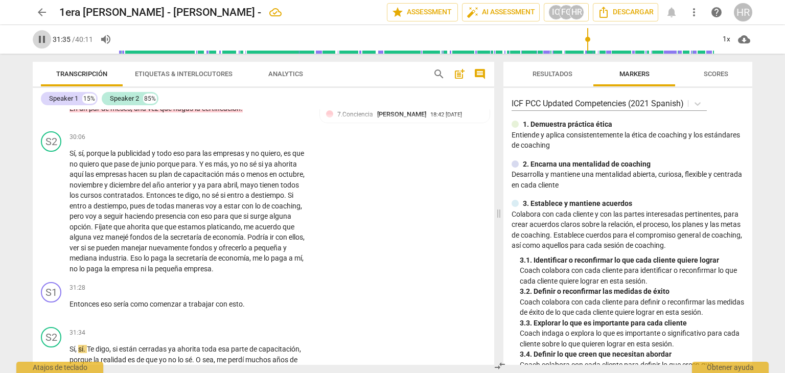
click at [43, 43] on span "pause" at bounding box center [42, 39] width 12 height 12
type input "1896"
click at [243, 287] on div "+" at bounding box center [245, 287] width 10 height 10
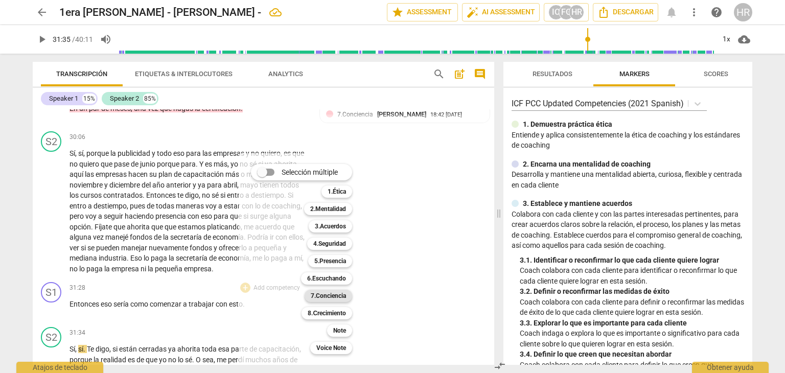
click at [334, 299] on b "7.Conciencia" at bounding box center [328, 296] width 35 height 12
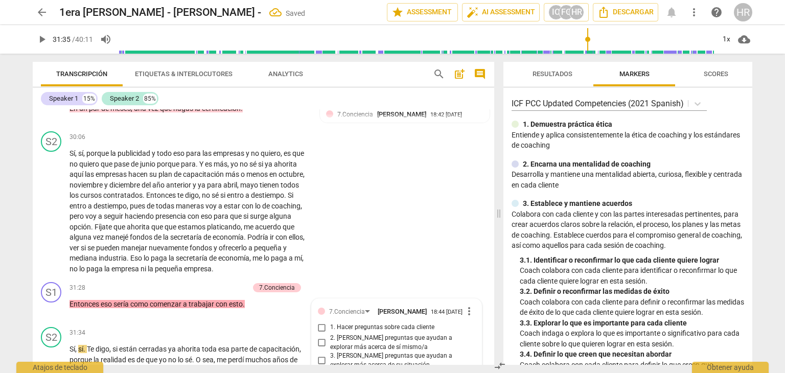
scroll to position [4409, 0]
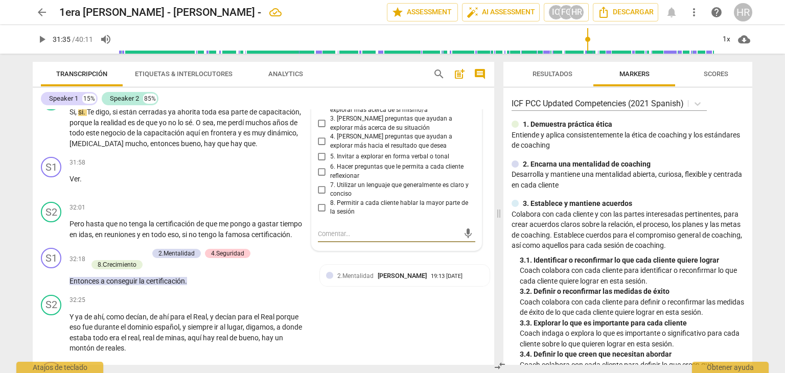
click at [469, 203] on div "8. Permitir a cada cliente hablar la mayor parte de la sesión" at bounding box center [396, 208] width 157 height 18
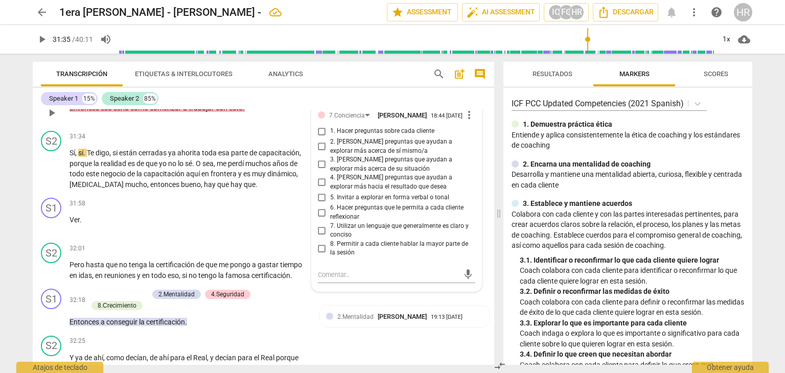
scroll to position [4348, 0]
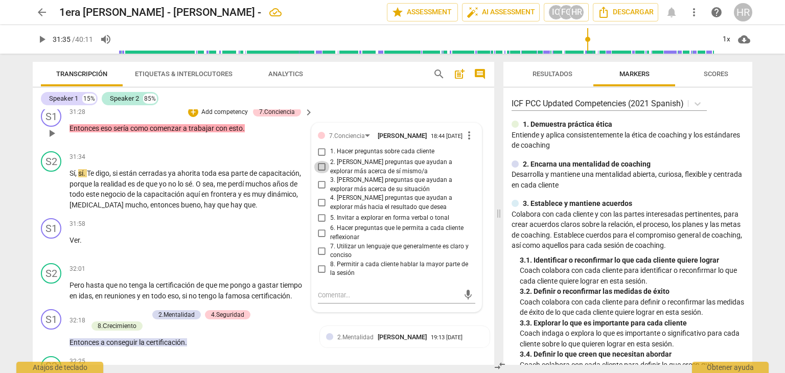
click at [320, 169] on input "2. [PERSON_NAME] preguntas que ayudan a explorar más acerca de sí mismo/a" at bounding box center [322, 167] width 16 height 12
checkbox input "true"
click at [309, 345] on div "Entonces a conseguir la certificación ." at bounding box center [191, 342] width 245 height 11
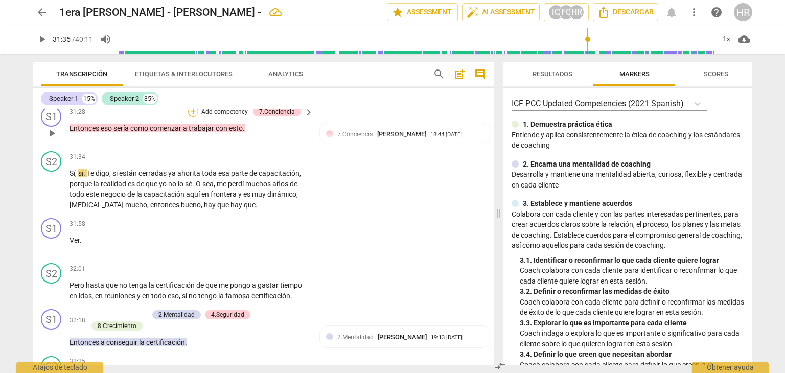
scroll to position [4358, 0]
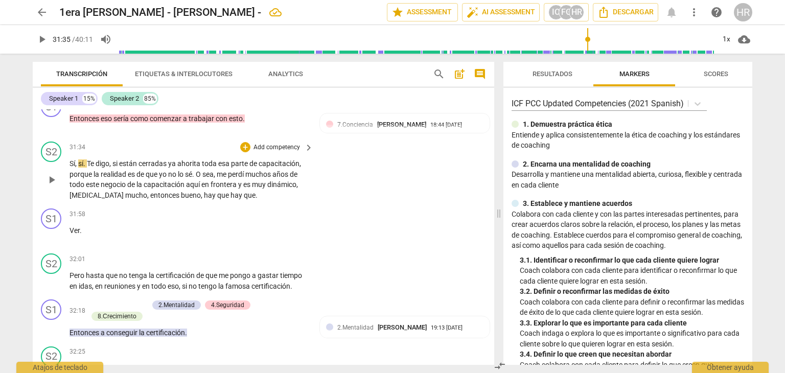
click at [311, 143] on span "keyboard_arrow_right" at bounding box center [308, 147] width 12 height 12
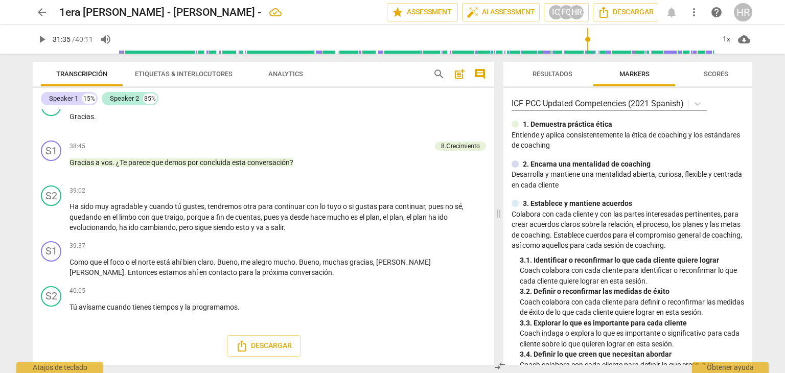
scroll to position [3763, 0]
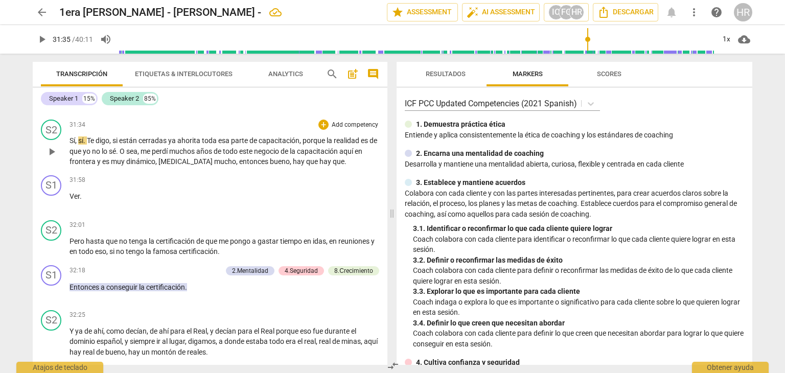
click at [296, 137] on div "S2 play_arrow pause 31:34 + Add competency keyboard_arrow_right Sí , sí . Te di…" at bounding box center [210, 143] width 355 height 56
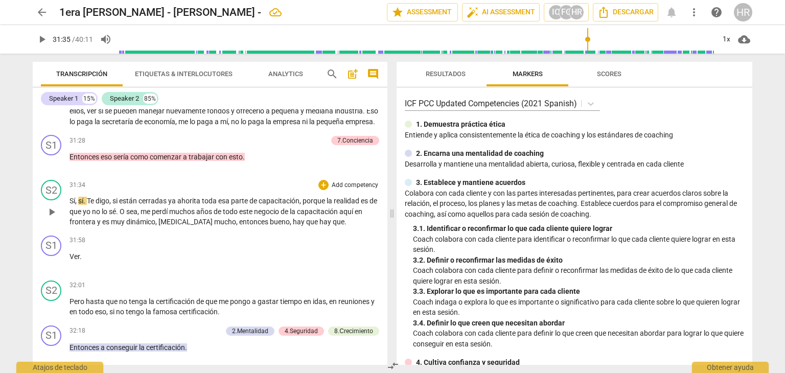
scroll to position [3701, 0]
click at [270, 147] on div "+" at bounding box center [271, 141] width 10 height 10
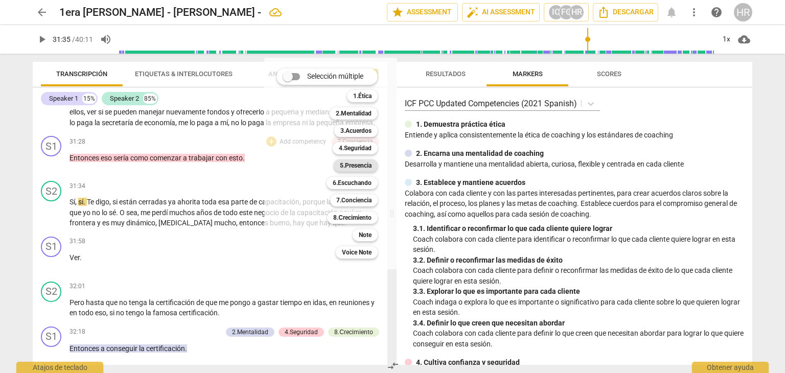
click at [358, 165] on b "5.Presencia" at bounding box center [356, 165] width 32 height 12
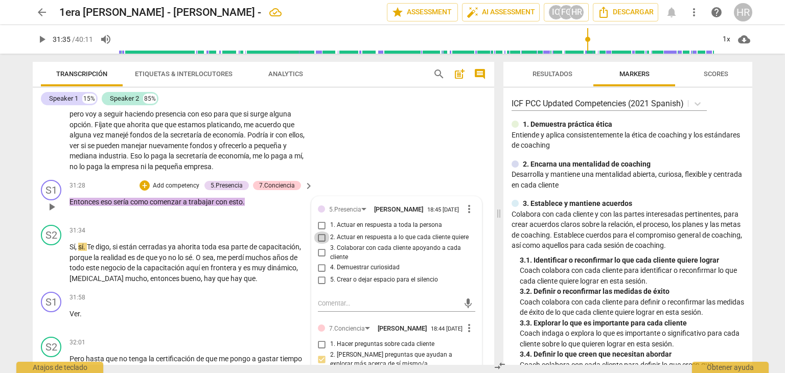
click at [317, 239] on input "2. Actuar en respuesta a lo que cada cliente quiere" at bounding box center [322, 237] width 16 height 12
checkbox input "true"
click at [40, 41] on span "play_arrow" at bounding box center [42, 39] width 12 height 12
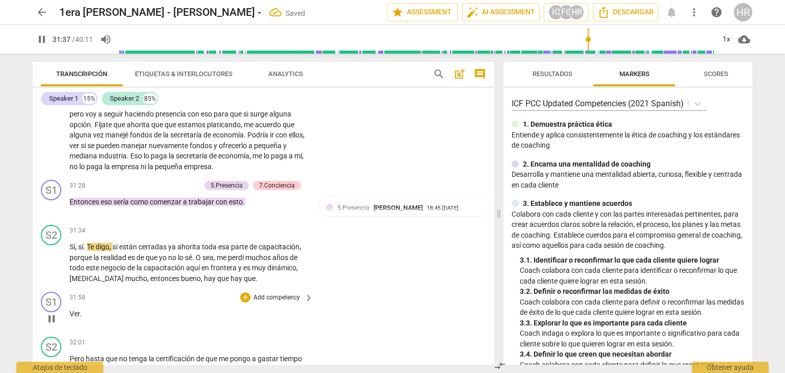
click at [312, 321] on div "31:58 + Add competency keyboard_arrow_right Ver ." at bounding box center [191, 310] width 245 height 37
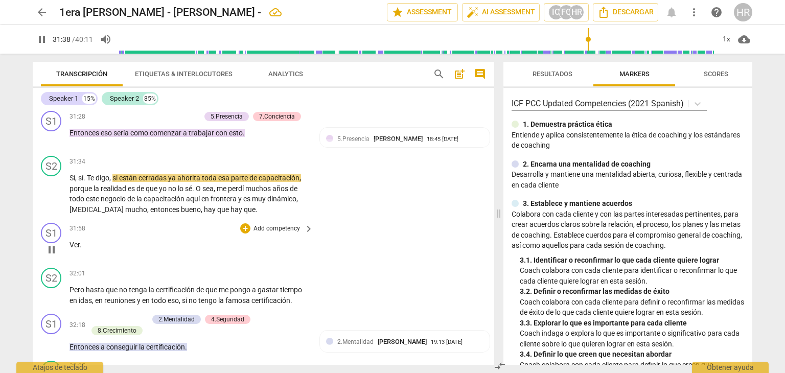
scroll to position [4356, 0]
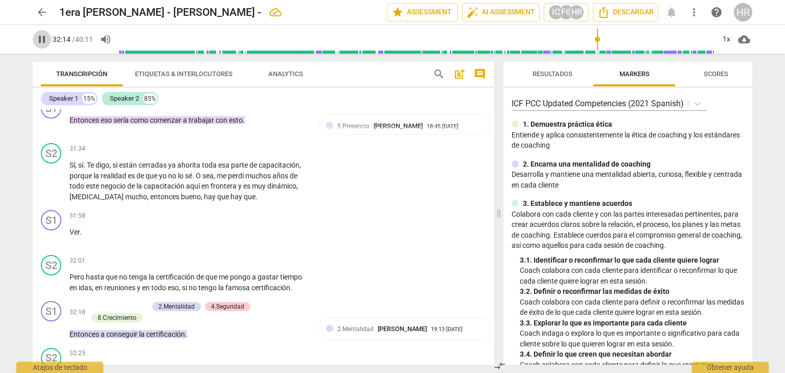
click at [43, 43] on span "pause" at bounding box center [42, 39] width 12 height 12
type input "1935"
click at [243, 214] on div "+" at bounding box center [245, 215] width 10 height 10
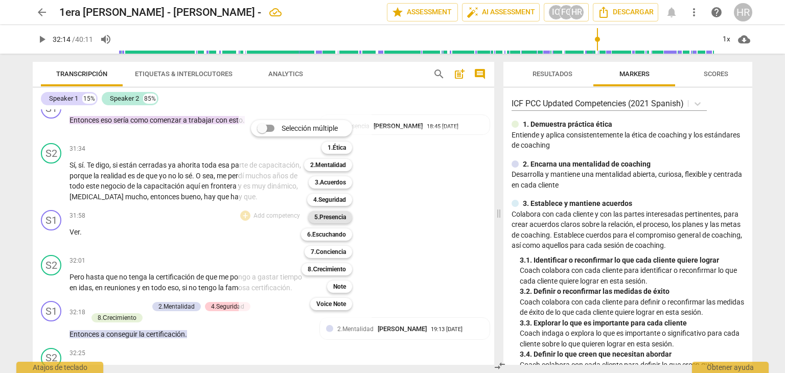
click at [338, 217] on b "5.Presencia" at bounding box center [330, 217] width 32 height 12
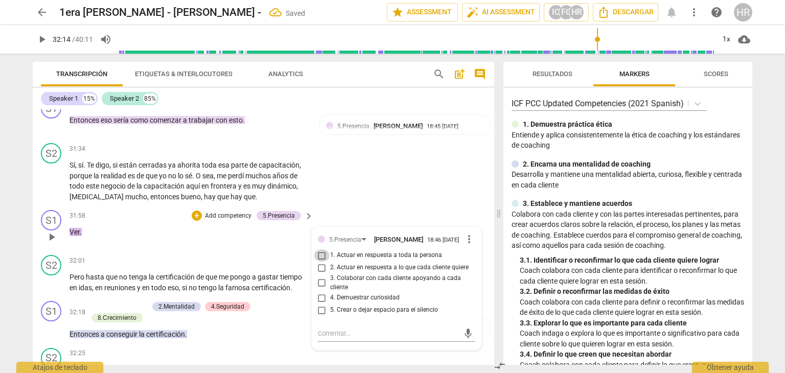
click at [320, 260] on input "1. Actuar en respuesta a toda la persona" at bounding box center [322, 255] width 16 height 12
checkbox input "true"
click at [159, 252] on div "S2 play_arrow pause 32:01 + Add competency keyboard_arrow_right Pero hasta que …" at bounding box center [263, 274] width 461 height 46
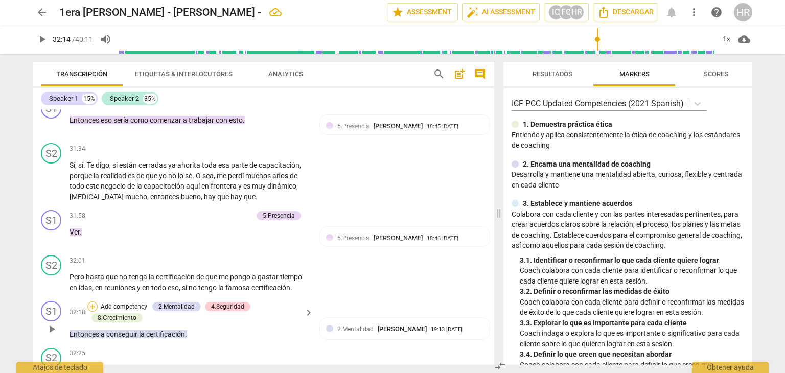
click at [91, 307] on div "+" at bounding box center [92, 306] width 10 height 10
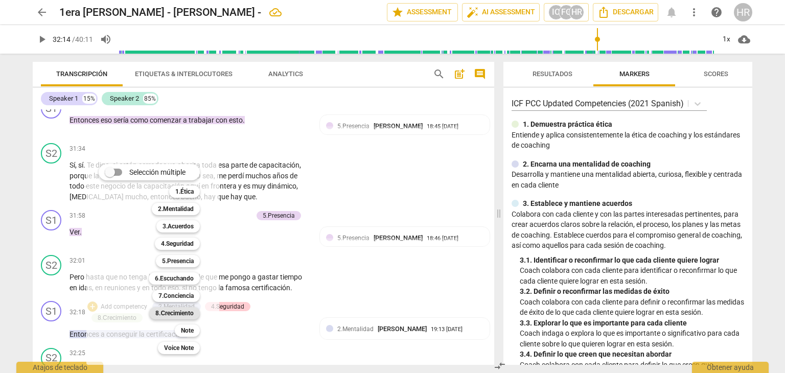
click at [177, 311] on b "8.Сrecimiento" at bounding box center [174, 313] width 38 height 12
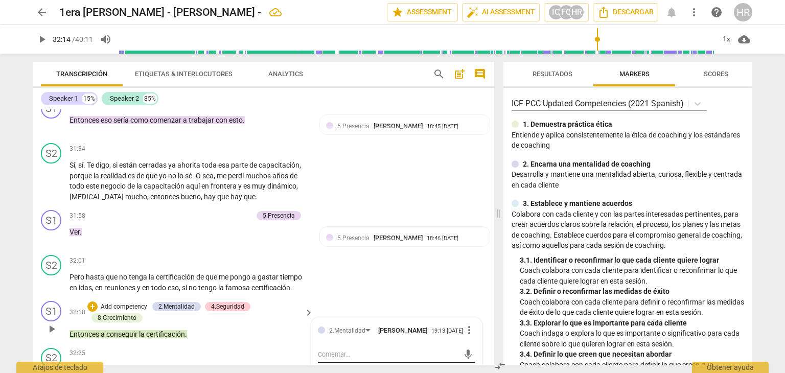
click at [469, 346] on div "mic" at bounding box center [396, 354] width 157 height 16
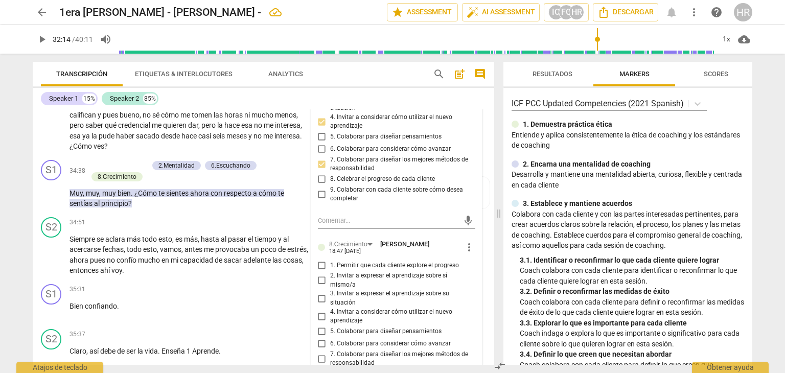
scroll to position [4806, 0]
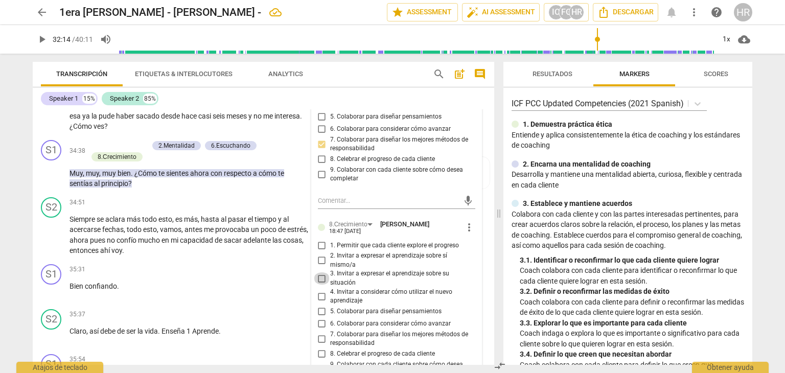
click at [321, 273] on input "3. Invitar a expresar el aprendizaje sobre su situación" at bounding box center [322, 278] width 16 height 12
checkbox input "true"
click at [43, 41] on span "play_arrow" at bounding box center [42, 39] width 12 height 12
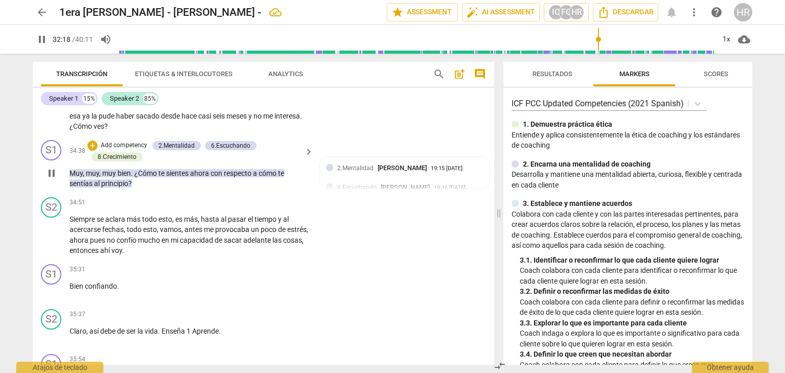
click at [314, 184] on div "S1 play_arrow pause 34:38 + Add competency 2.Mentalidad 6.Escuchando 8.Сrecimie…" at bounding box center [263, 164] width 461 height 57
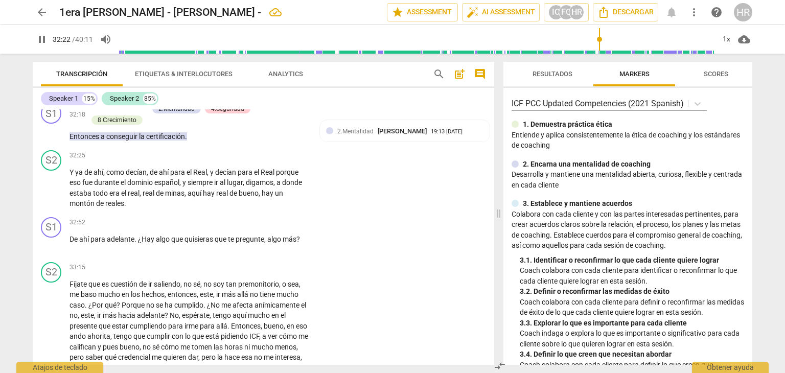
scroll to position [4520, 0]
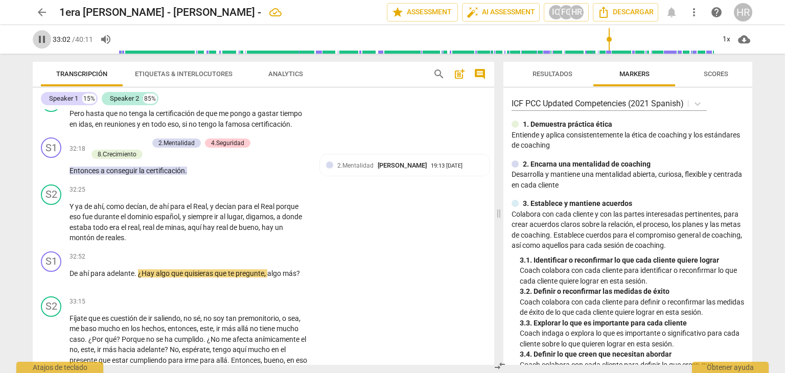
click at [45, 40] on span "pause" at bounding box center [42, 39] width 12 height 12
type input "1982"
click at [247, 252] on div "+ Add competency" at bounding box center [270, 257] width 61 height 10
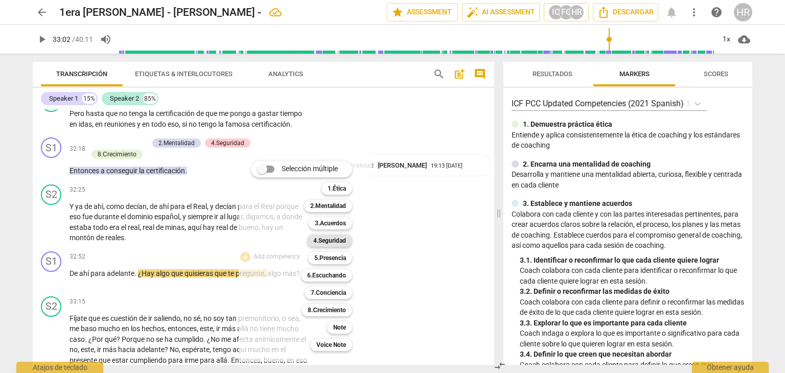
click at [336, 240] on b "4.Seguridad" at bounding box center [329, 240] width 33 height 12
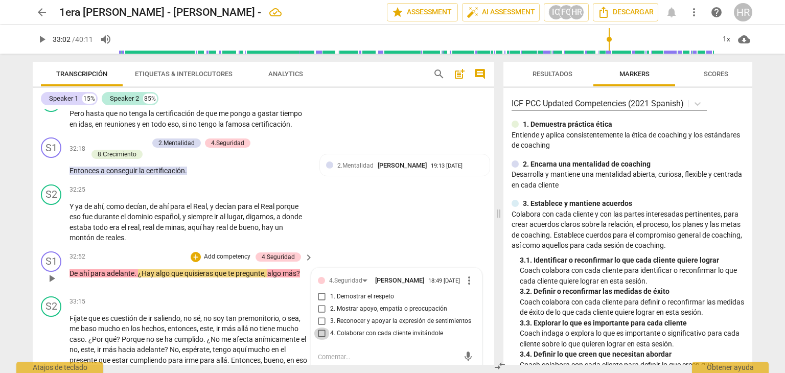
click at [321, 336] on input "4. Colaborar con cada cliente invitándole" at bounding box center [322, 333] width 16 height 12
checkbox input "true"
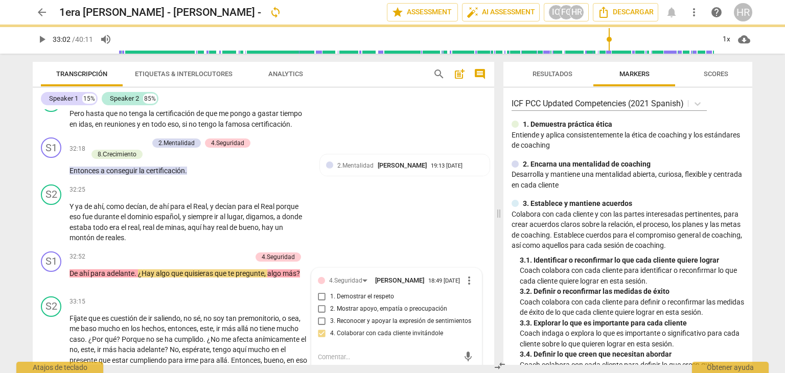
click at [41, 38] on span "play_arrow" at bounding box center [42, 39] width 12 height 12
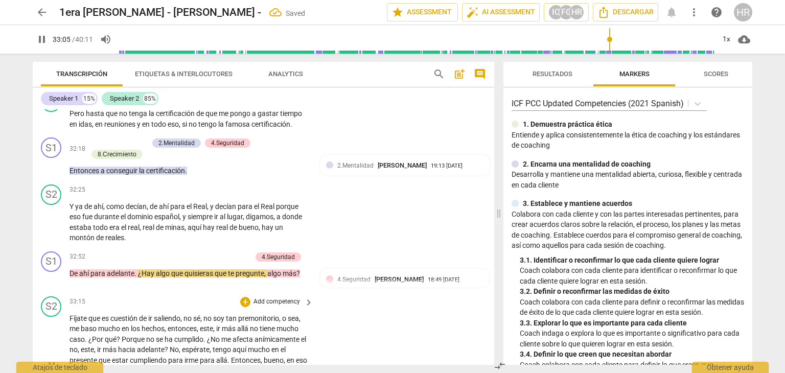
click at [313, 331] on div "S2 play_arrow pause 33:15 + Add competency keyboard_arrow_right Fíjate que es c…" at bounding box center [263, 357] width 461 height 130
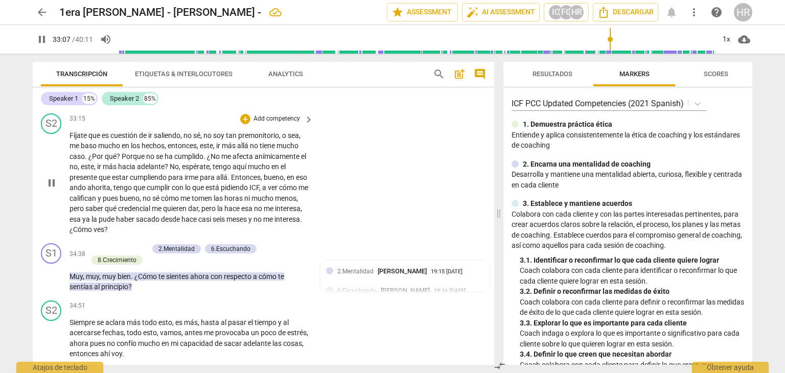
scroll to position [4704, 0]
click at [44, 41] on span "pause" at bounding box center [42, 39] width 12 height 12
type input "2089"
click at [91, 244] on div "+" at bounding box center [92, 248] width 10 height 10
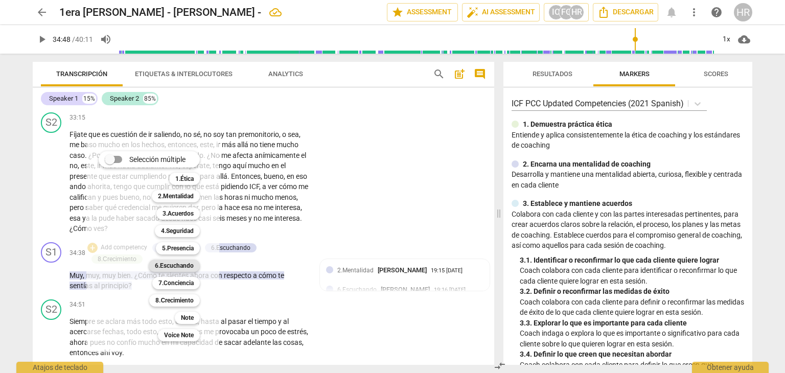
click at [183, 264] on b "6.Escuchando" at bounding box center [174, 265] width 39 height 12
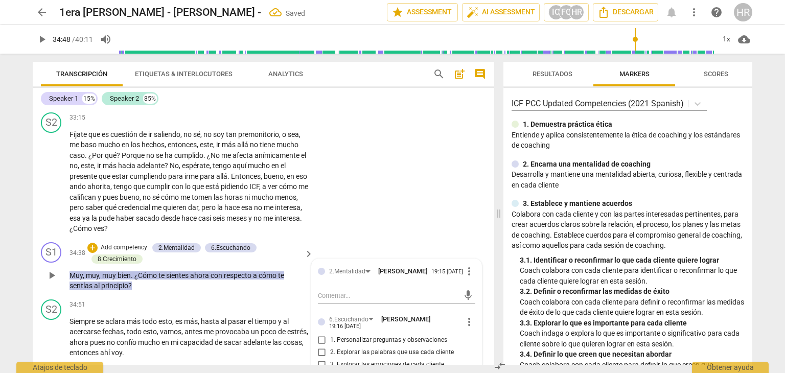
click at [468, 352] on div "2. Explorar las palabras que usa cada cliente" at bounding box center [396, 352] width 157 height 12
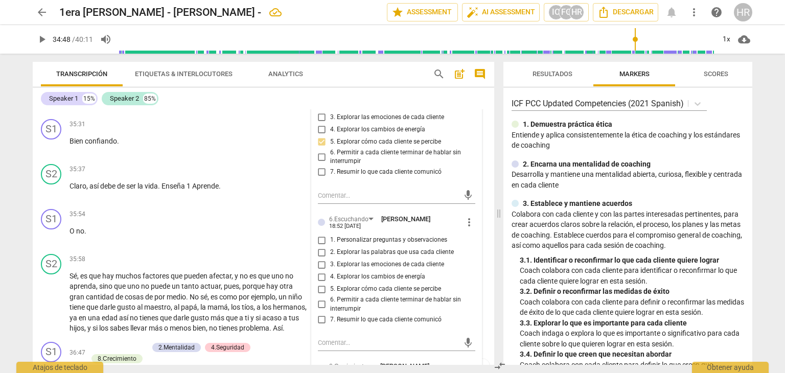
scroll to position [4969, 0]
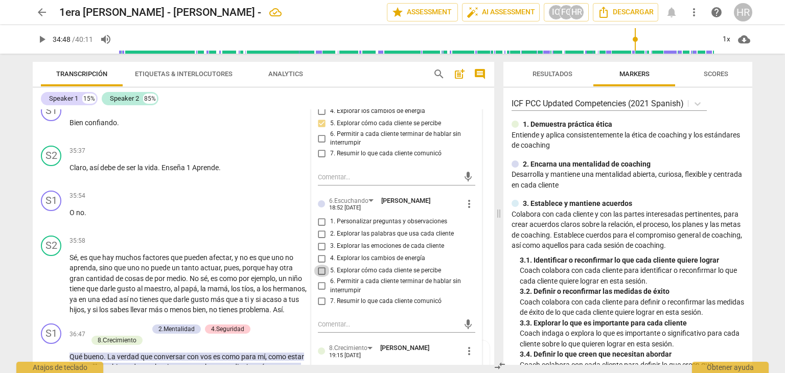
click at [321, 268] on input "5. Explorar cómo cada cliente se percibe" at bounding box center [322, 271] width 16 height 12
checkbox input "true"
click at [321, 240] on input "3. Explorar las emociones de cada cliente" at bounding box center [322, 246] width 16 height 12
checkbox input "true"
click at [42, 40] on span "play_arrow" at bounding box center [42, 39] width 12 height 12
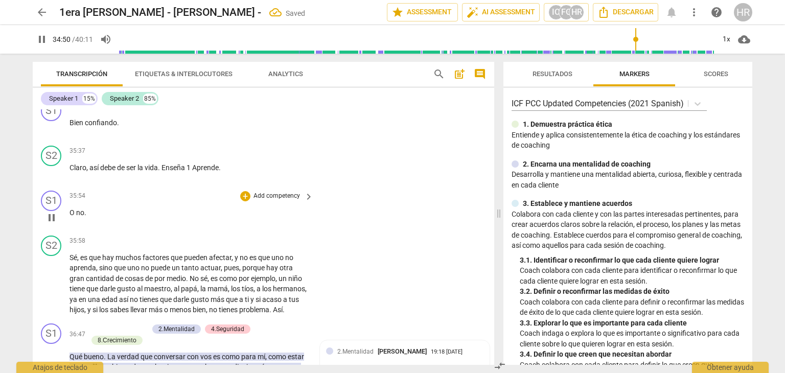
click at [317, 223] on div "S1 play_arrow pause 35:54 + Add competency keyboard_arrow_right O no ." at bounding box center [263, 208] width 461 height 45
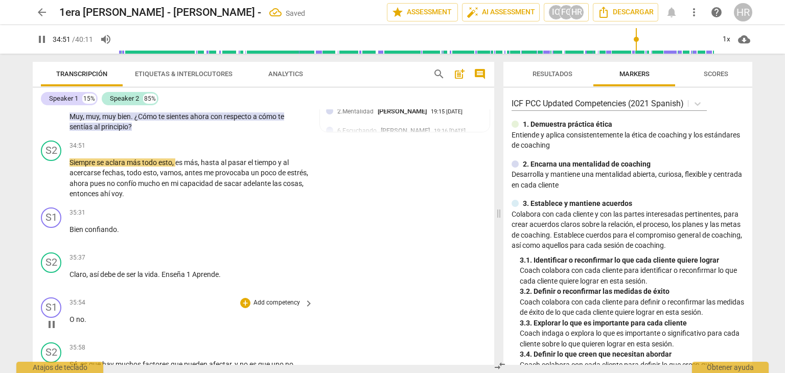
scroll to position [4847, 0]
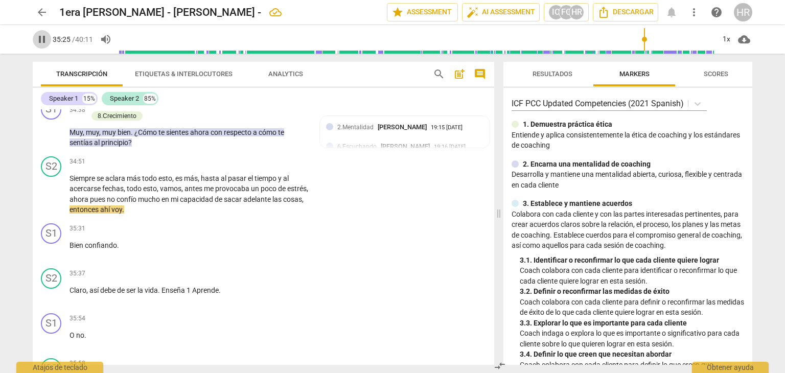
click at [41, 39] on span "pause" at bounding box center [42, 39] width 12 height 12
type input "2125"
click at [244, 224] on div "+" at bounding box center [245, 229] width 10 height 10
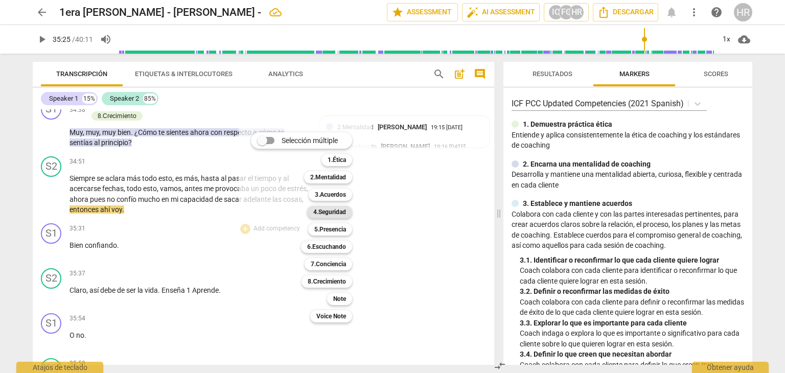
click at [328, 211] on b "4.Seguridad" at bounding box center [329, 212] width 33 height 12
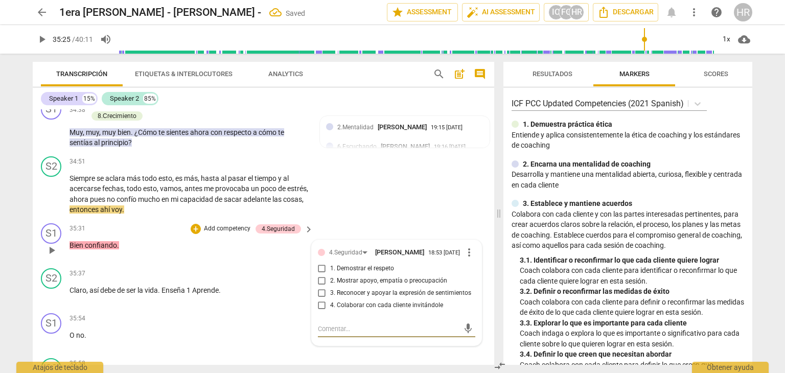
click at [319, 282] on input "2. Mostrar apoyo, empatía o preocupación" at bounding box center [322, 281] width 16 height 12
checkbox input "true"
click at [320, 297] on input "3. Reconocer y apoyar la expresión de sentimientos" at bounding box center [322, 293] width 16 height 12
checkbox input "true"
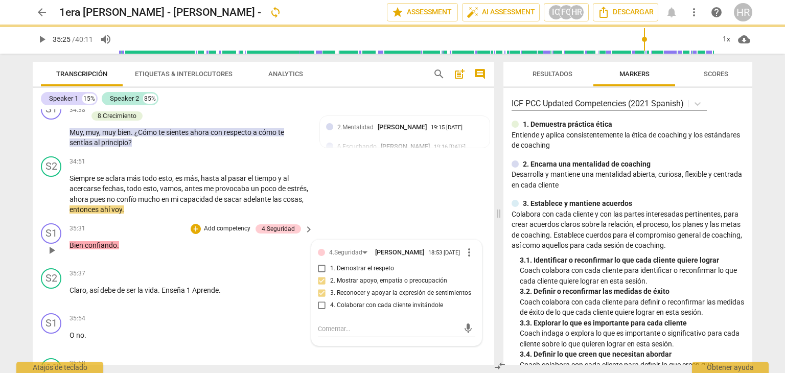
click at [150, 221] on div "S1 play_arrow pause 35:31 + Add competency 4.Seguridad keyboard_arrow_right Bie…" at bounding box center [263, 241] width 461 height 45
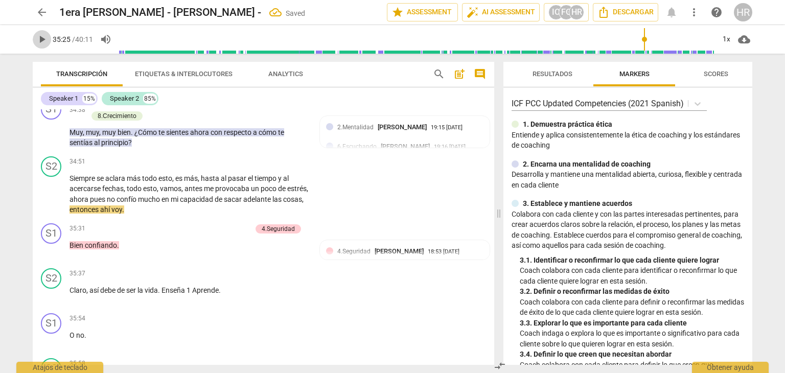
click at [41, 35] on span "play_arrow" at bounding box center [42, 39] width 12 height 12
click at [320, 335] on div "S1 play_arrow pause 35:54 + Add competency keyboard_arrow_right O no ." at bounding box center [263, 331] width 461 height 45
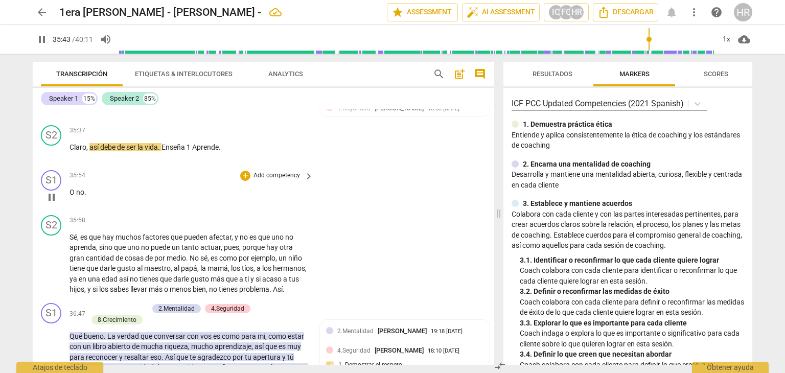
scroll to position [5010, 0]
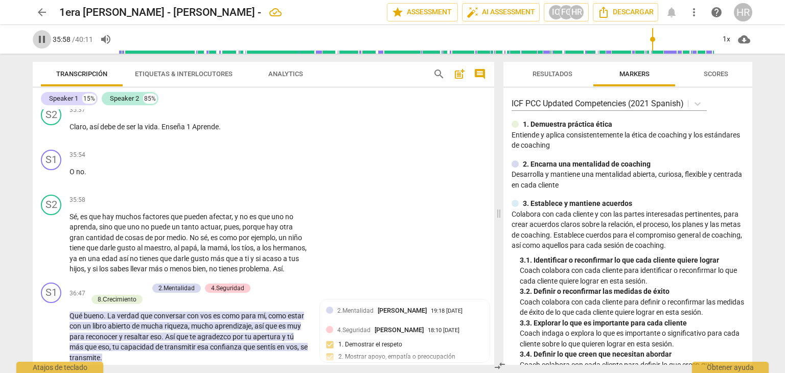
click at [41, 40] on span "pause" at bounding box center [42, 39] width 12 height 12
type input "2159"
click at [243, 152] on div "+" at bounding box center [245, 155] width 10 height 10
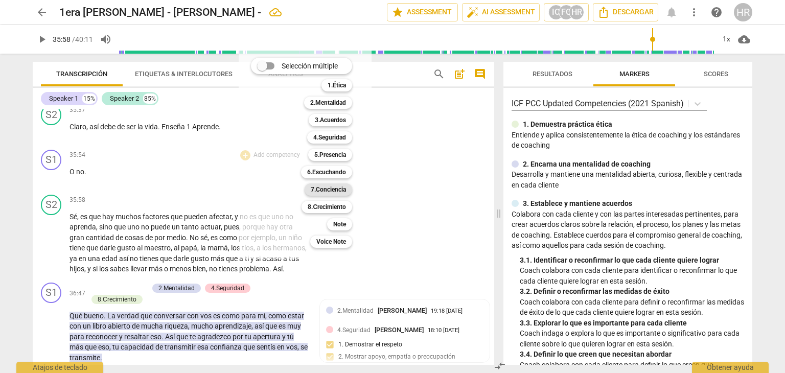
click at [331, 188] on b "7.Conciencia" at bounding box center [328, 189] width 35 height 12
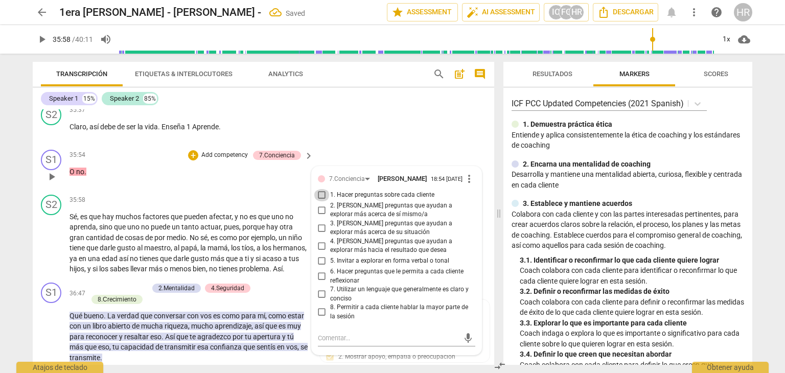
click at [318, 195] on input "1. Hacer preguntas sobre cada cliente" at bounding box center [322, 195] width 16 height 12
checkbox input "true"
click at [43, 38] on span "play_arrow" at bounding box center [42, 39] width 12 height 12
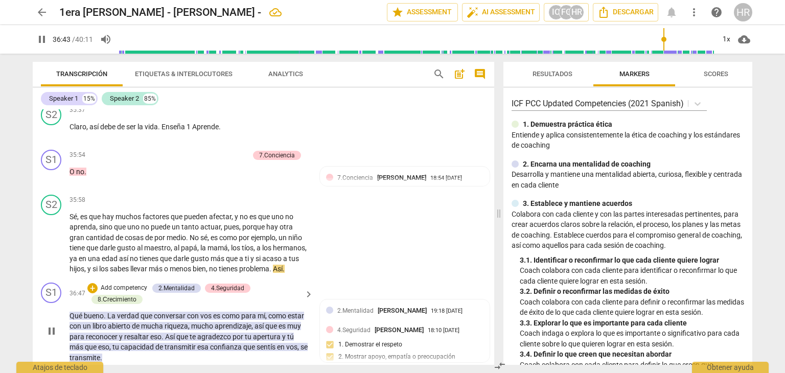
click at [314, 289] on div "S1 play_arrow pause 36:47 + Add competency 2.Mentalidad 4.Seguridad 8.Сrecimien…" at bounding box center [263, 322] width 461 height 89
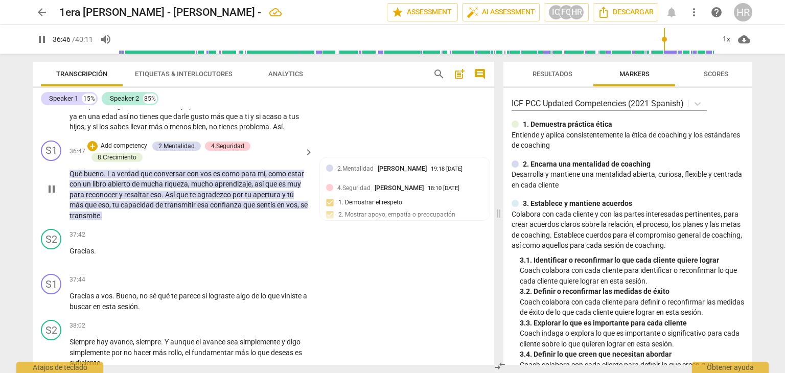
scroll to position [5153, 0]
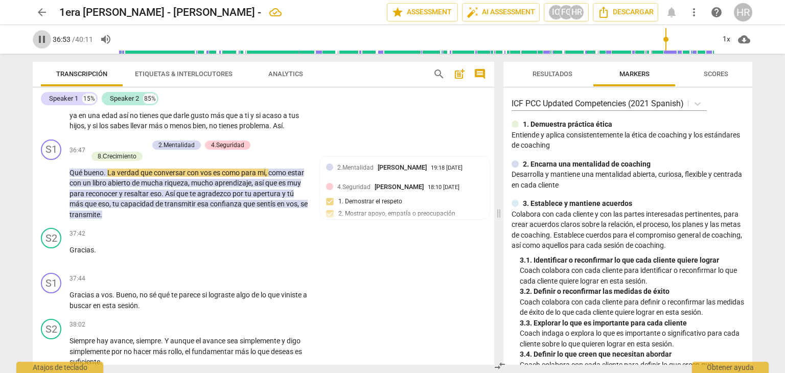
click at [43, 37] on span "pause" at bounding box center [42, 39] width 12 height 12
type input "2214"
click at [91, 150] on div "+" at bounding box center [92, 145] width 10 height 10
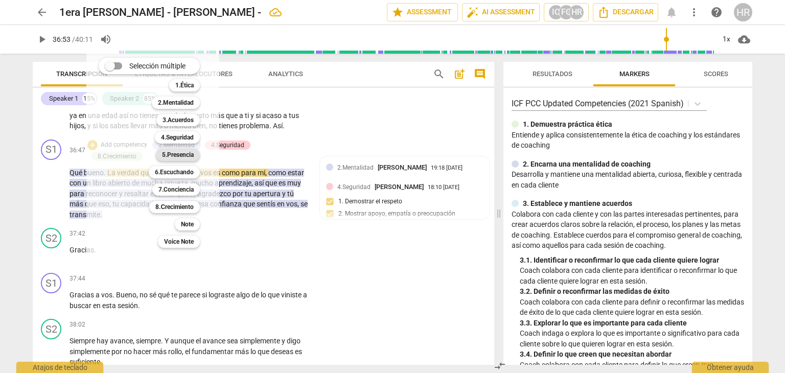
click at [181, 156] on b "5.Presencia" at bounding box center [178, 155] width 32 height 12
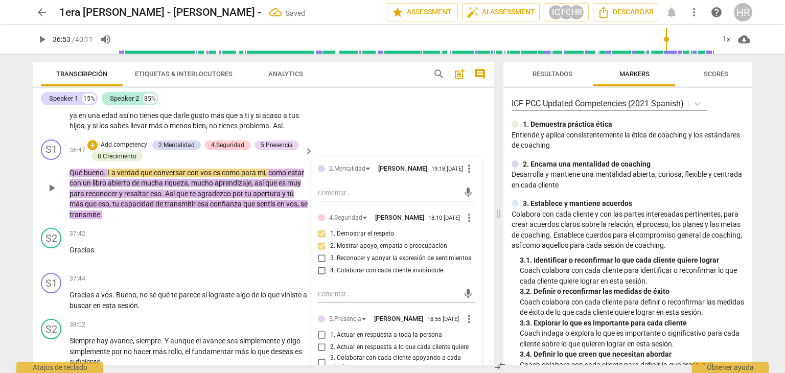
click at [470, 341] on div "1. Actuar en respuesta a toda la persona" at bounding box center [396, 335] width 157 height 12
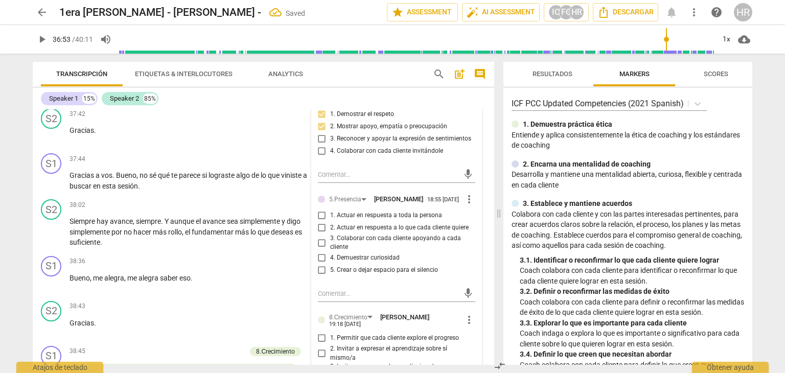
scroll to position [5276, 0]
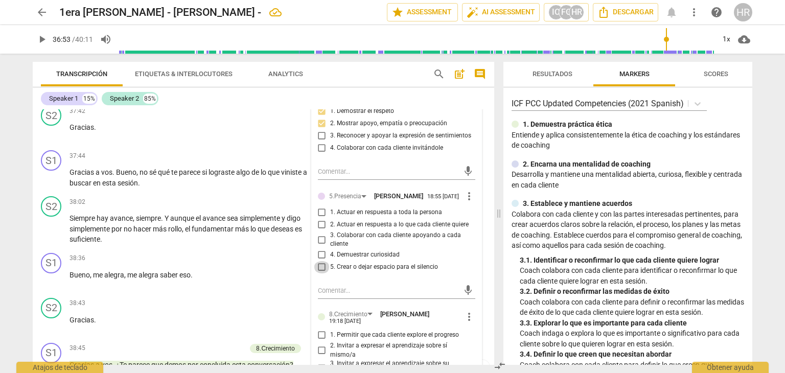
click at [321, 273] on input "5. Crear o dejar espacio para el silencio" at bounding box center [322, 267] width 16 height 12
checkbox input "true"
click at [319, 231] on input "2. Actuar en respuesta a lo que cada cliente quiere" at bounding box center [322, 225] width 16 height 12
checkbox input "true"
click at [45, 38] on span "play_arrow" at bounding box center [42, 39] width 12 height 12
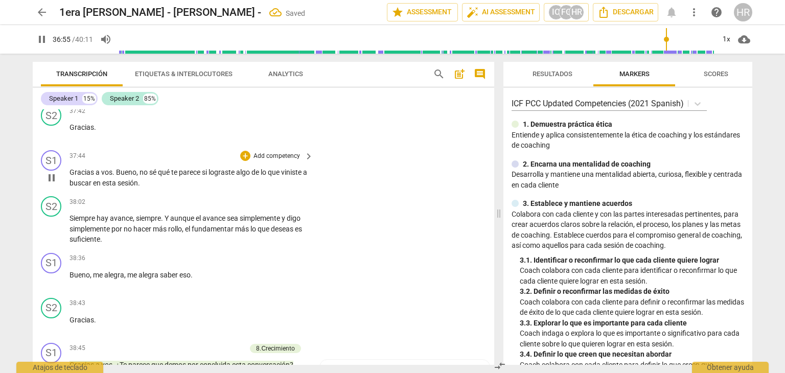
click at [340, 192] on div "S1 play_arrow pause 37:44 + Add competency keyboard_arrow_right Gracias a vos .…" at bounding box center [263, 169] width 461 height 46
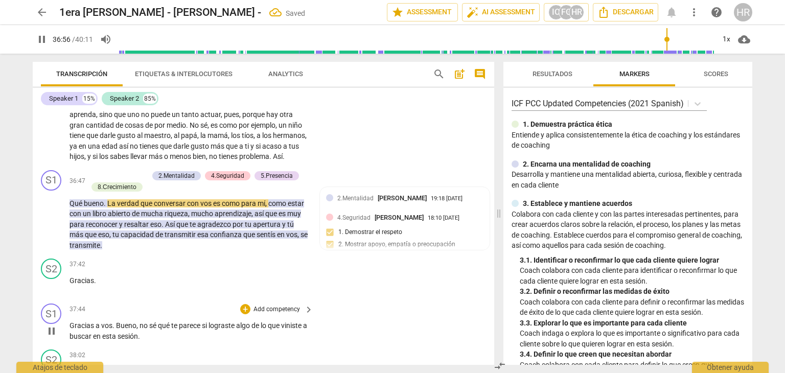
scroll to position [5112, 0]
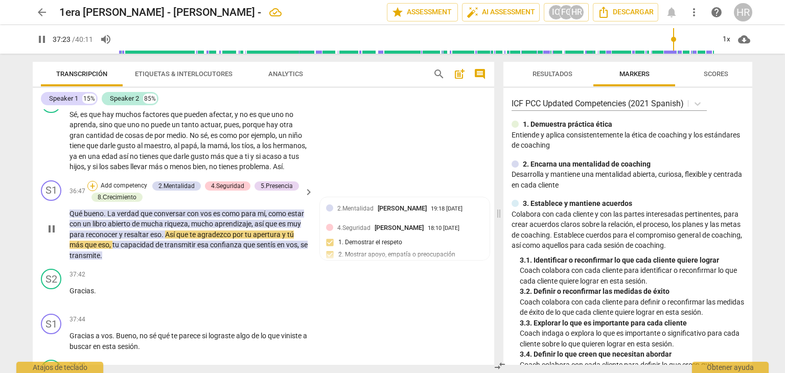
click at [90, 191] on div "+" at bounding box center [92, 186] width 10 height 10
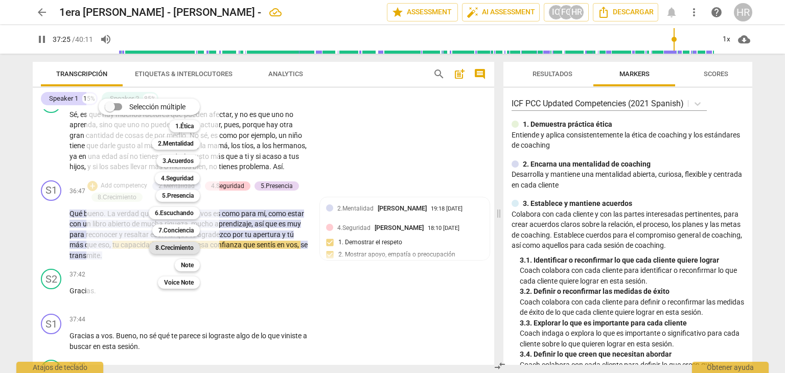
click at [189, 250] on b "8.Сrecimiento" at bounding box center [174, 248] width 38 height 12
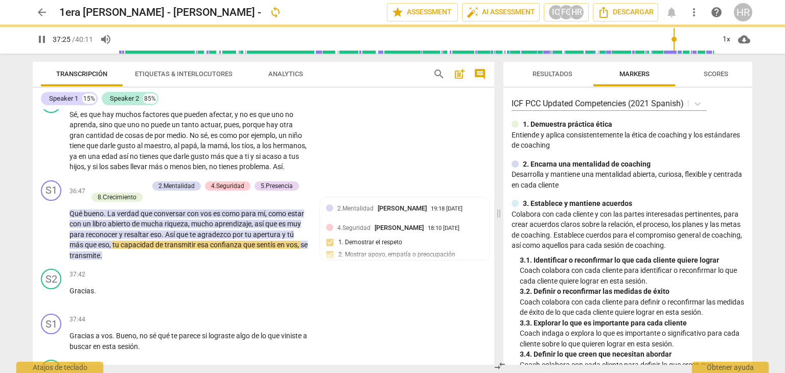
type input "2246"
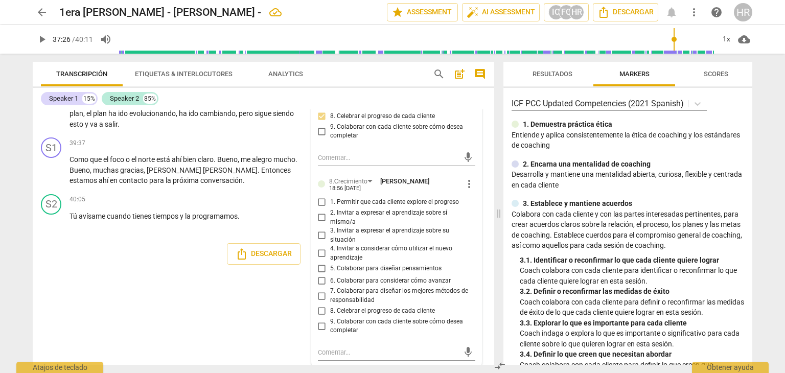
scroll to position [5615, 0]
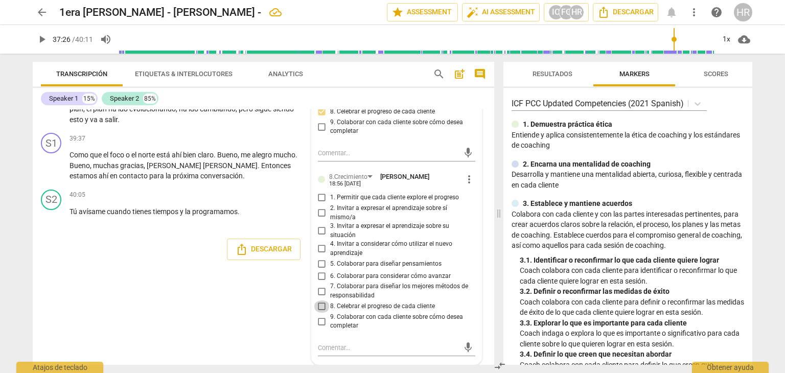
click at [322, 305] on input "8. Celebrar el progreso de cada cliente" at bounding box center [322, 306] width 16 height 12
checkbox input "true"
click at [43, 41] on span "play_arrow" at bounding box center [42, 39] width 12 height 12
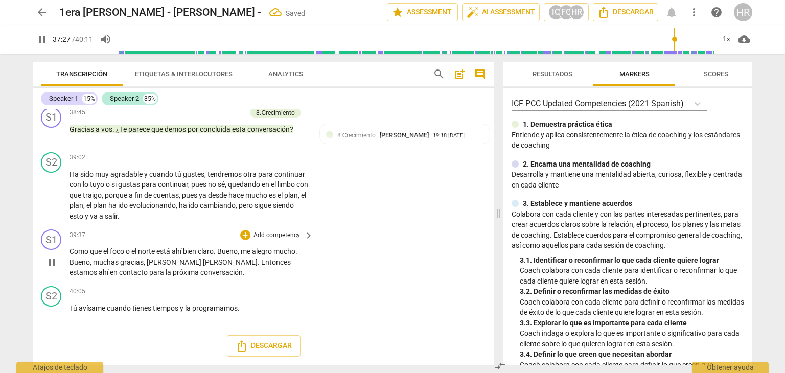
click at [322, 227] on div "S1 play_arrow pause 39:37 + Add competency keyboard_arrow_right Como que el foc…" at bounding box center [263, 253] width 461 height 57
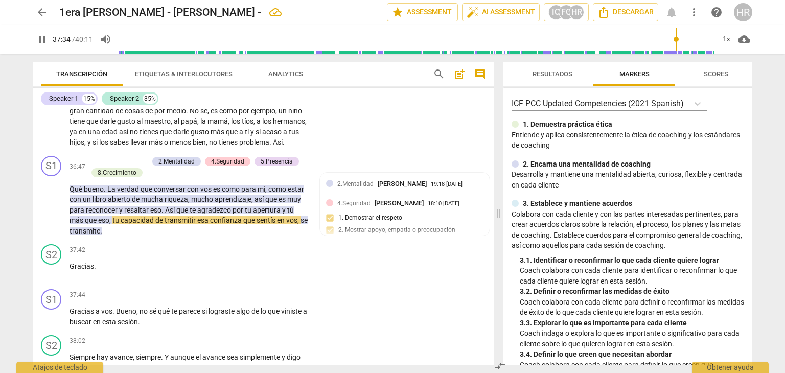
scroll to position [5129, 0]
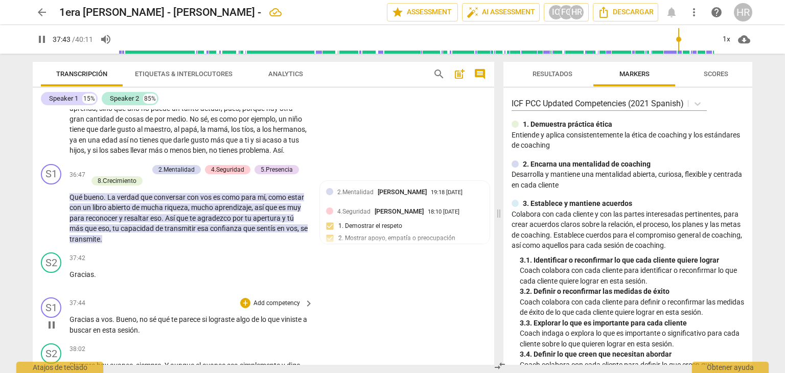
click at [318, 321] on div "S1 play_arrow pause 37:44 + Add competency keyboard_arrow_right Gracias a vos .…" at bounding box center [263, 316] width 461 height 46
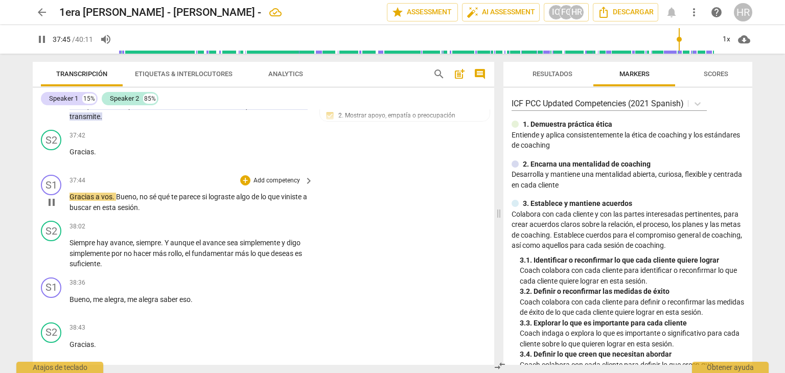
scroll to position [5272, 0]
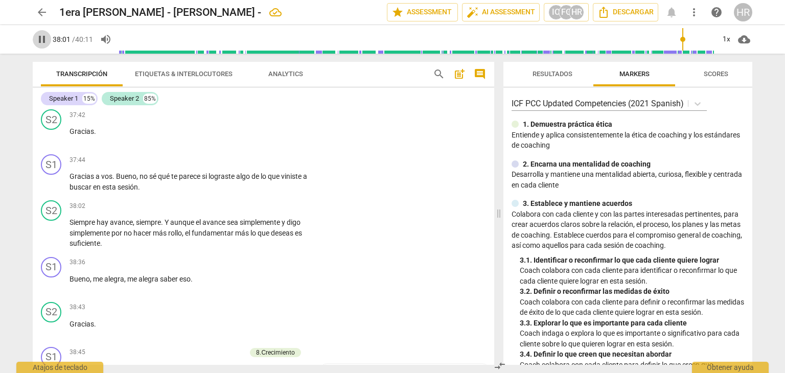
click at [39, 39] on span "pause" at bounding box center [42, 39] width 12 height 12
type input "2282"
click at [244, 165] on div "+" at bounding box center [245, 160] width 10 height 10
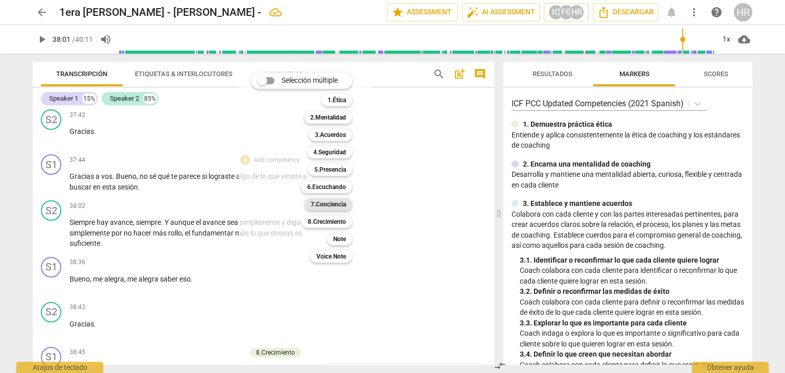
click at [325, 204] on b "7.Conciencia" at bounding box center [328, 204] width 35 height 12
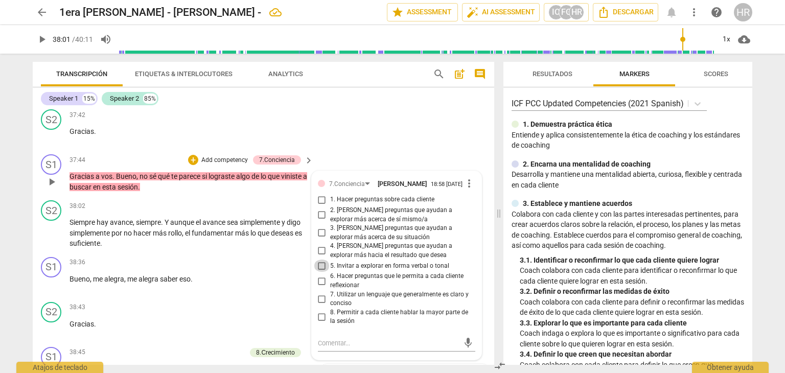
click at [321, 272] on input "5. Invitar a explorar en forma verbal o tonal" at bounding box center [322, 265] width 16 height 12
checkbox input "true"
click at [41, 37] on span "play_arrow" at bounding box center [42, 39] width 12 height 12
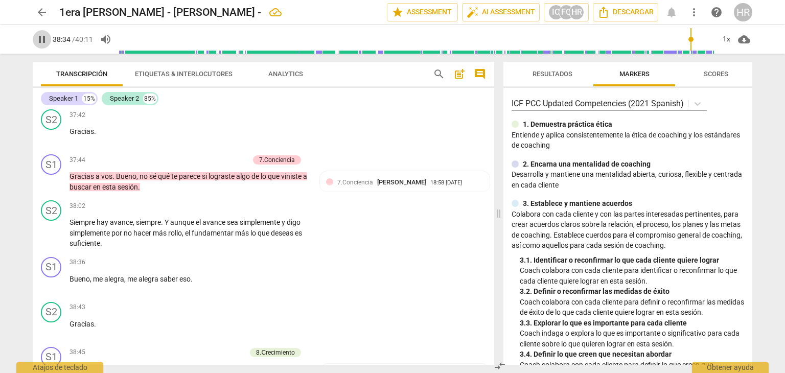
click at [43, 40] on span "pause" at bounding box center [42, 39] width 12 height 12
type input "2315"
click at [245, 268] on div "+" at bounding box center [245, 262] width 10 height 10
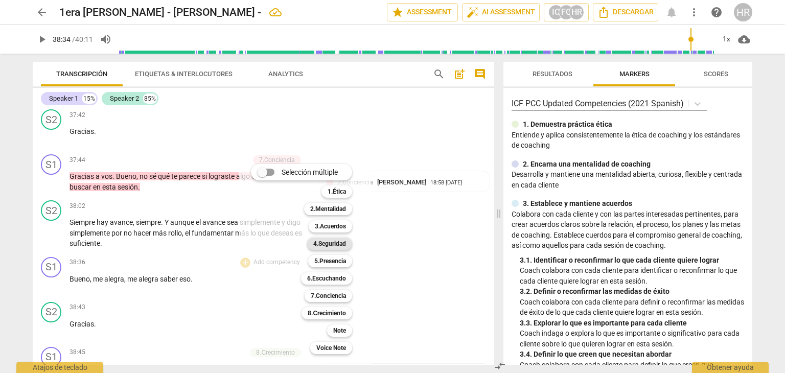
click at [343, 242] on b "4.Seguridad" at bounding box center [329, 244] width 33 height 12
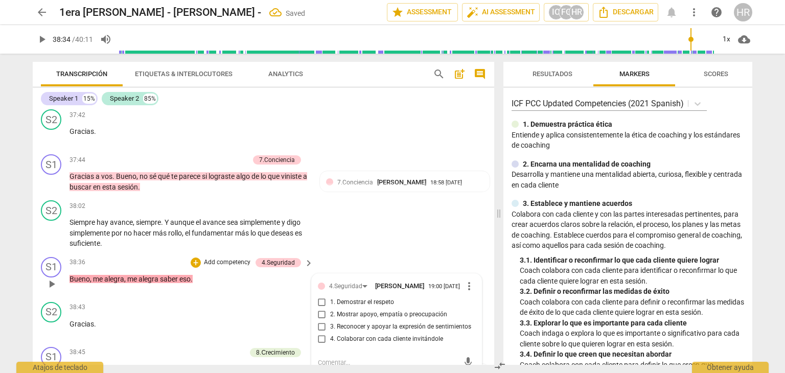
scroll to position [5408, 0]
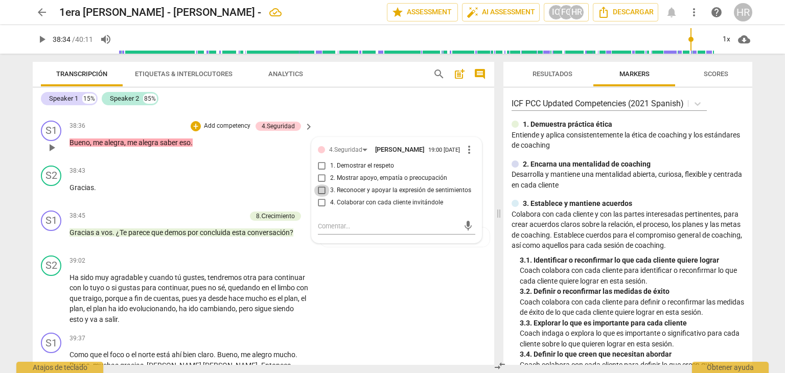
click at [320, 197] on input "3. Reconocer y apoyar la expresión de sentimientos" at bounding box center [322, 190] width 16 height 12
checkbox input "true"
click at [42, 40] on span "play_arrow" at bounding box center [42, 39] width 12 height 12
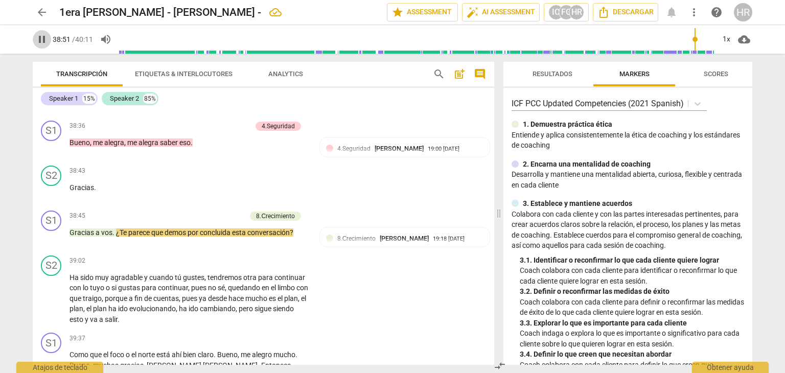
click at [41, 37] on span "pause" at bounding box center [42, 39] width 12 height 12
type input "2331"
click at [188, 221] on div "+" at bounding box center [190, 216] width 10 height 10
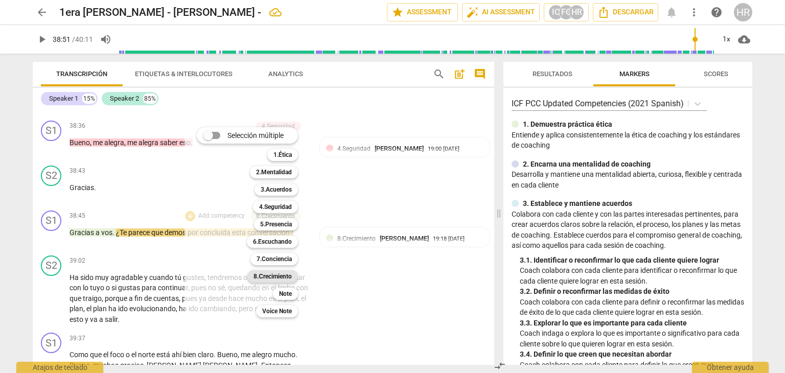
click at [287, 276] on b "8.Сrecimiento" at bounding box center [272, 276] width 38 height 12
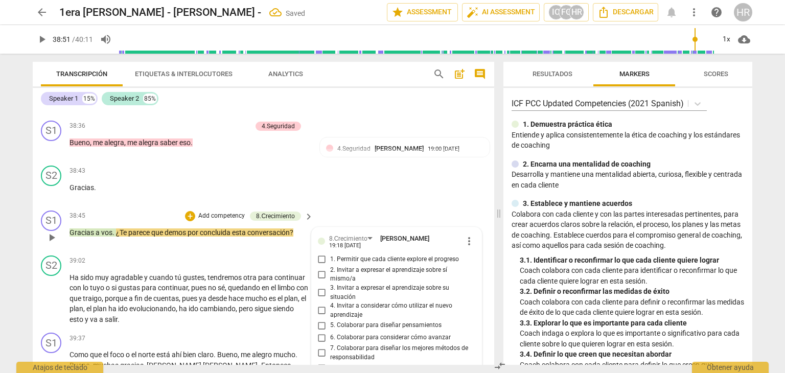
scroll to position [5583, 0]
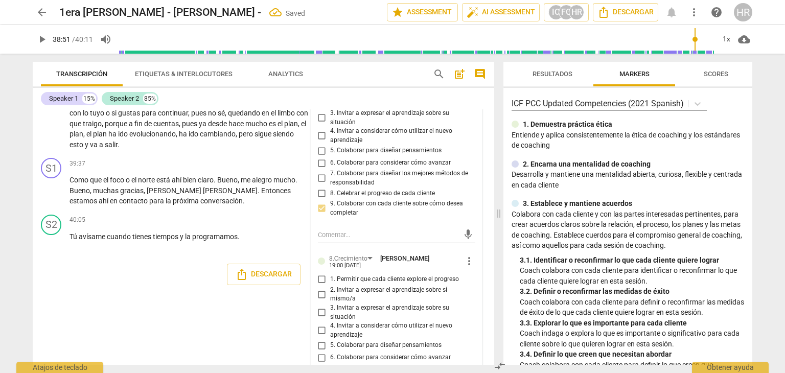
click at [474, 327] on div "8.Сrecimiento [PERSON_NAME] 19:18 [DATE] more_vert 1. Permitir que cada cliente…" at bounding box center [397, 249] width 170 height 393
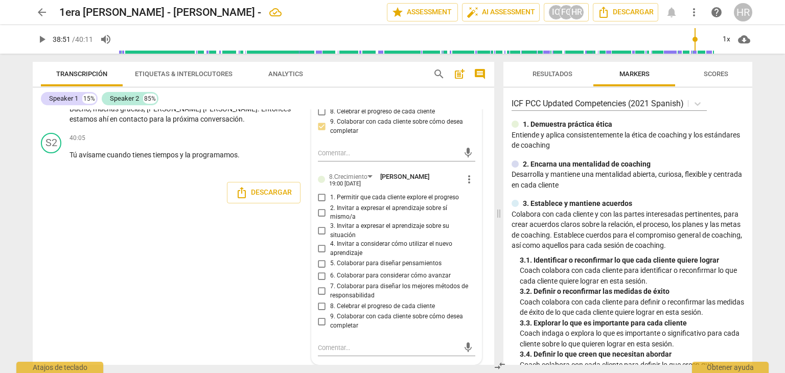
scroll to position [5667, 0]
click at [321, 321] on input "9. Colaborar con cada cliente sobre cómo desea completar" at bounding box center [322, 321] width 16 height 12
checkbox input "true"
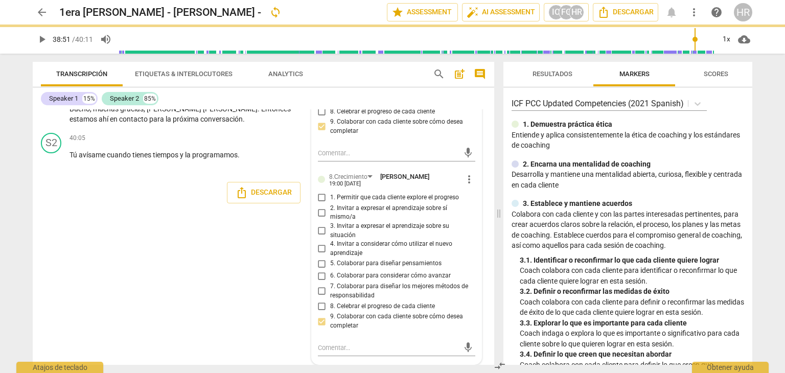
click at [41, 42] on span "play_arrow" at bounding box center [42, 39] width 12 height 12
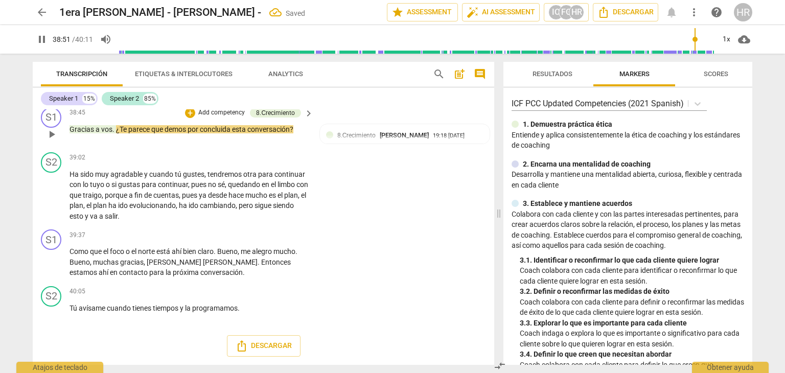
scroll to position [5517, 0]
click at [306, 134] on div "Gracias a vos . ¿Te parece que demos por concluida esta conversación ?" at bounding box center [191, 129] width 245 height 11
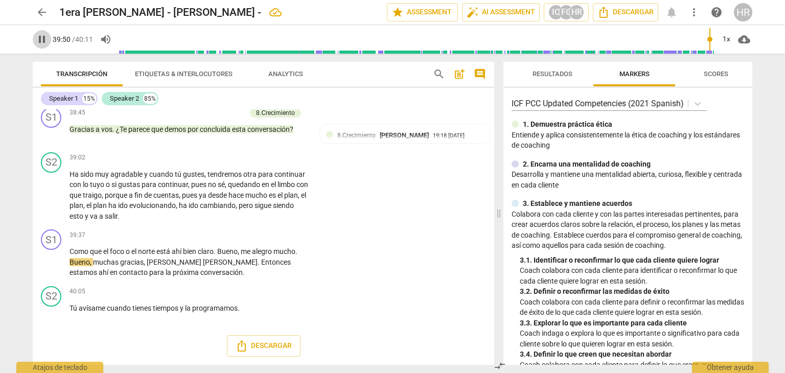
click at [44, 38] on span "pause" at bounding box center [42, 39] width 12 height 12
type input "2391"
click at [245, 236] on div "+" at bounding box center [245, 235] width 10 height 10
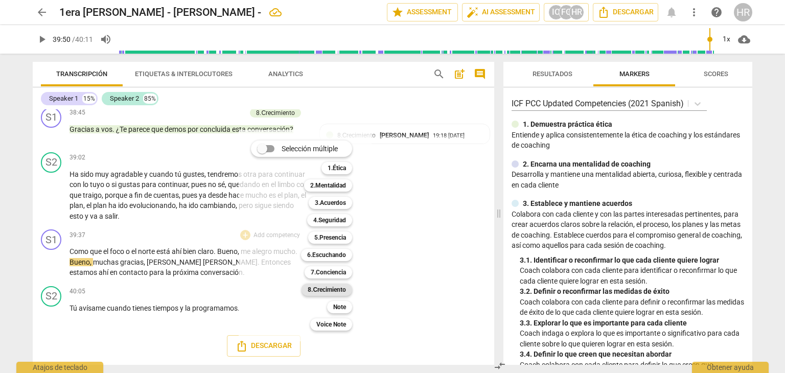
click at [337, 290] on b "8.Сrecimiento" at bounding box center [327, 290] width 38 height 12
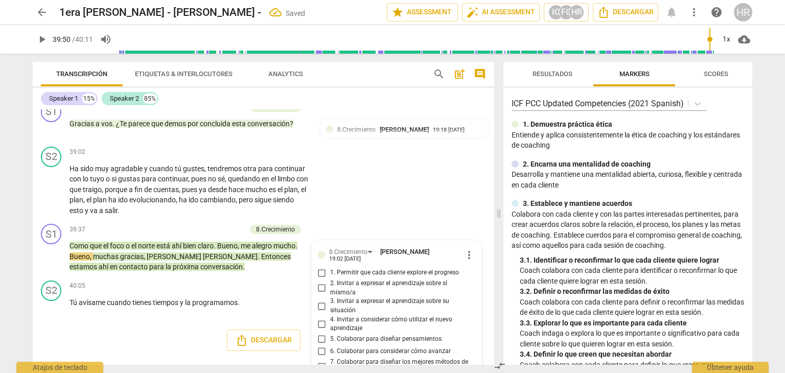
scroll to position [5598, 0]
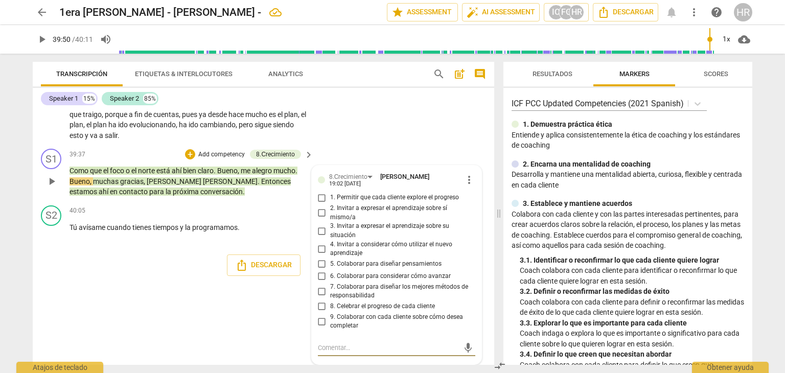
click at [320, 276] on input "6. Colaborar para considerar cómo avanzar" at bounding box center [322, 276] width 16 height 12
checkbox input "true"
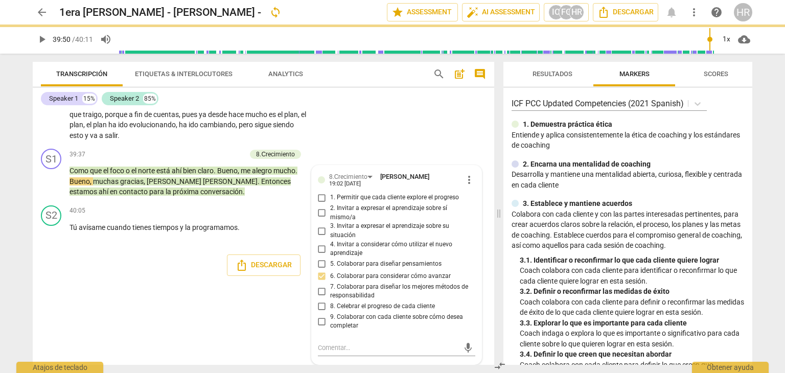
click at [149, 288] on div "S1 play_arrow pause 00:00 + Add competency keyboard_arrow_right ¿Bueno , [PERSO…" at bounding box center [263, 236] width 461 height 255
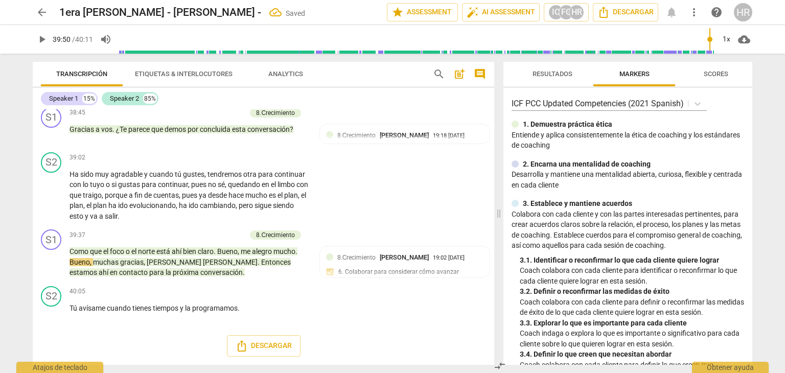
scroll to position [5517, 0]
click at [242, 293] on div "+" at bounding box center [245, 292] width 10 height 10
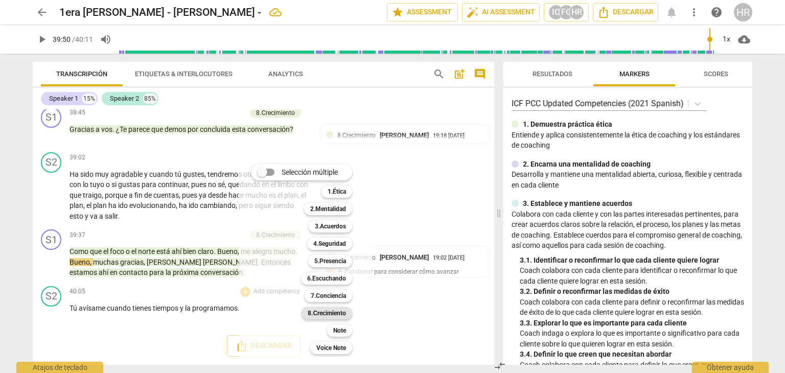
click at [322, 313] on b "8.Сrecimiento" at bounding box center [327, 313] width 38 height 12
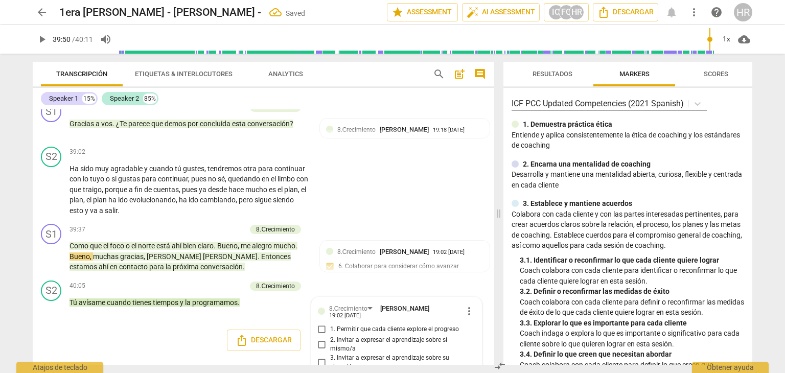
scroll to position [5655, 0]
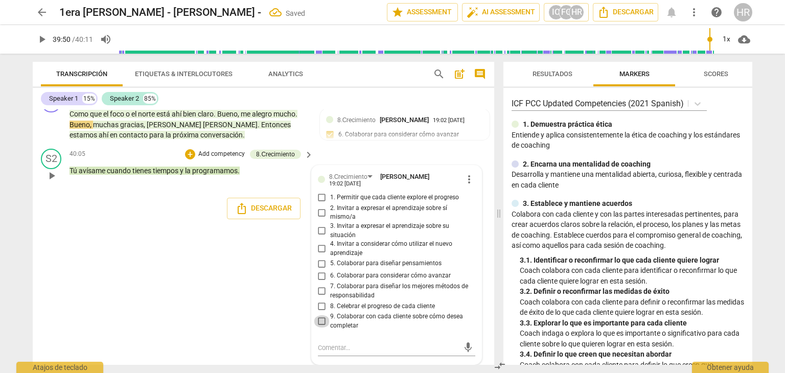
click at [321, 320] on input "9. Colaborar con cada cliente sobre cómo desea completar" at bounding box center [322, 321] width 16 height 12
checkbox input "true"
click at [174, 296] on div "S1 play_arrow pause 00:00 + Add competency keyboard_arrow_right ¿Bueno , [PERSO…" at bounding box center [263, 236] width 461 height 255
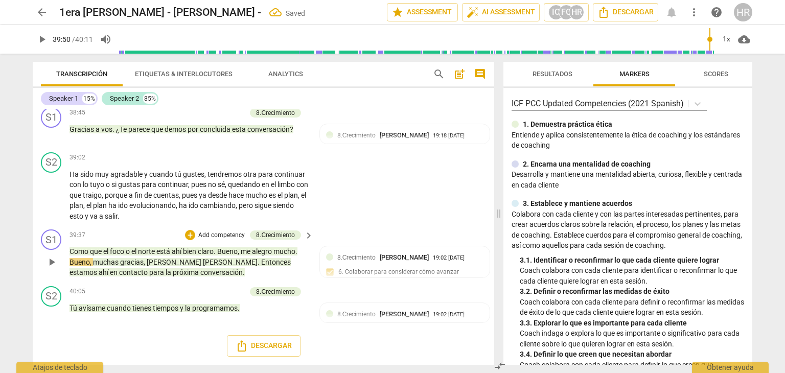
click at [312, 265] on div "S1 play_arrow pause 39:37 + Add competency 8.Сrecimiento keyboard_arrow_right C…" at bounding box center [263, 253] width 461 height 57
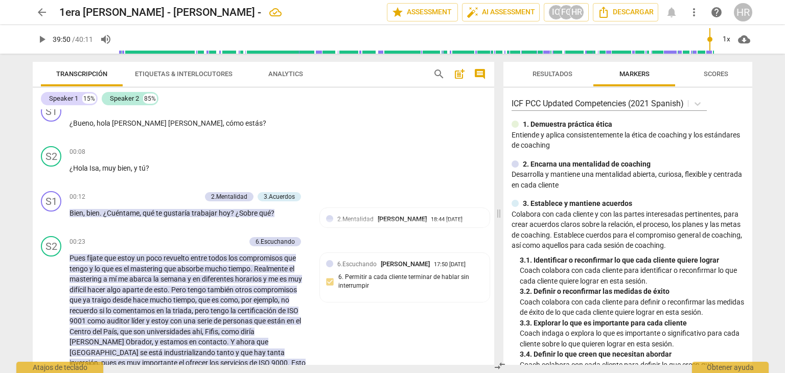
scroll to position [0, 0]
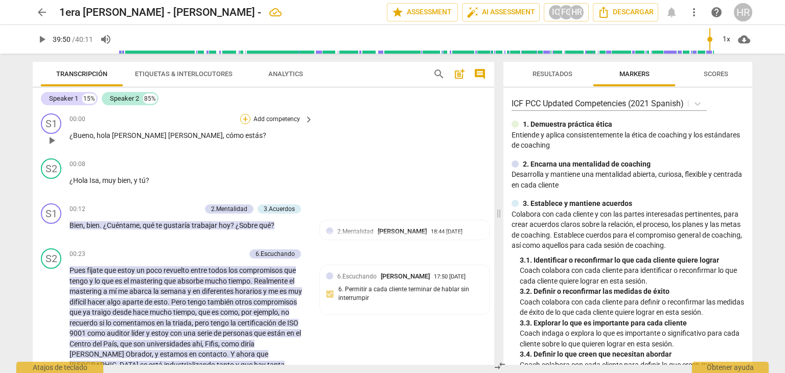
click at [243, 119] on div "+" at bounding box center [245, 119] width 10 height 10
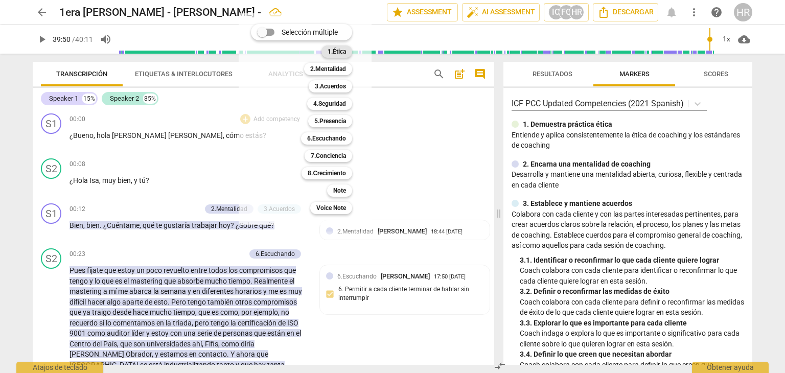
click at [344, 52] on b "1.Ética" at bounding box center [336, 51] width 18 height 12
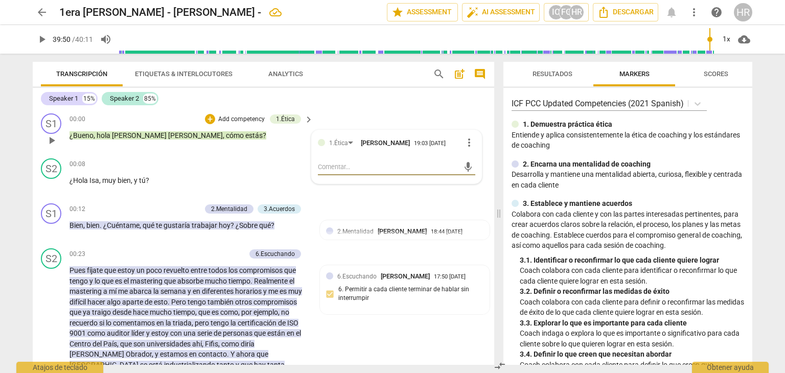
type textarea "l"
type textarea "lA"
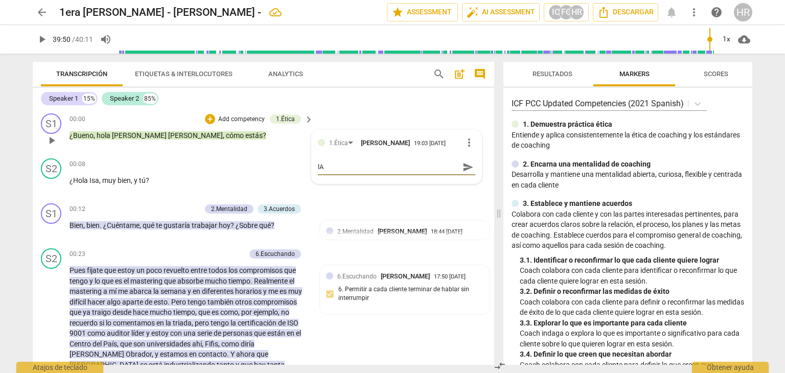
type textarea "lA"
type textarea "lA c"
type textarea "lA cO"
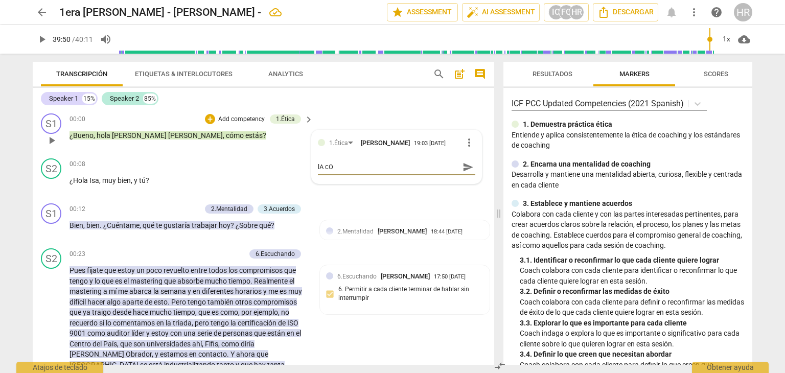
type textarea "lA cOA"
type textarea "lA cOAA"
type textarea "lA cOAAC"
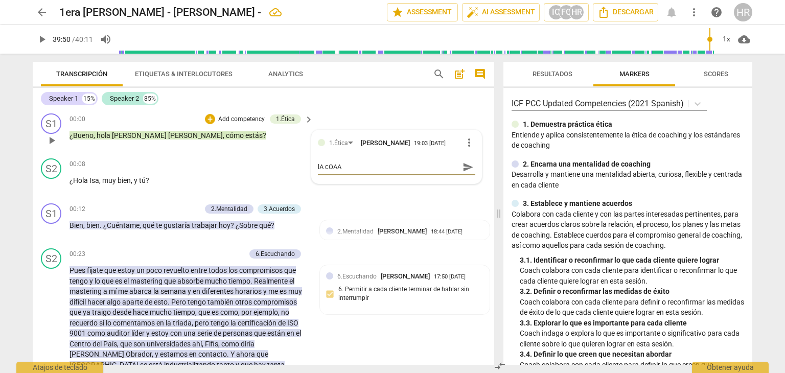
type textarea "lA cOAAC"
type textarea "lA cOAACH"
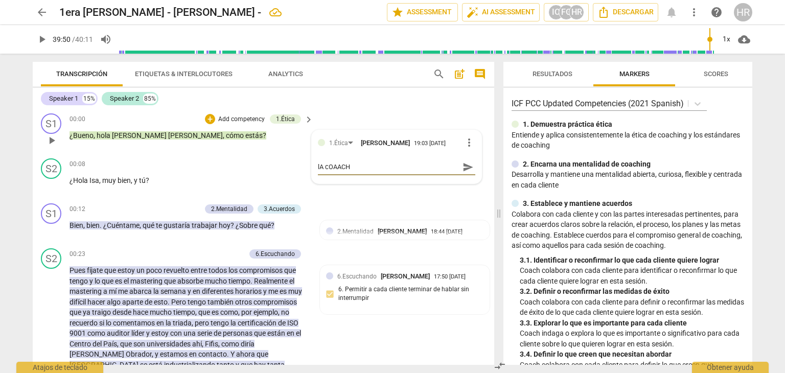
type textarea "lA cOAACH"
type textarea "lA cOAAC"
type textarea "lA cOAA"
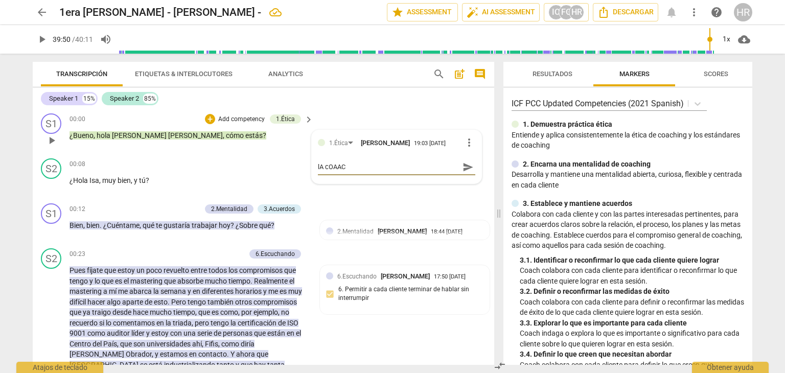
type textarea "lA cOAA"
type textarea "lA cOA"
type textarea "lA cO"
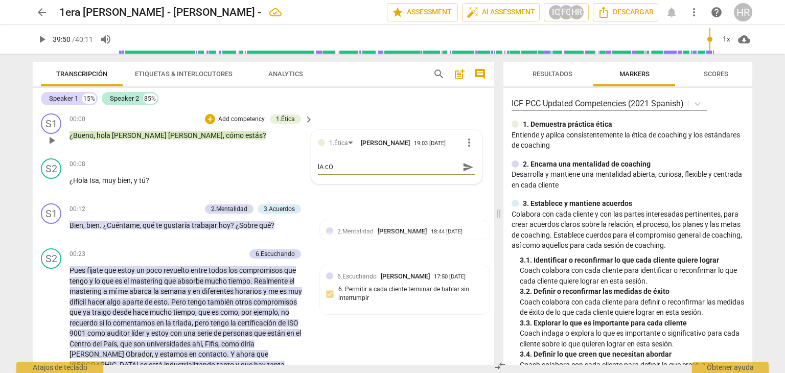
type textarea "lA c"
type textarea "lA"
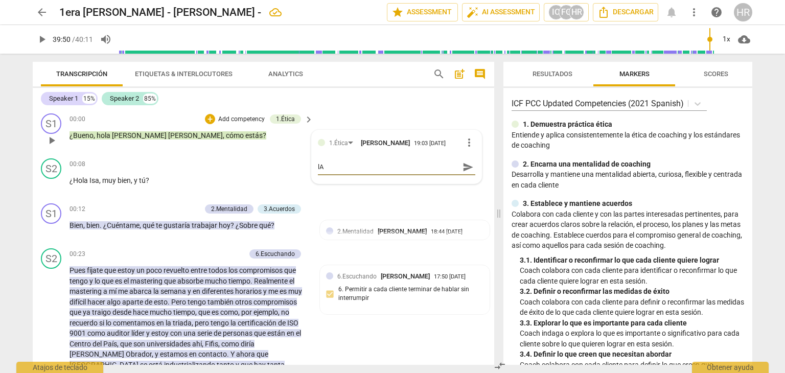
type textarea "lA"
type textarea "l"
type textarea "lL"
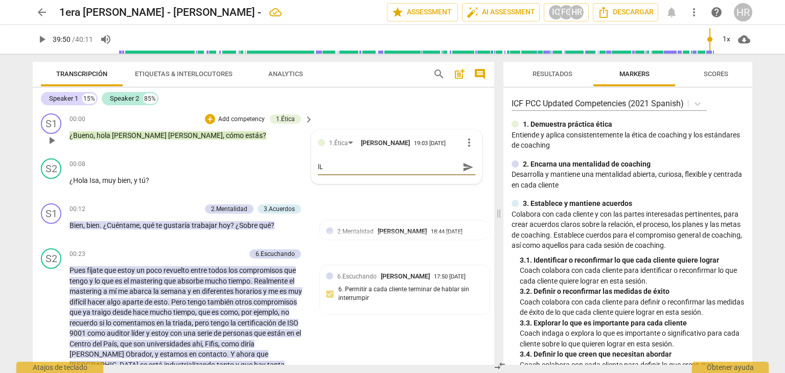
type textarea "l"
type textarea "L"
type textarea "La"
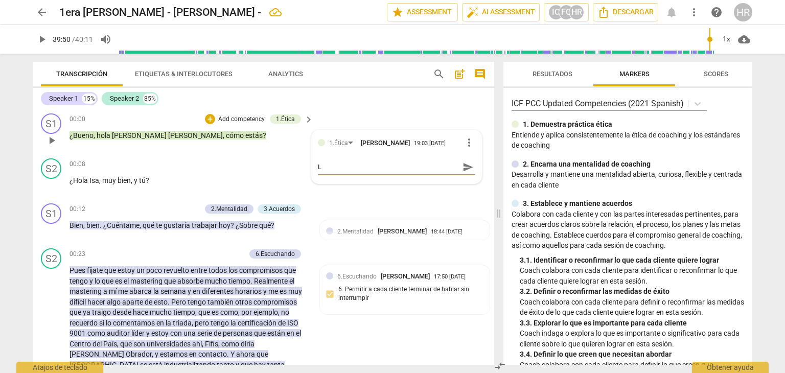
type textarea "La"
type textarea "La C"
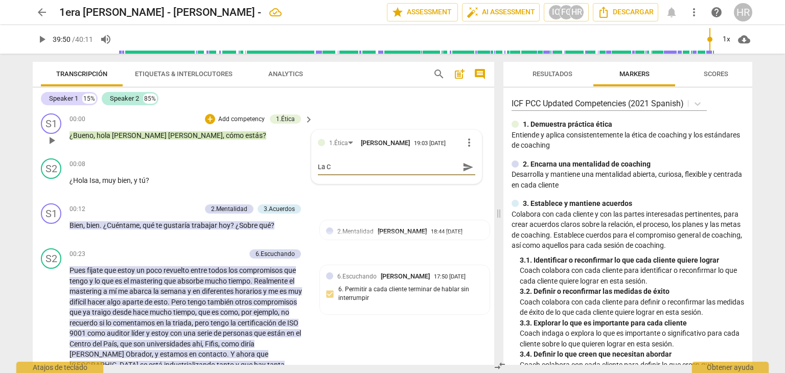
type textarea "La Co"
type textarea "La Coa"
type textarea "La Coac"
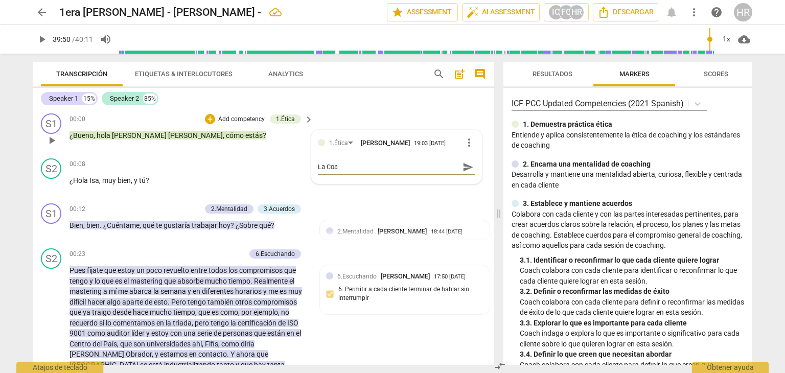
type textarea "La Coac"
type textarea "La Coach"
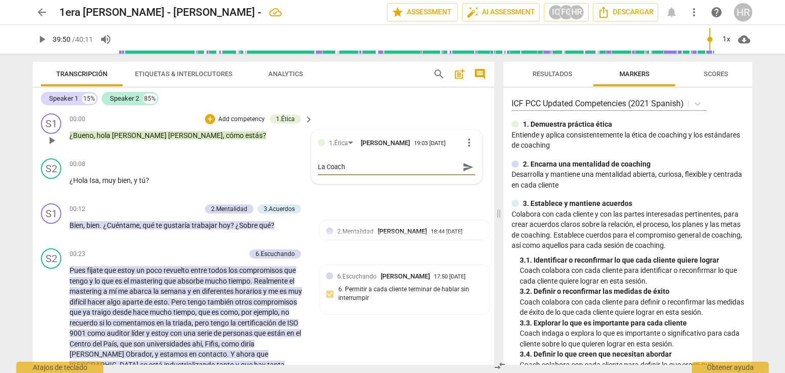
type textarea "La Coach v"
type textarea "La Coach va"
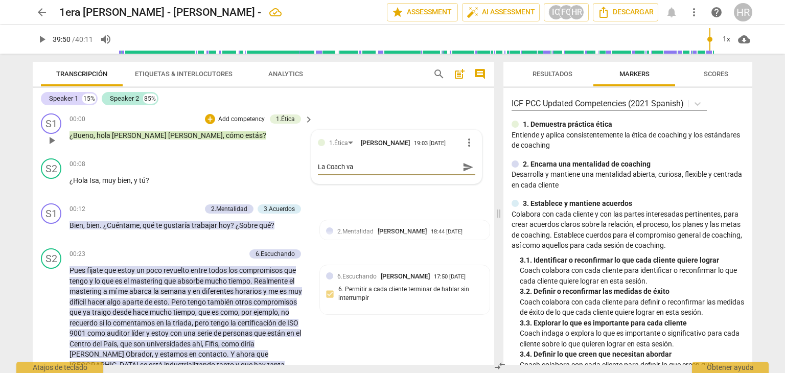
type textarea "La Coach va"
type textarea "La Coach va e"
type textarea "La Coach va en"
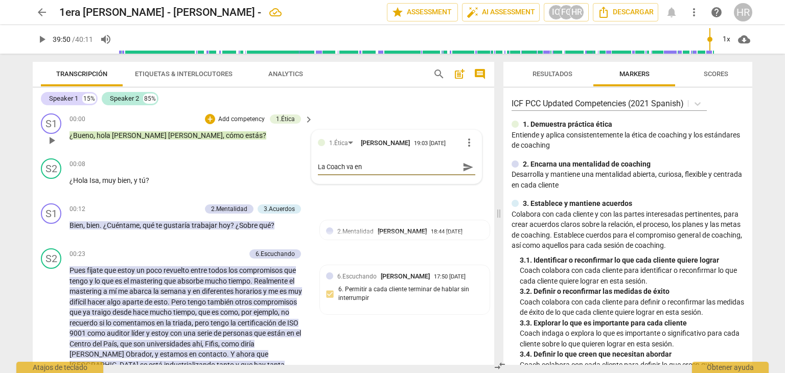
type textarea "La Coach va en c"
type textarea "La Coach va en co"
type textarea "La Coach va en con"
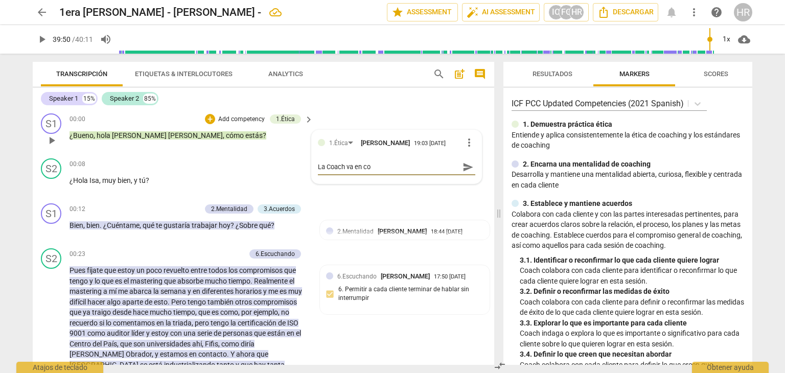
type textarea "La Coach va en con"
type textarea "La Coach va en conc"
type textarea "La Coach va en conco"
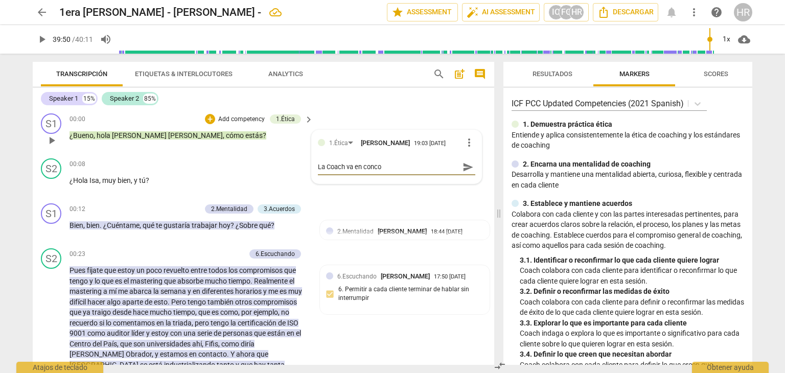
type textarea "La Coach va en concor"
type textarea "La Coach va en [GEOGRAPHIC_DATA]"
type textarea "La Coach va en concorda"
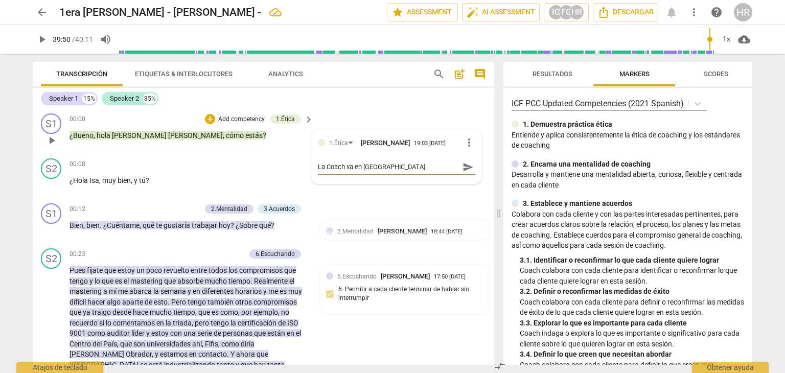
type textarea "La Coach va en concorda"
type textarea "La Coach va en concordan"
type textarea "La Coach va en concordanc"
type textarea "La Coach va en concordanci"
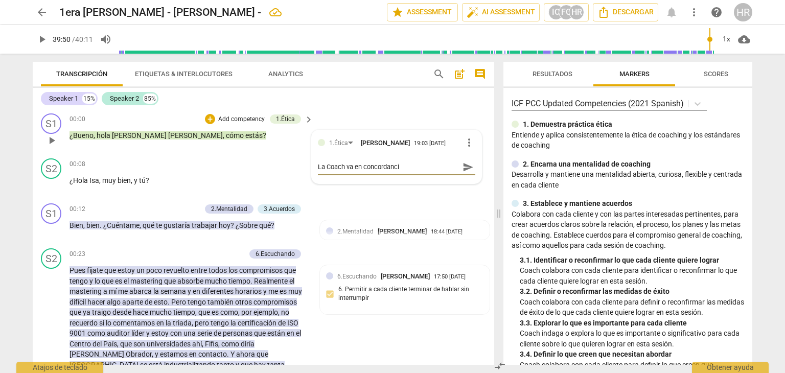
type textarea "La Coach va en concordancia"
type textarea "La Coach va en concordancia c"
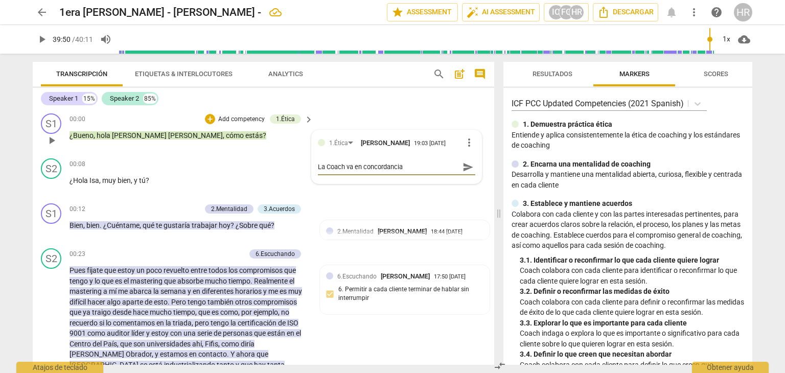
type textarea "La Coach va en concordancia c"
type textarea "La Coach va en concordancia co"
type textarea "La Coach va en concordancia con"
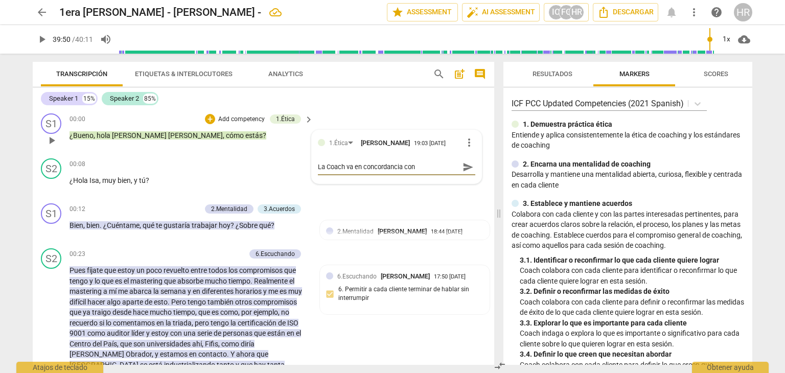
type textarea "La Coach va en concordancia con"
type textarea "La Coach va en concordancia con l"
type textarea "La Coach va en concordancia con lo"
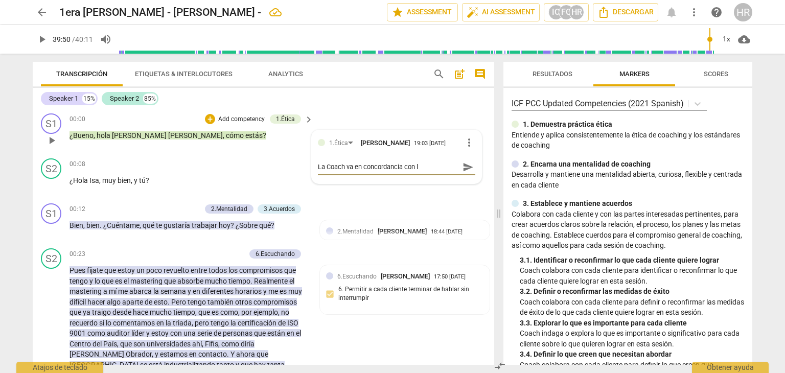
type textarea "La Coach va en concordancia con lo"
type textarea "La Coach va en concordancia con los"
click at [209, 121] on div "+" at bounding box center [210, 119] width 10 height 10
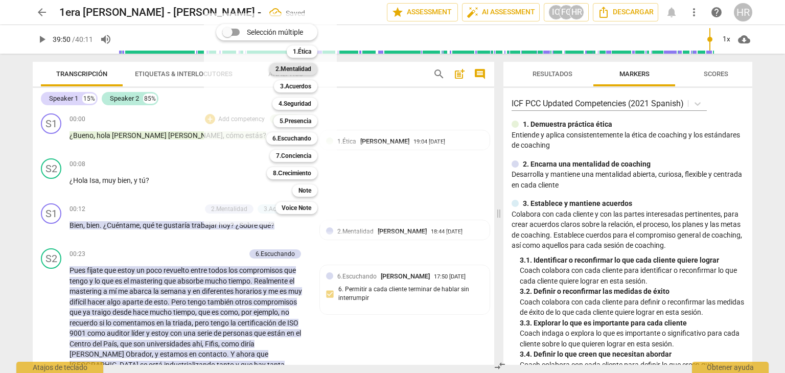
click at [301, 68] on b "2.Mentalidad" at bounding box center [293, 69] width 36 height 12
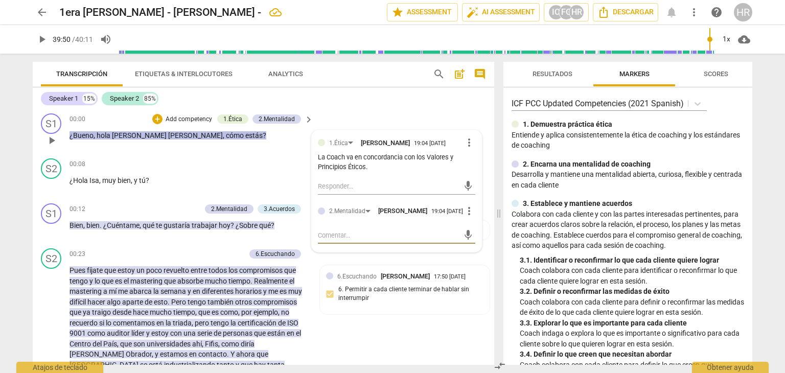
click at [338, 240] on textarea at bounding box center [388, 235] width 141 height 10
click at [109, 122] on div "00:00 + Add competency 1.Ética 2.Mentalidad keyboard_arrow_right" at bounding box center [191, 118] width 245 height 11
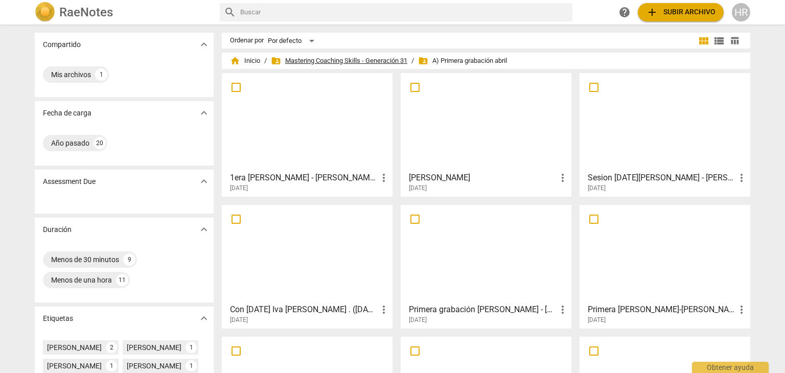
click at [332, 58] on span "folder_shared Mastering Coaching Skills - Generación 31" at bounding box center [339, 61] width 136 height 10
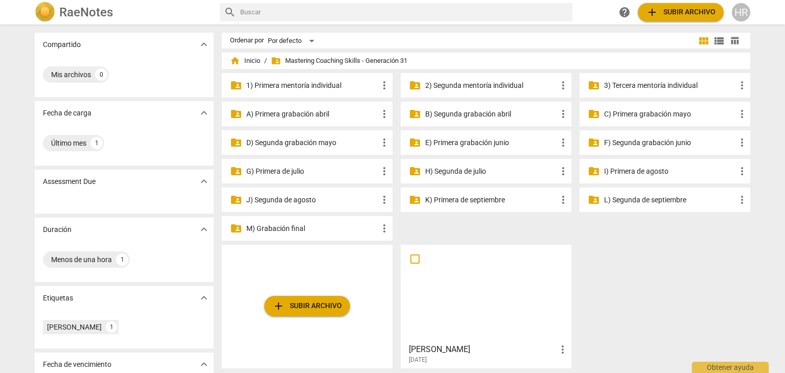
click at [306, 113] on p "A) Primera grabación abril" at bounding box center [312, 114] width 132 height 11
click at [316, 61] on span "folder_shared Mastering Coaching Skills - Generación 31" at bounding box center [339, 61] width 136 height 10
click at [302, 171] on p "G) Primera de julio" at bounding box center [312, 171] width 132 height 11
